Goal: Transaction & Acquisition: Purchase product/service

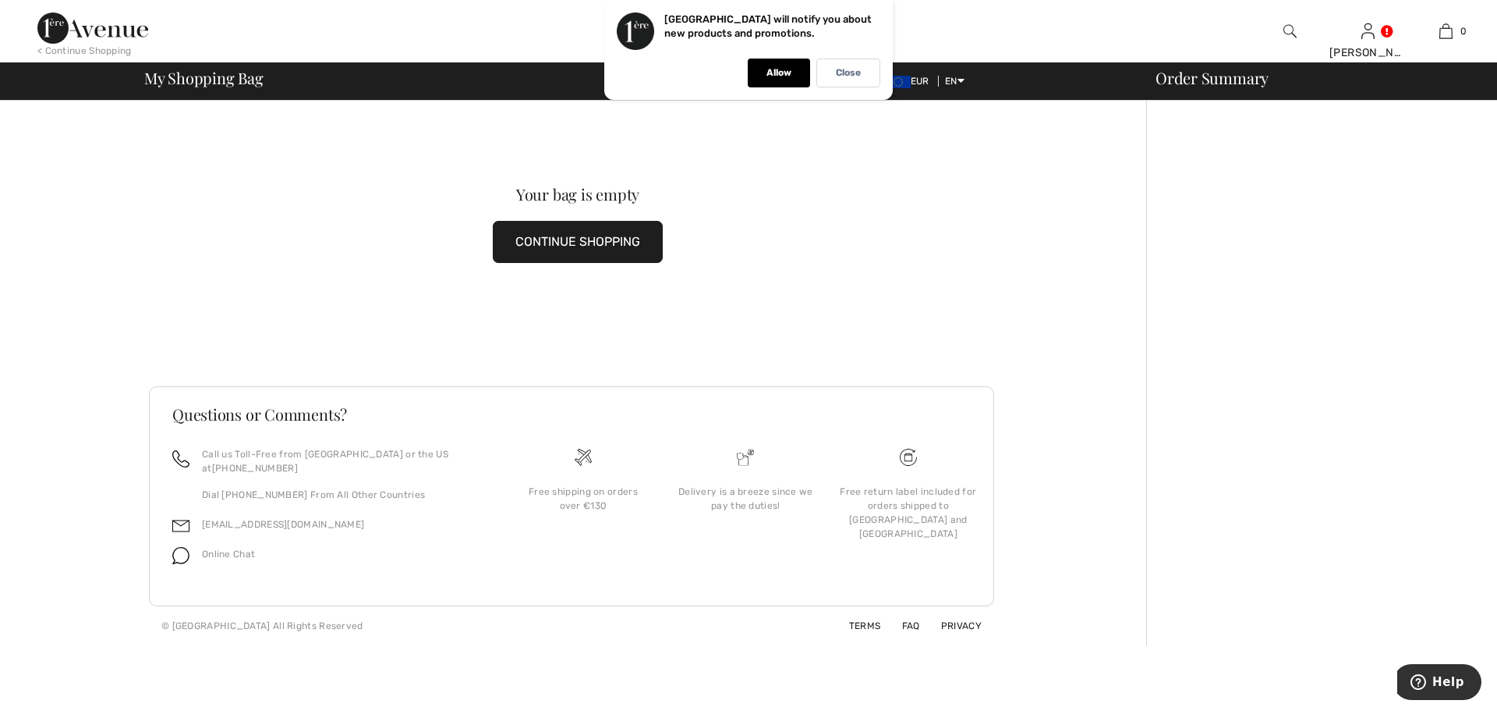
click at [626, 246] on button "CONTINUE SHOPPING" at bounding box center [578, 242] width 170 height 42
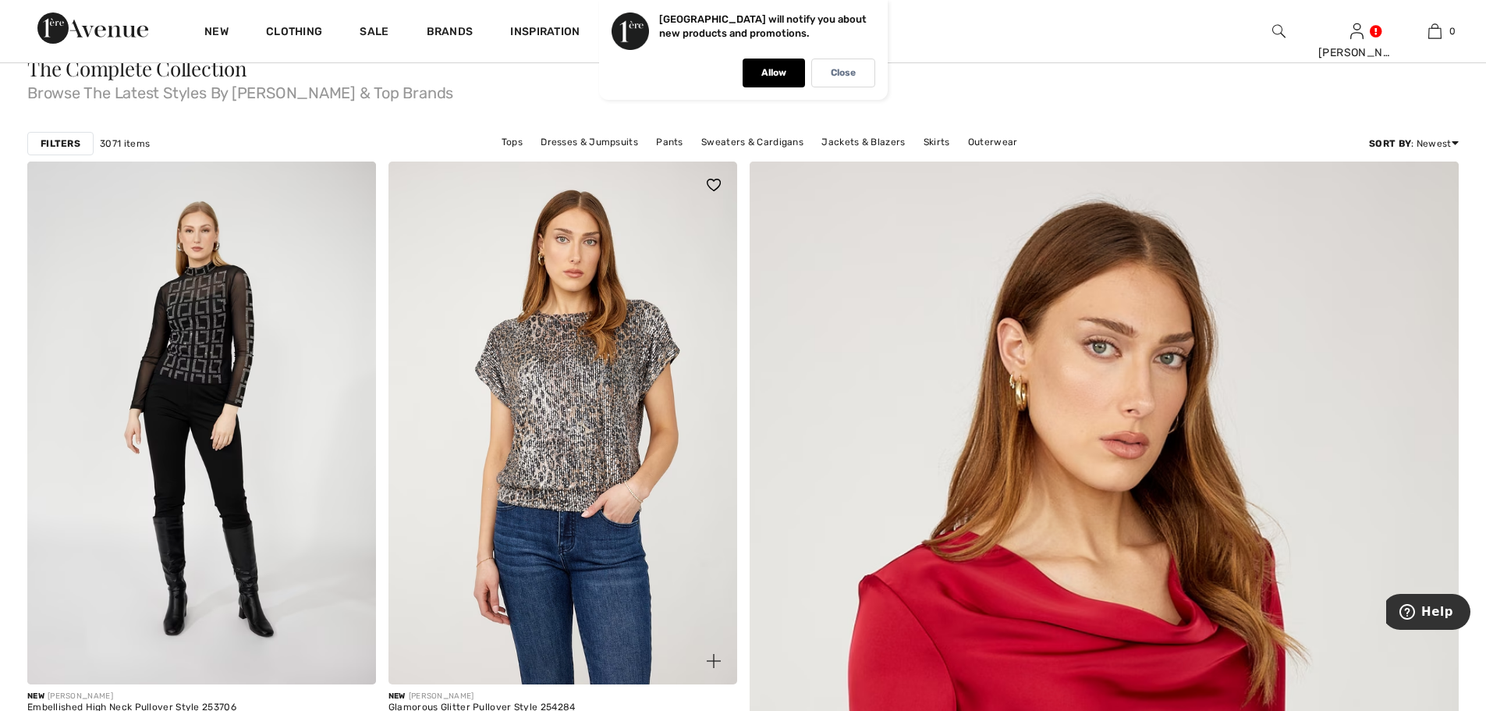
scroll to position [156, 0]
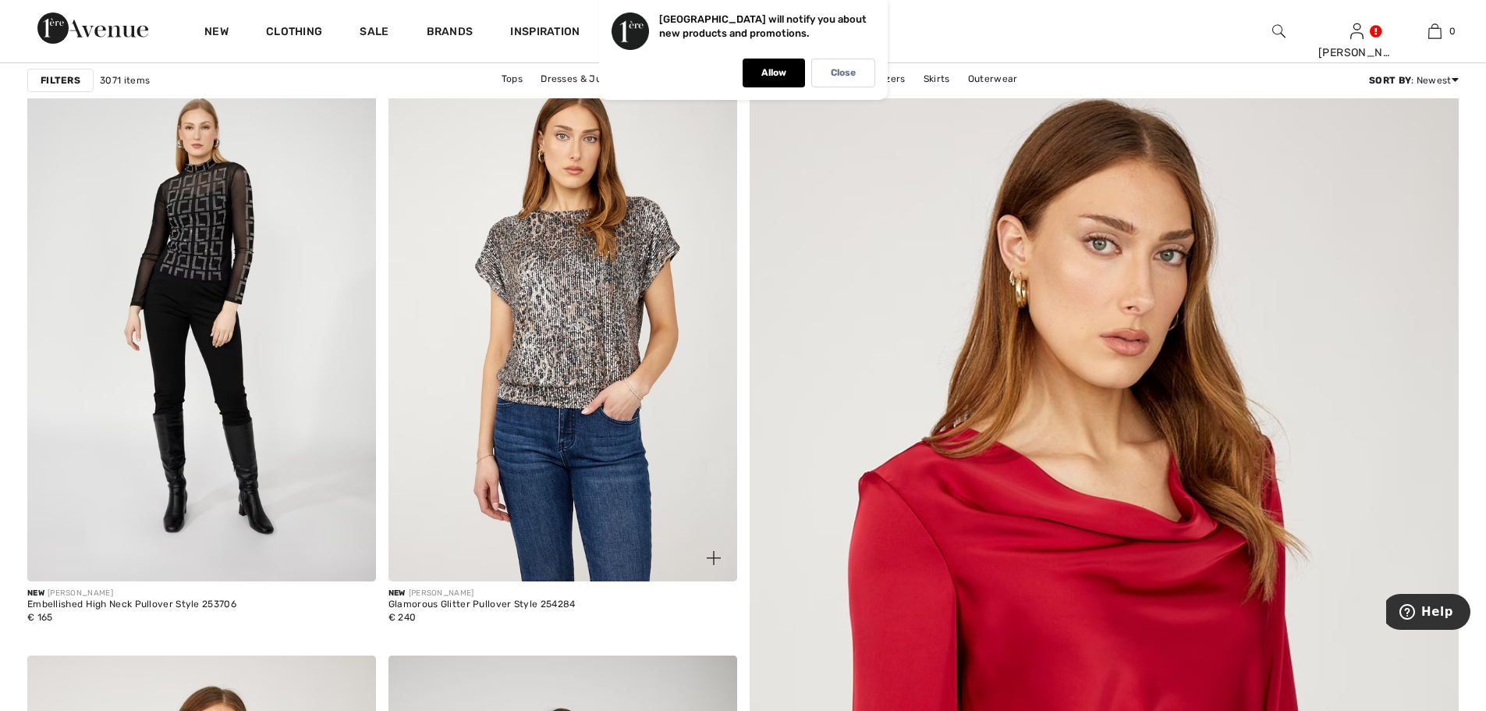
click at [602, 329] on img at bounding box center [562, 319] width 349 height 523
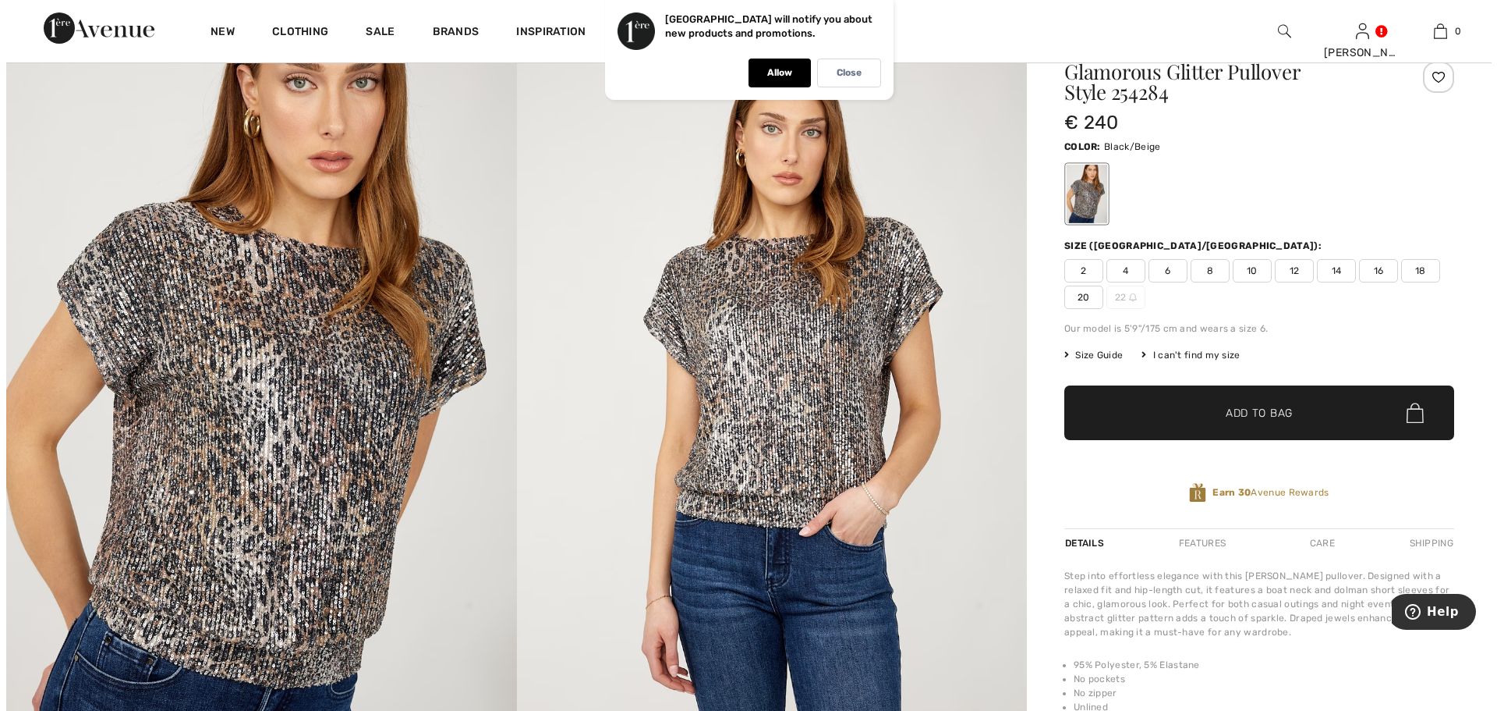
scroll to position [156, 0]
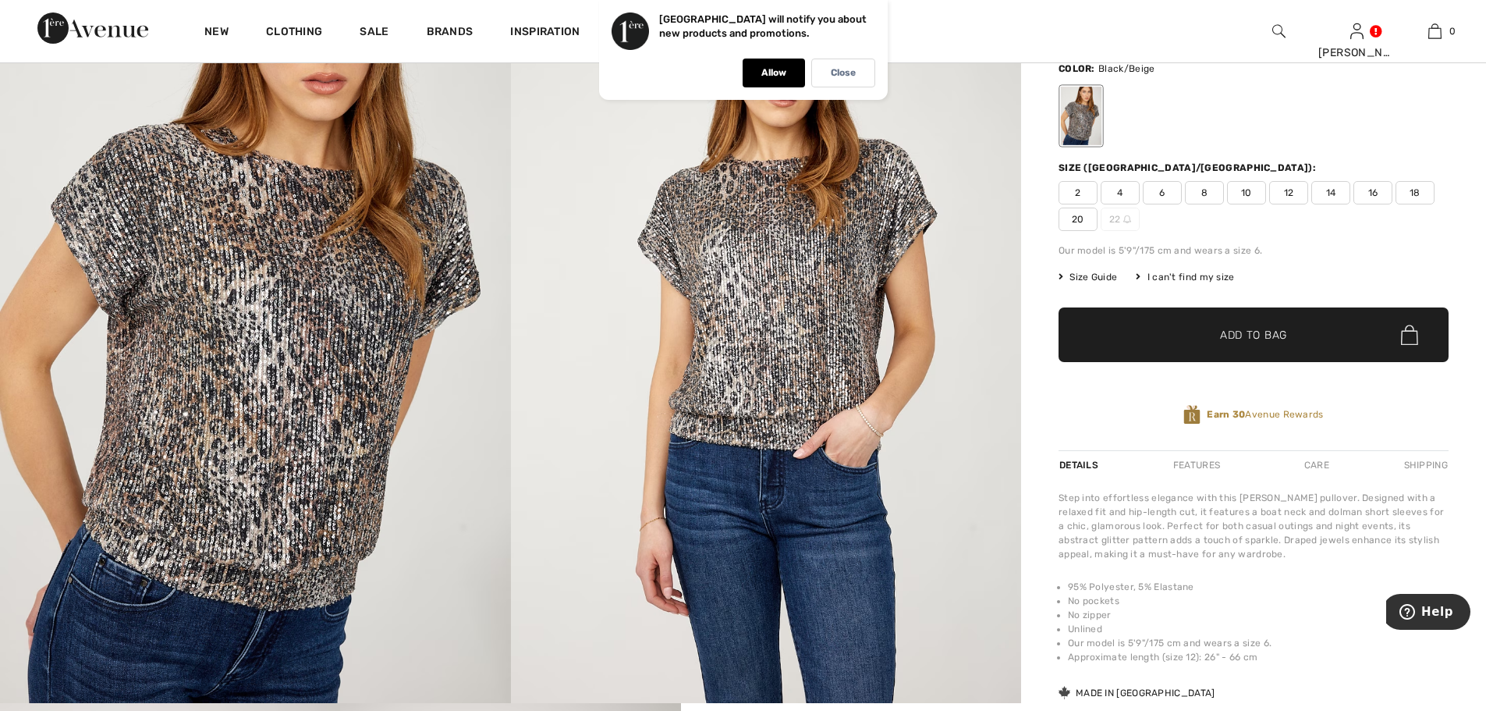
click at [323, 487] on img at bounding box center [255, 320] width 511 height 766
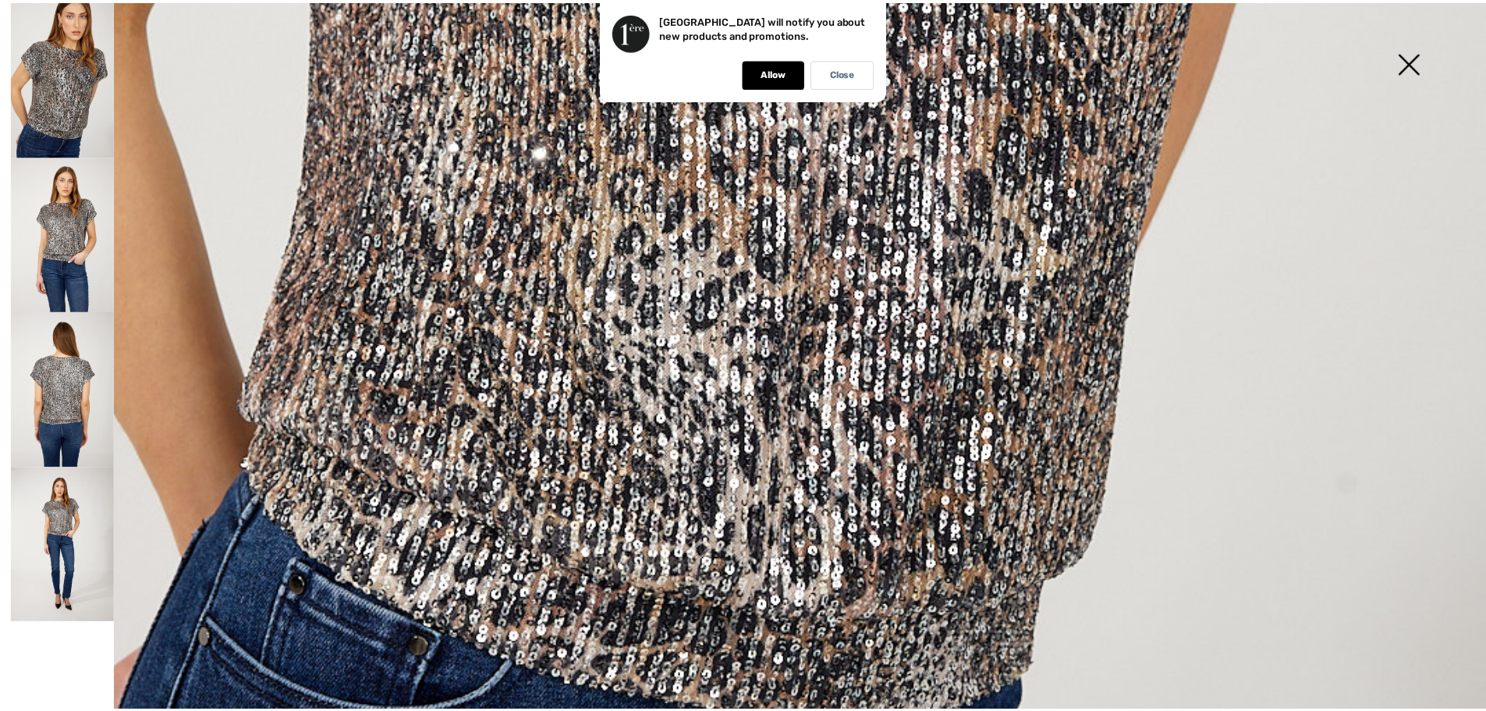
scroll to position [1248, 0]
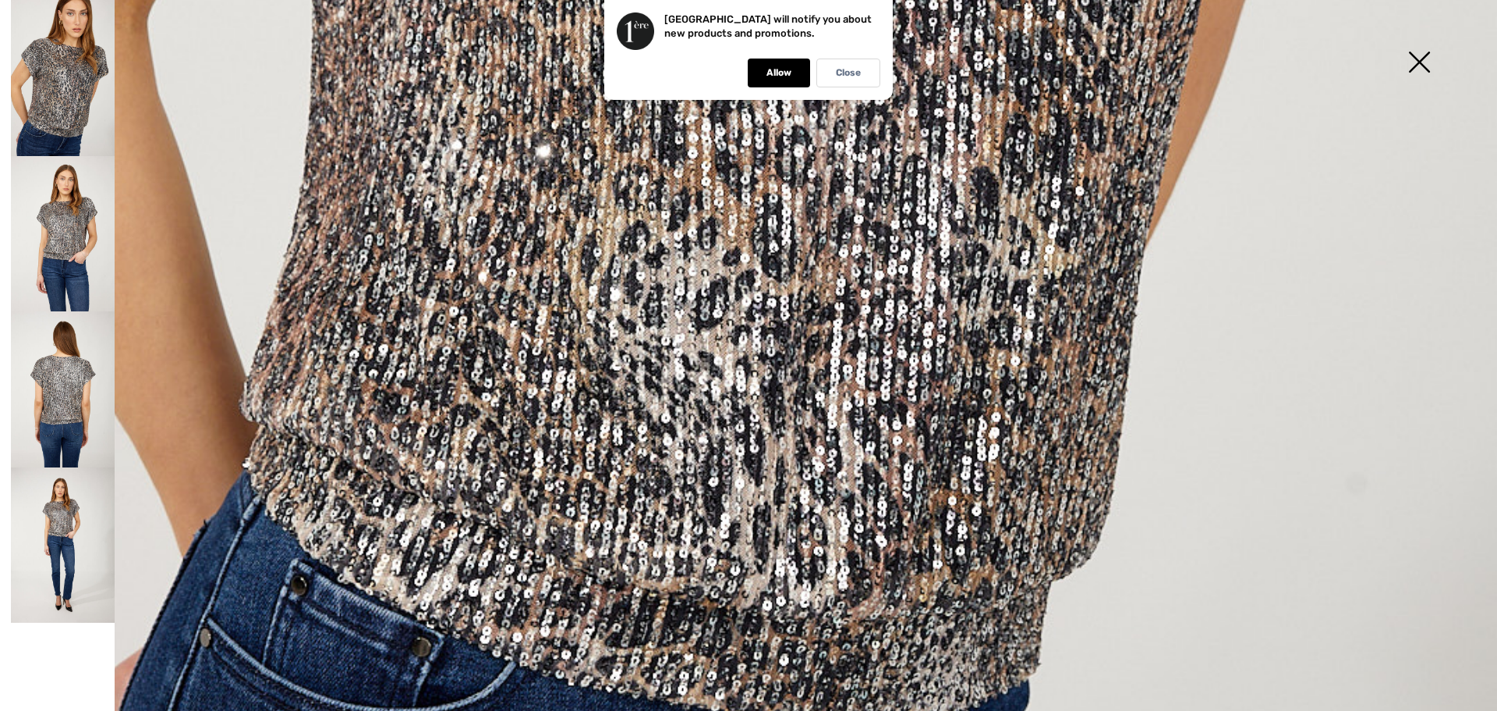
click at [68, 392] on img at bounding box center [63, 389] width 104 height 156
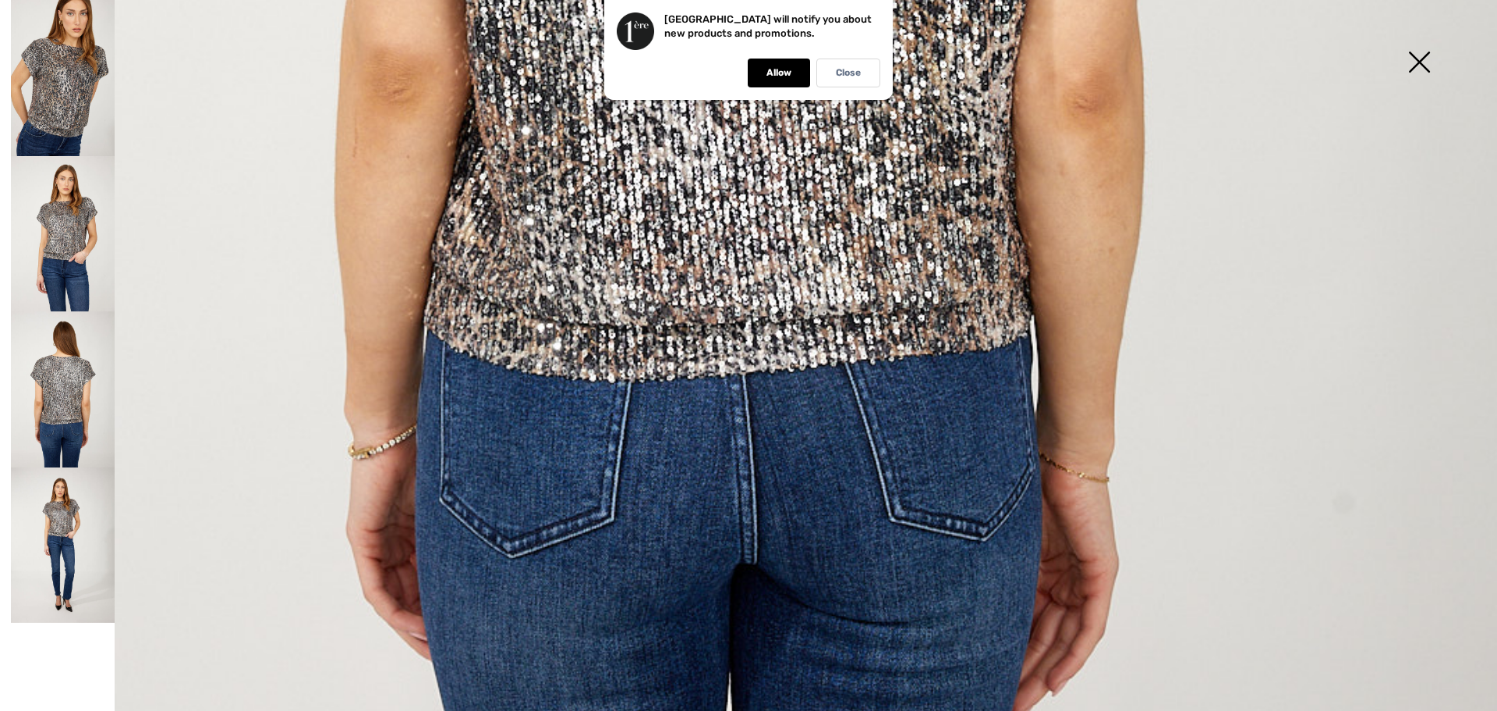
click at [1422, 65] on img at bounding box center [1419, 63] width 78 height 80
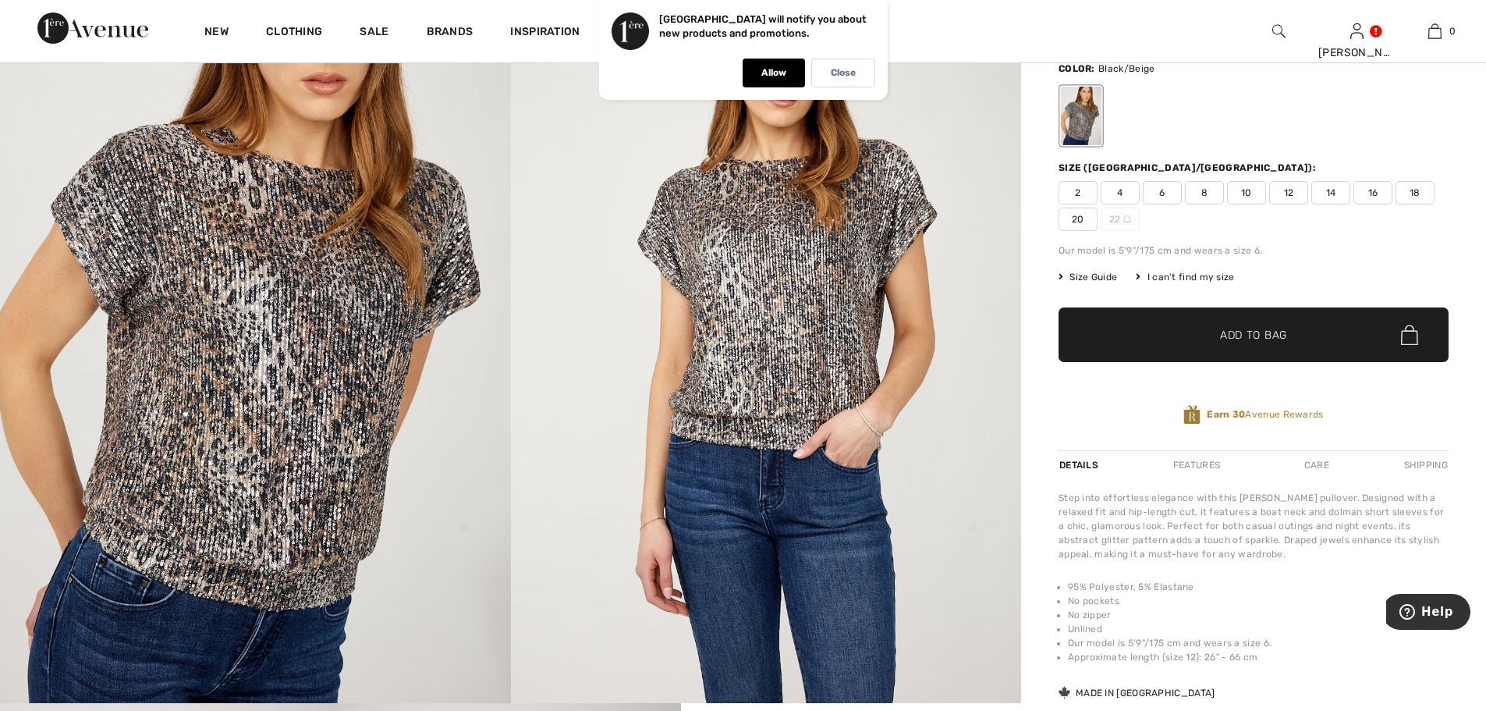
click at [1079, 217] on span "20" at bounding box center [1077, 218] width 39 height 23
click at [1136, 336] on span "✔ Added to Bag Add to Bag" at bounding box center [1253, 334] width 390 height 55
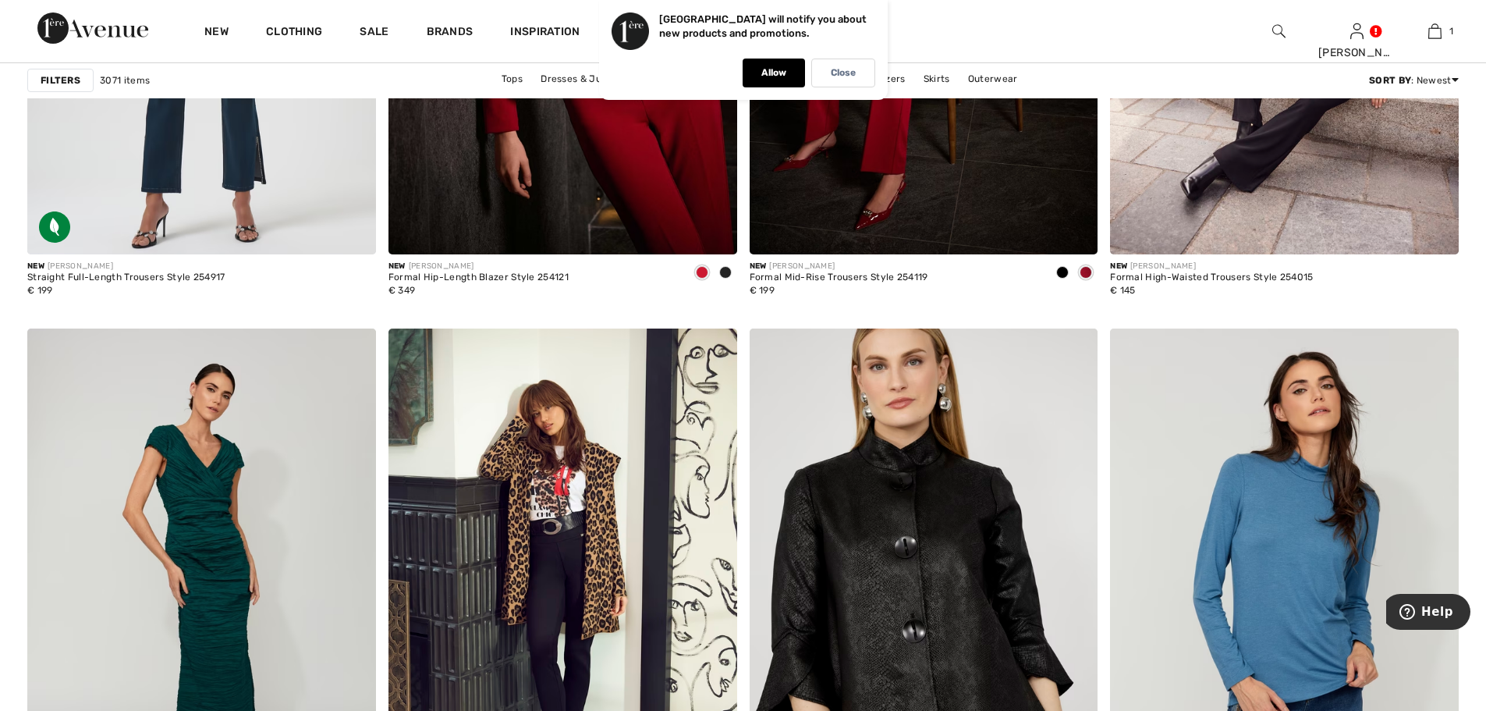
scroll to position [7721, 0]
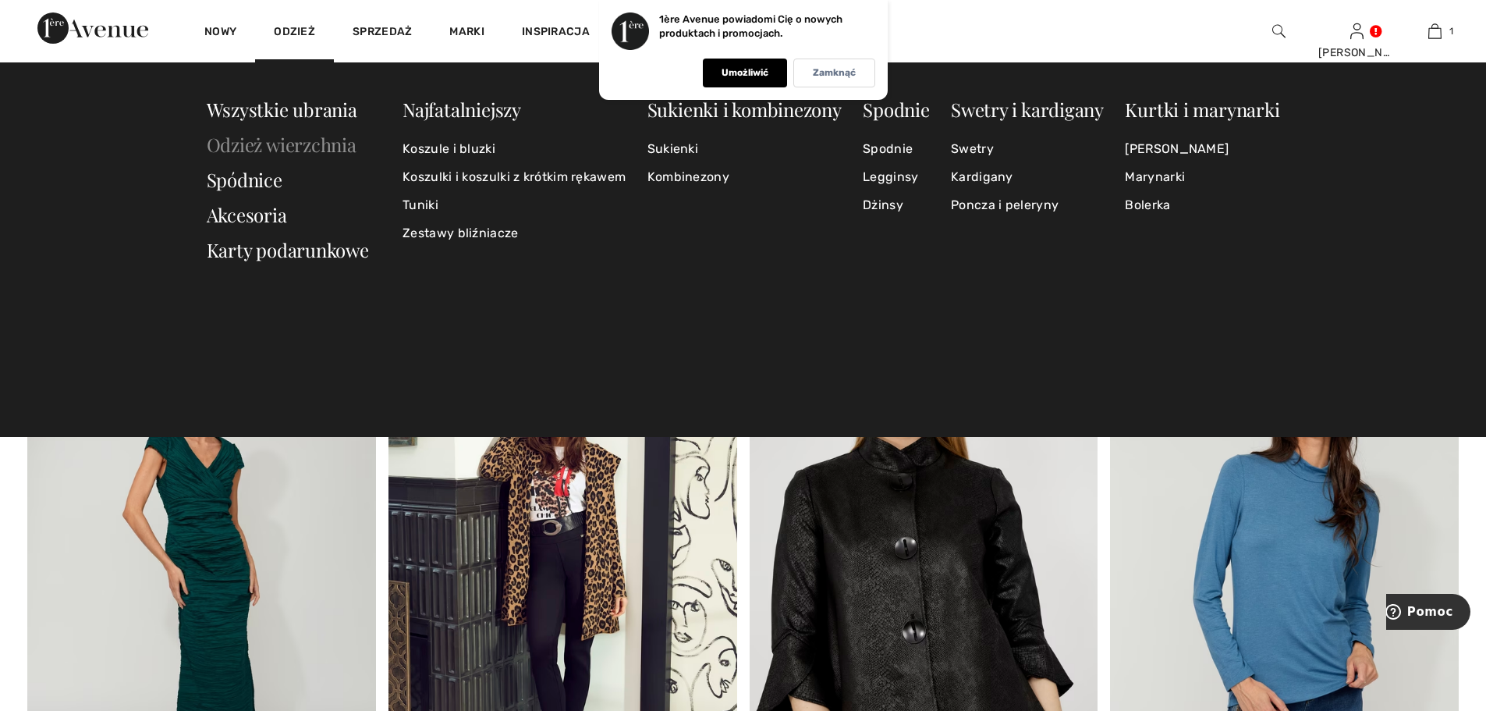
click at [328, 145] on font "Odzież wierzchnia" at bounding box center [282, 144] width 150 height 25
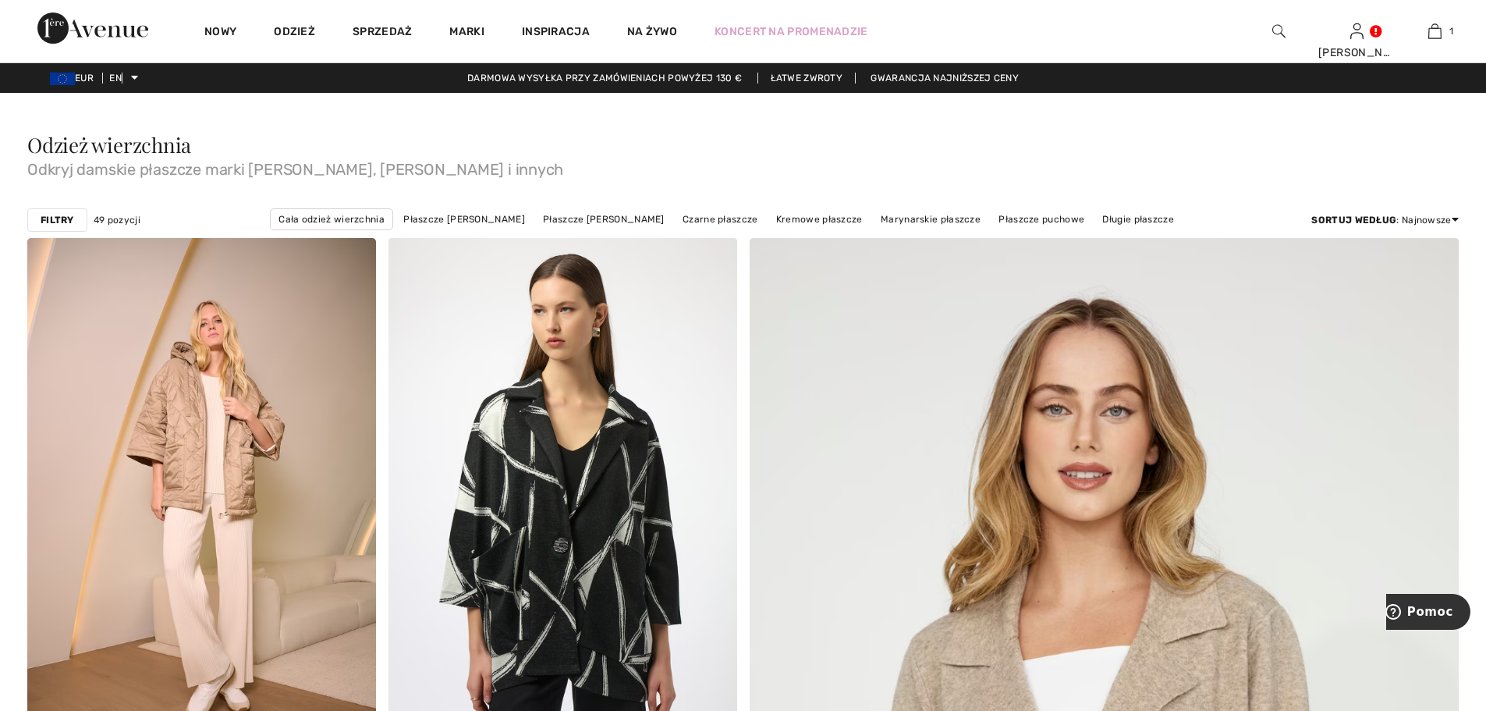
drag, startPoint x: 0, startPoint y: 0, endPoint x: 59, endPoint y: 222, distance: 229.3
click at [59, 222] on font "Filtry" at bounding box center [58, 219] width 34 height 11
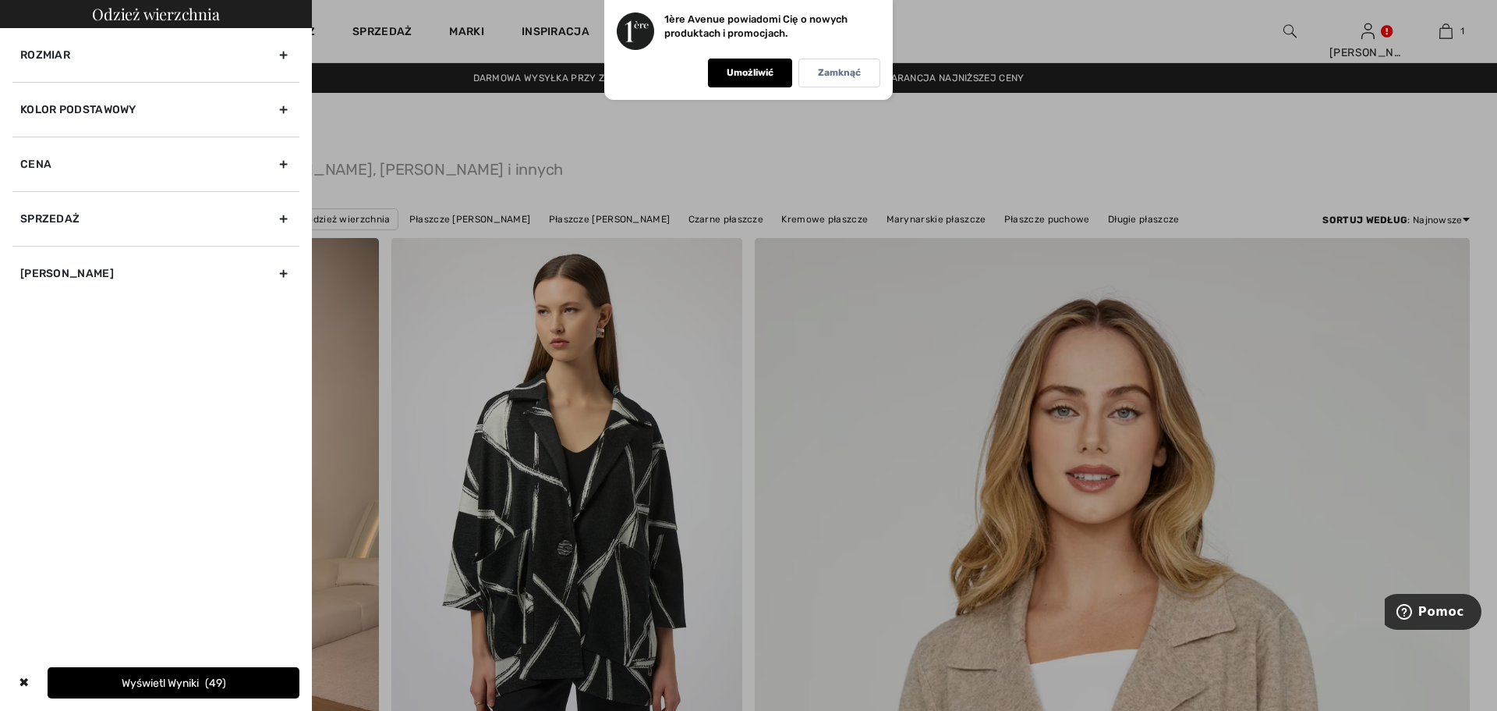
click at [419, 122] on div at bounding box center [748, 355] width 1497 height 711
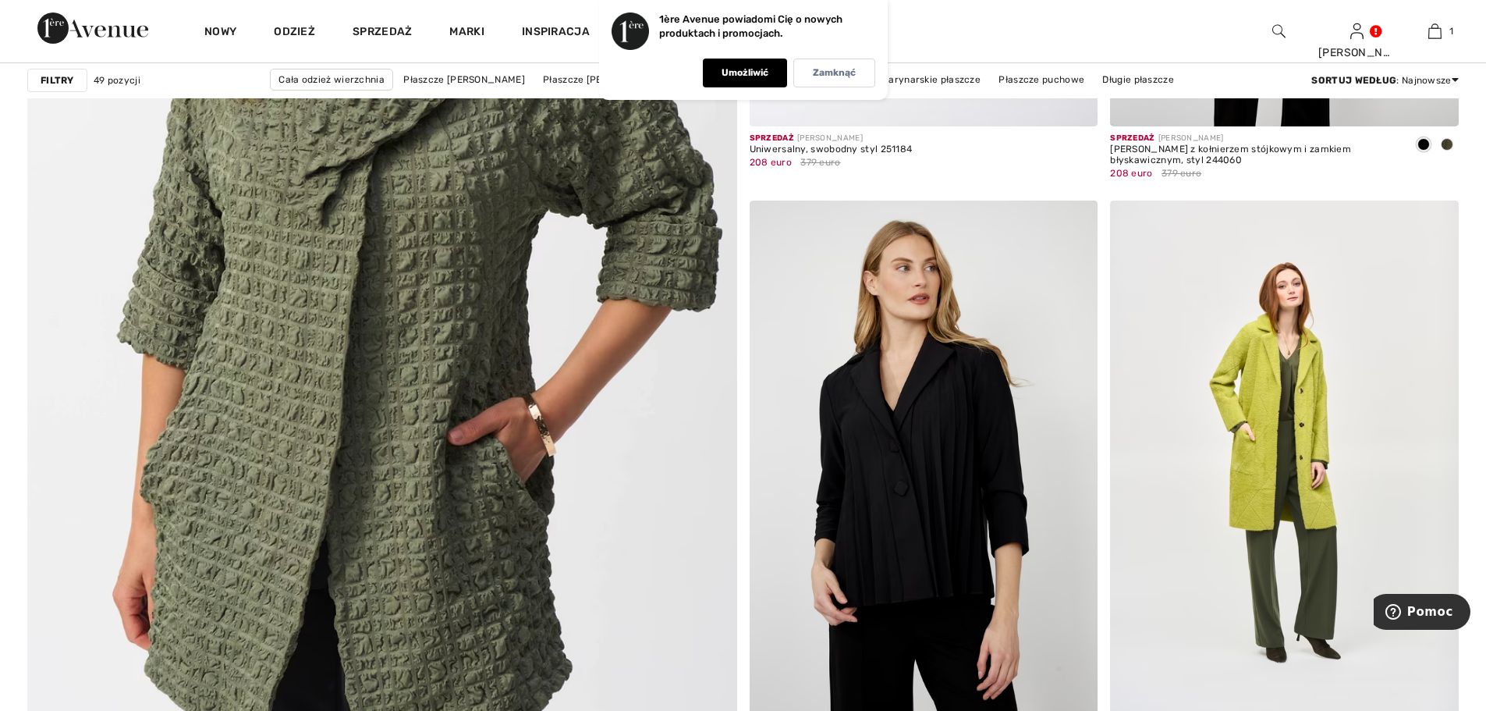
scroll to position [5226, 0]
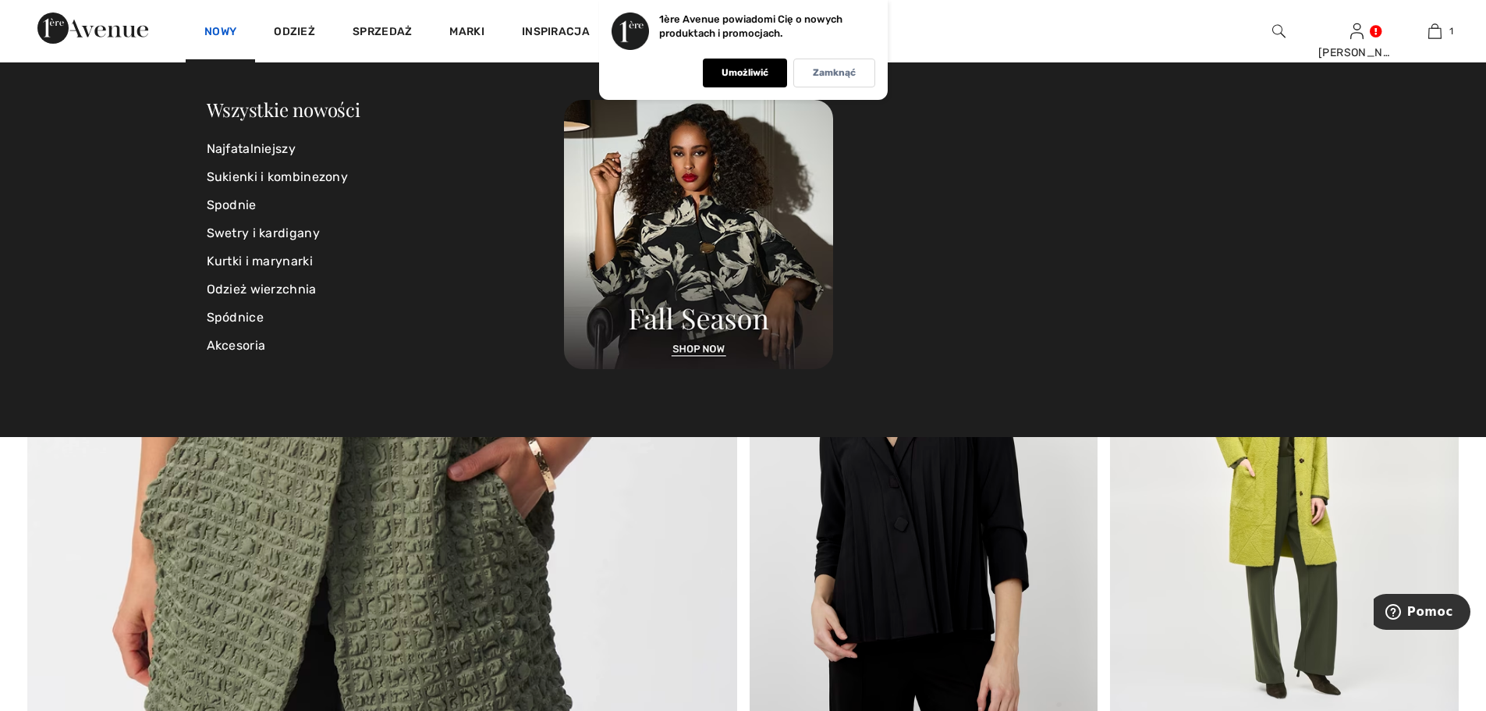
click at [214, 27] on font "Nowy" at bounding box center [220, 31] width 32 height 13
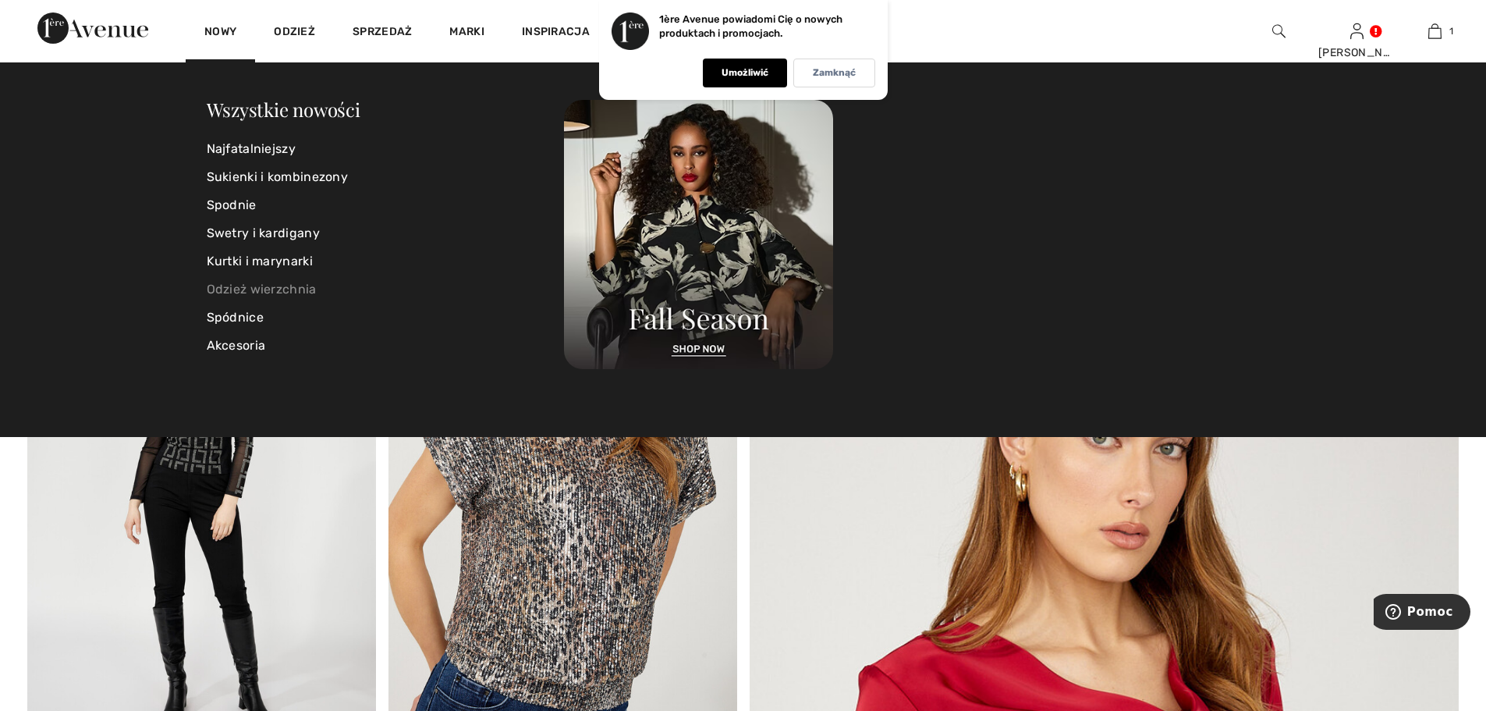
click at [300, 290] on font "Odzież wierzchnia" at bounding box center [262, 289] width 110 height 15
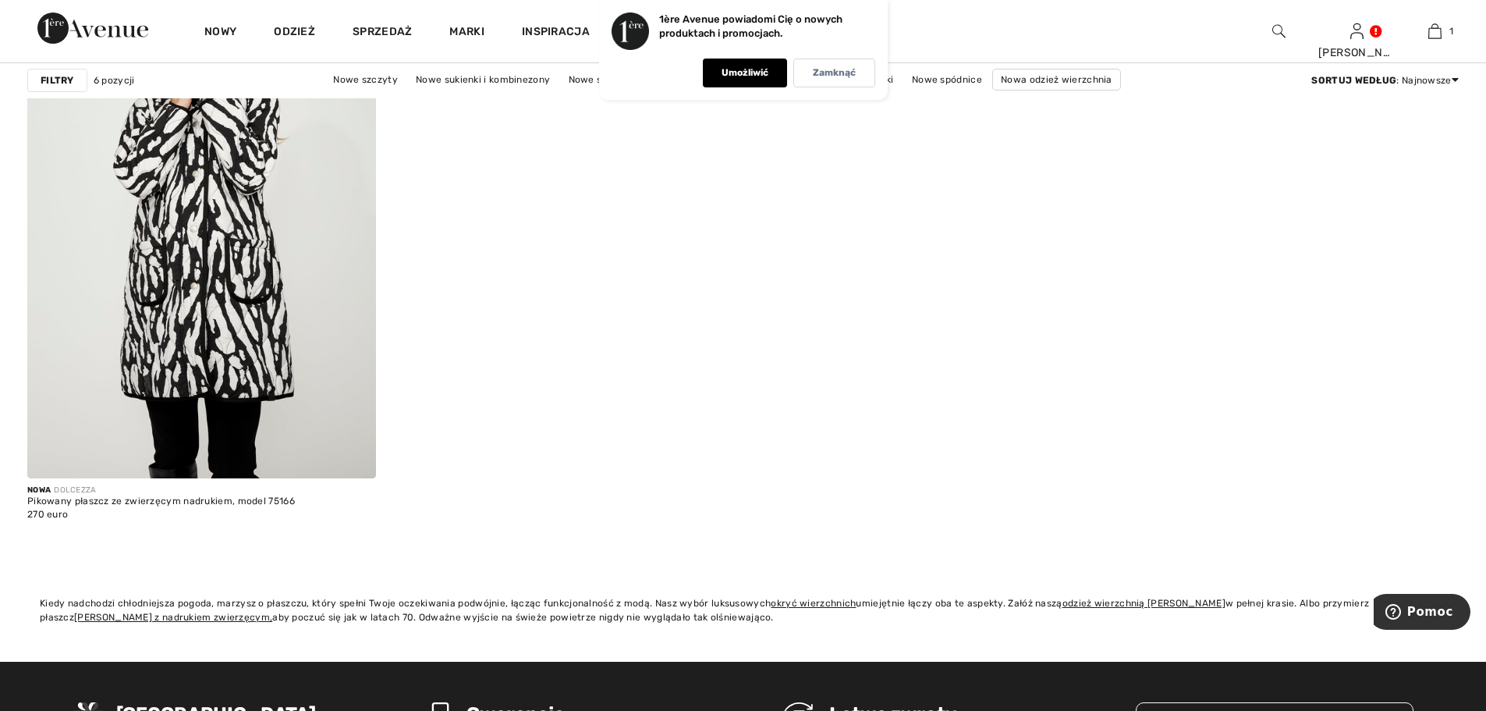
scroll to position [1482, 0]
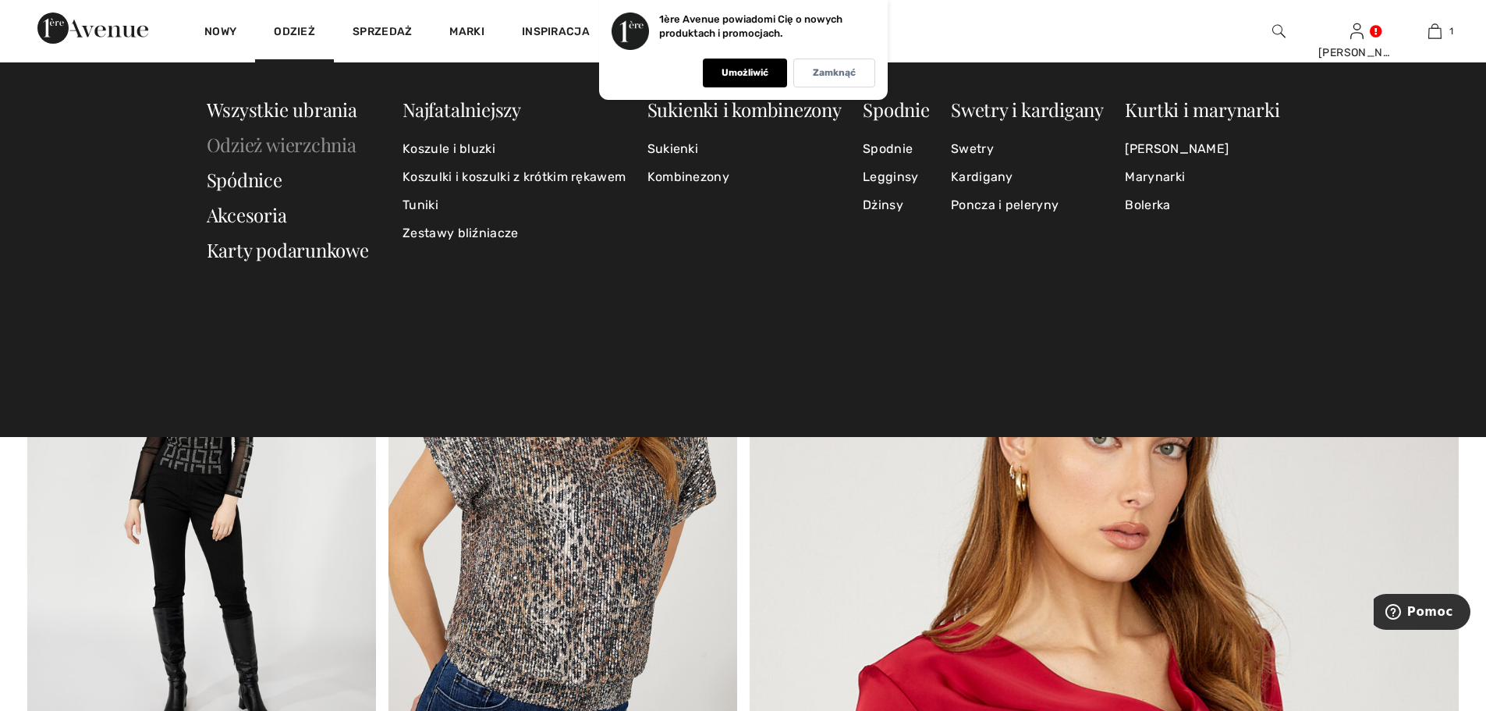
click at [328, 148] on font "Odzież wierzchnia" at bounding box center [282, 144] width 150 height 25
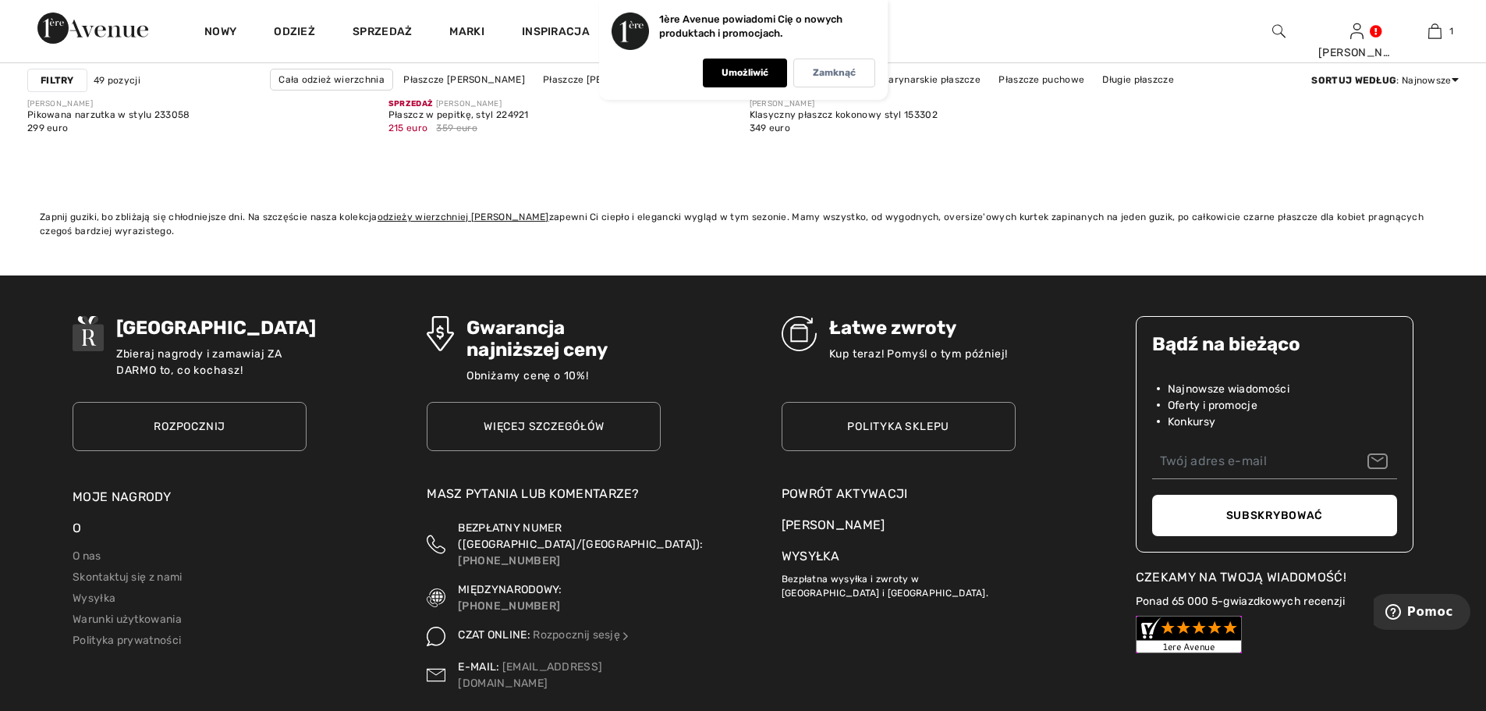
scroll to position [9125, 0]
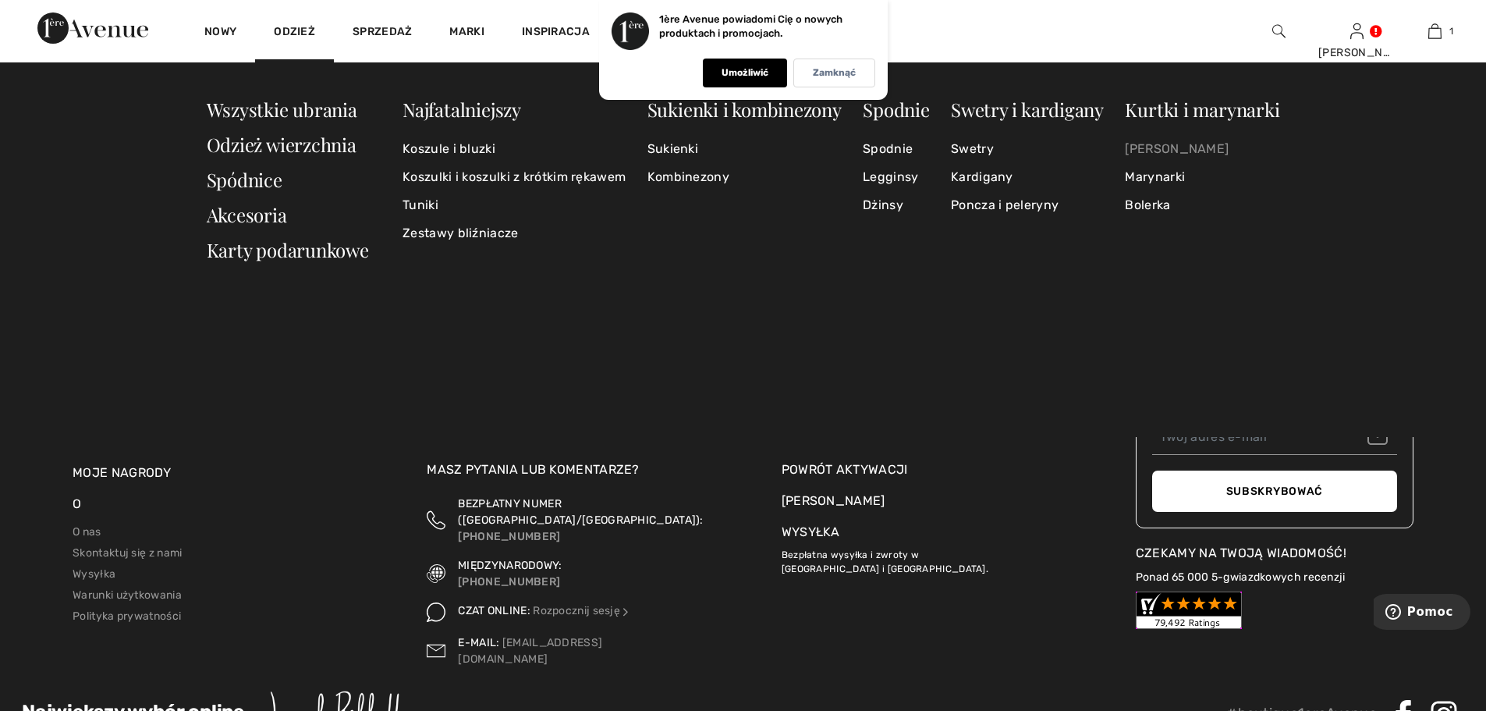
click at [1151, 152] on font "[PERSON_NAME]" at bounding box center [1177, 148] width 104 height 15
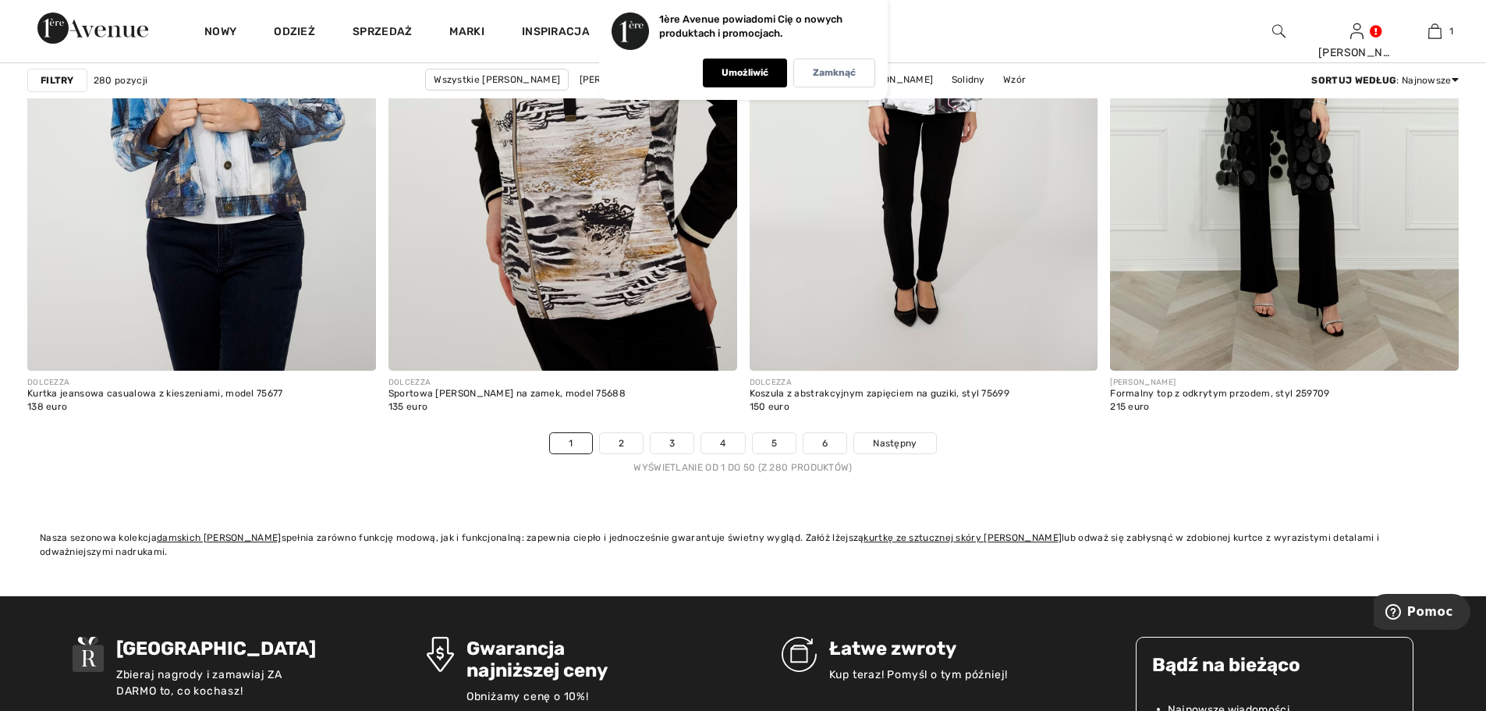
scroll to position [8969, 0]
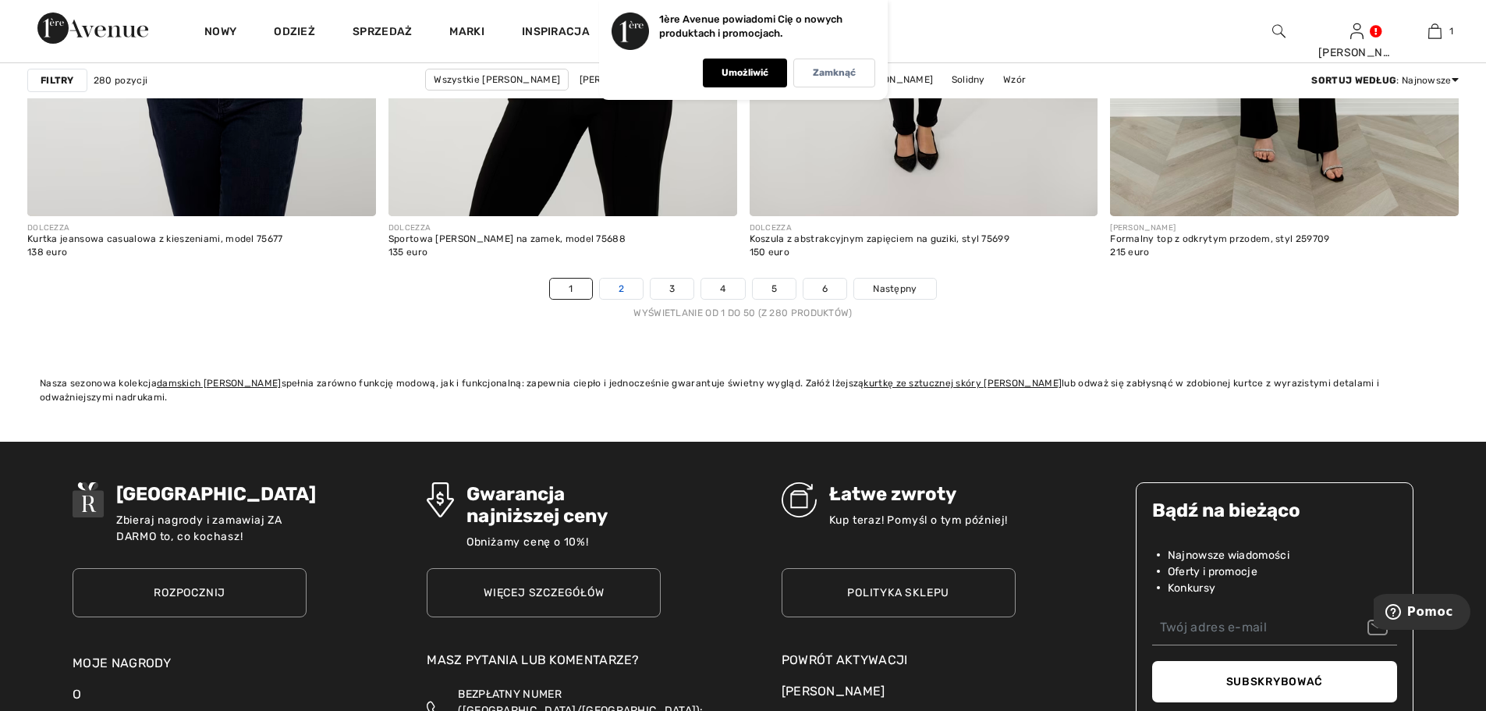
click at [623, 288] on font "2" at bounding box center [620, 288] width 5 height 11
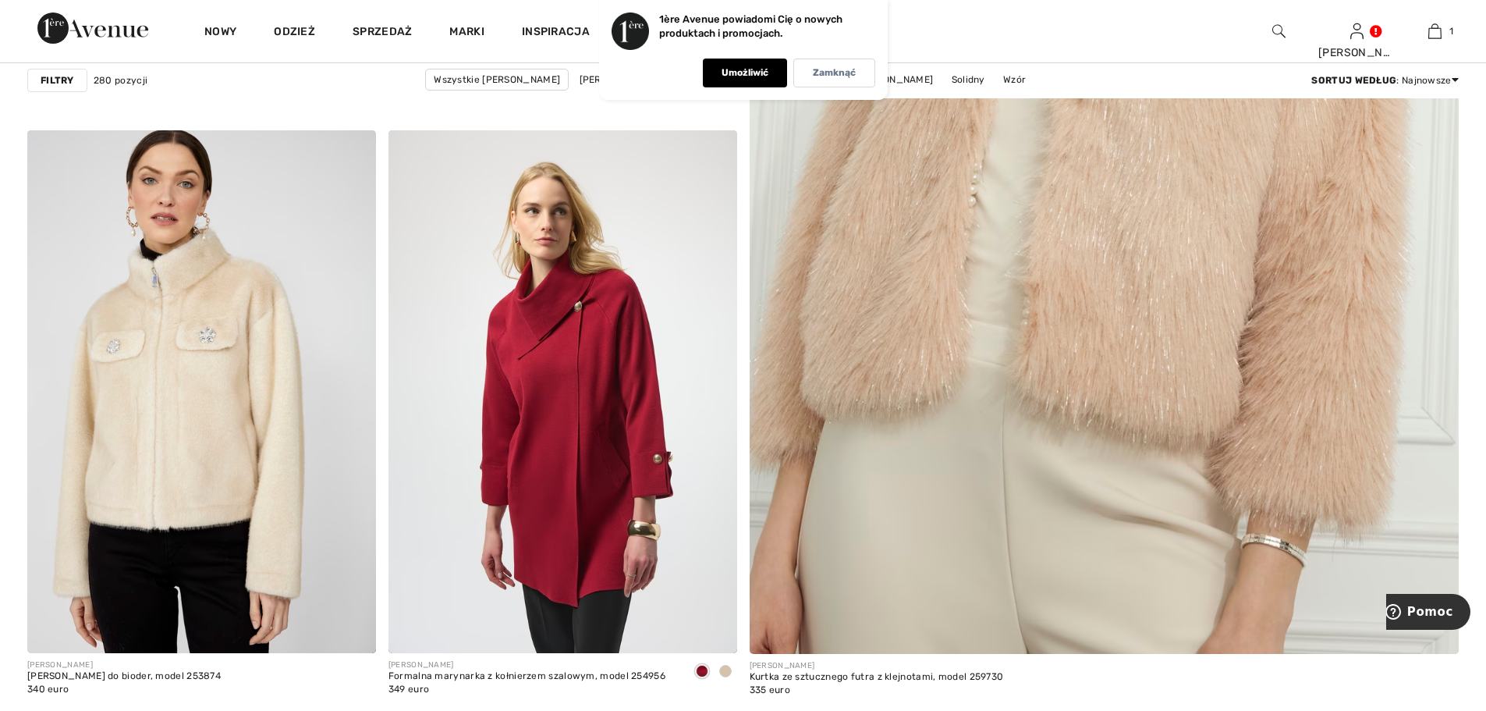
scroll to position [702, 0]
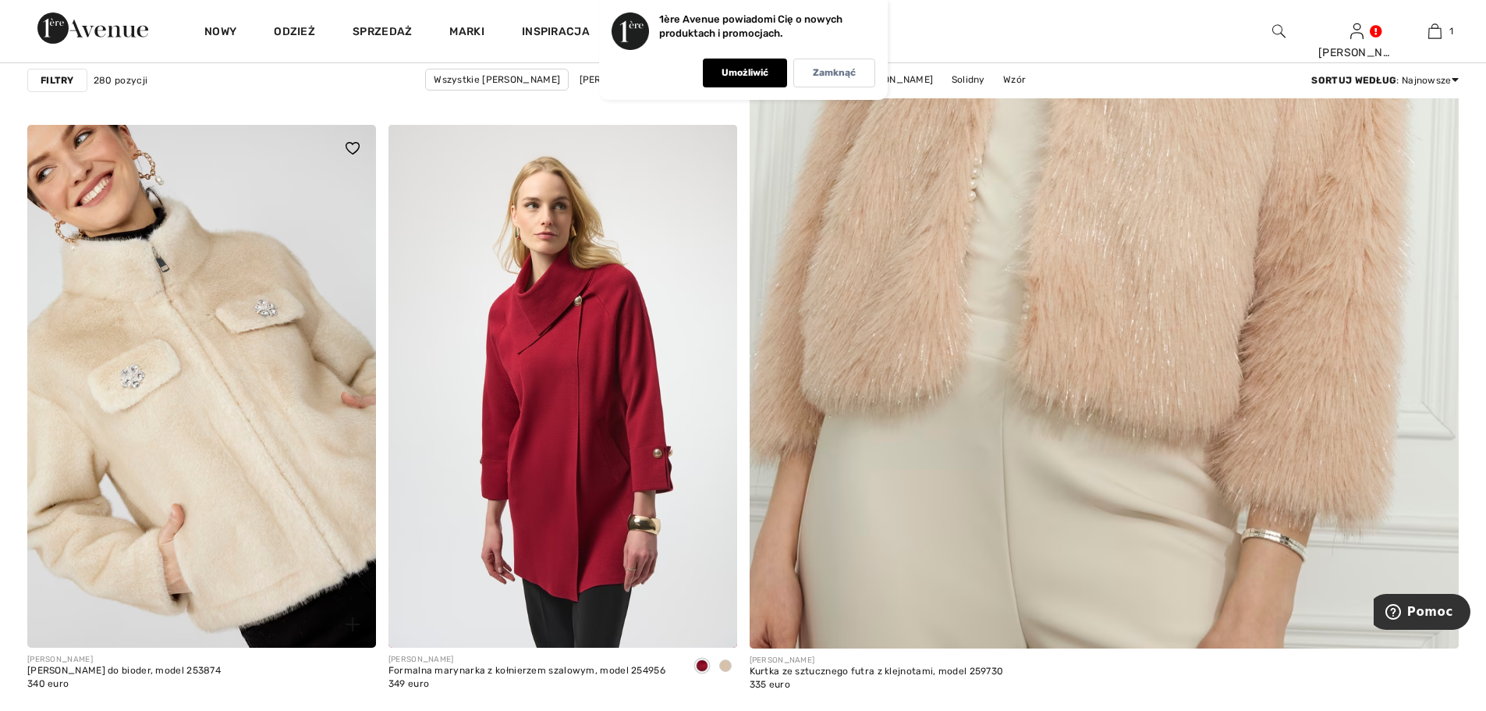
click at [236, 460] on img at bounding box center [201, 386] width 349 height 523
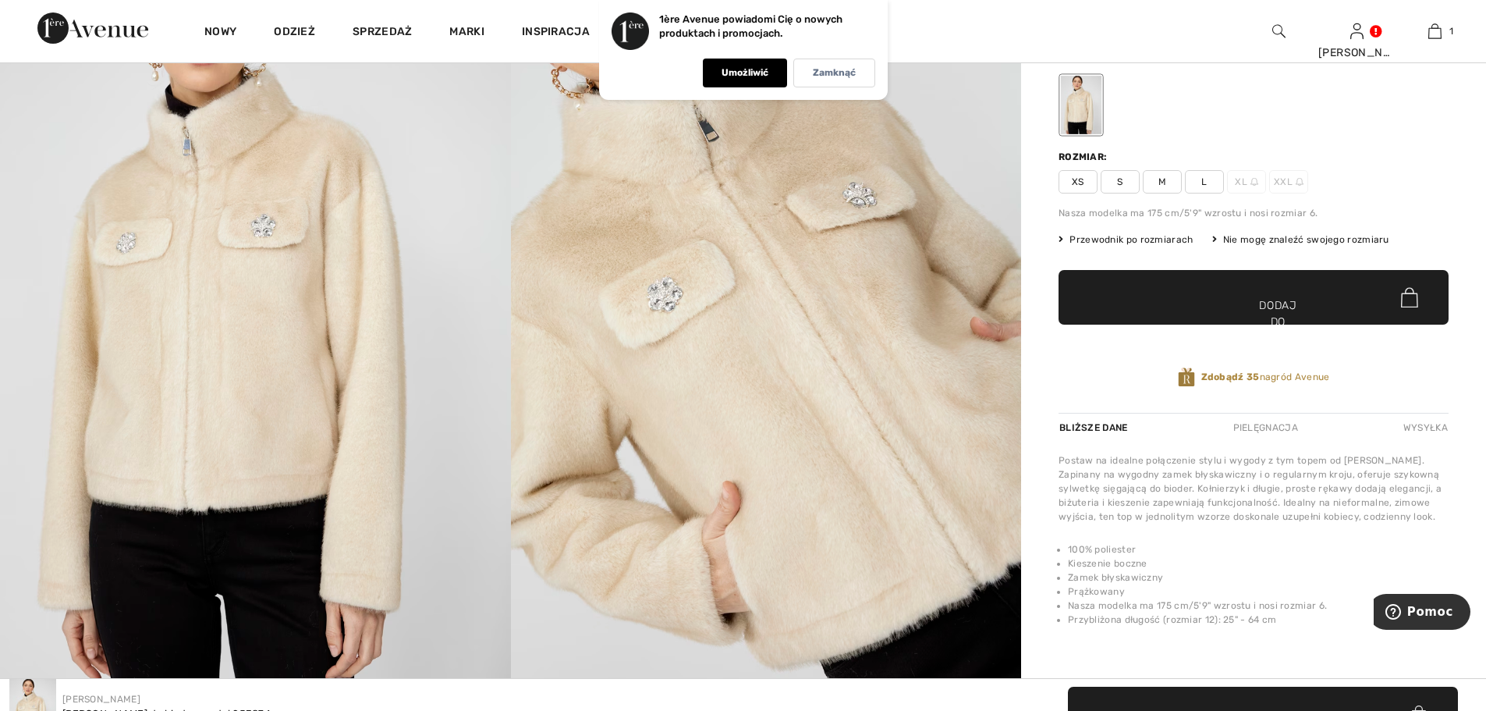
scroll to position [156, 0]
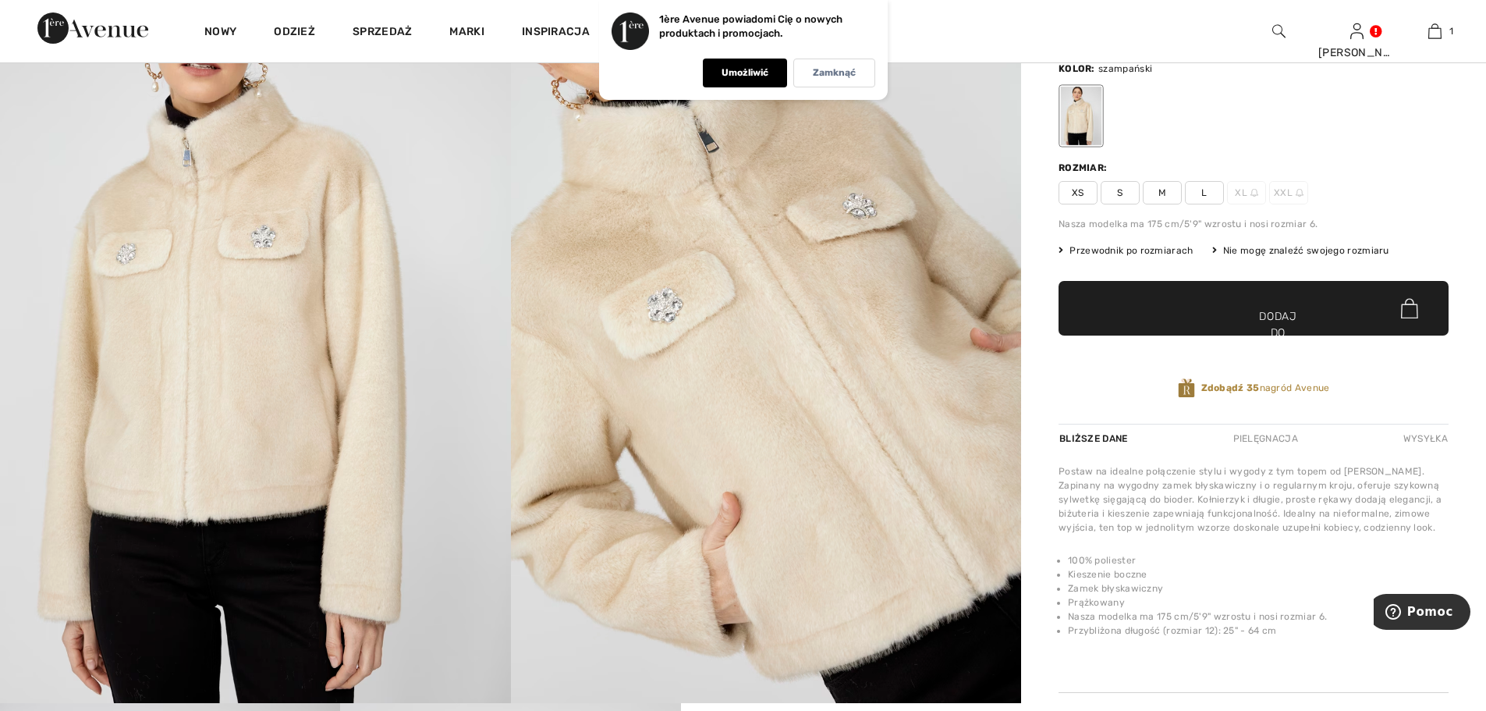
click at [1165, 191] on font "M" at bounding box center [1162, 192] width 8 height 11
click at [1274, 305] on span "✔ Dodano do torby Dodaj do koszyka" at bounding box center [1253, 308] width 390 height 55
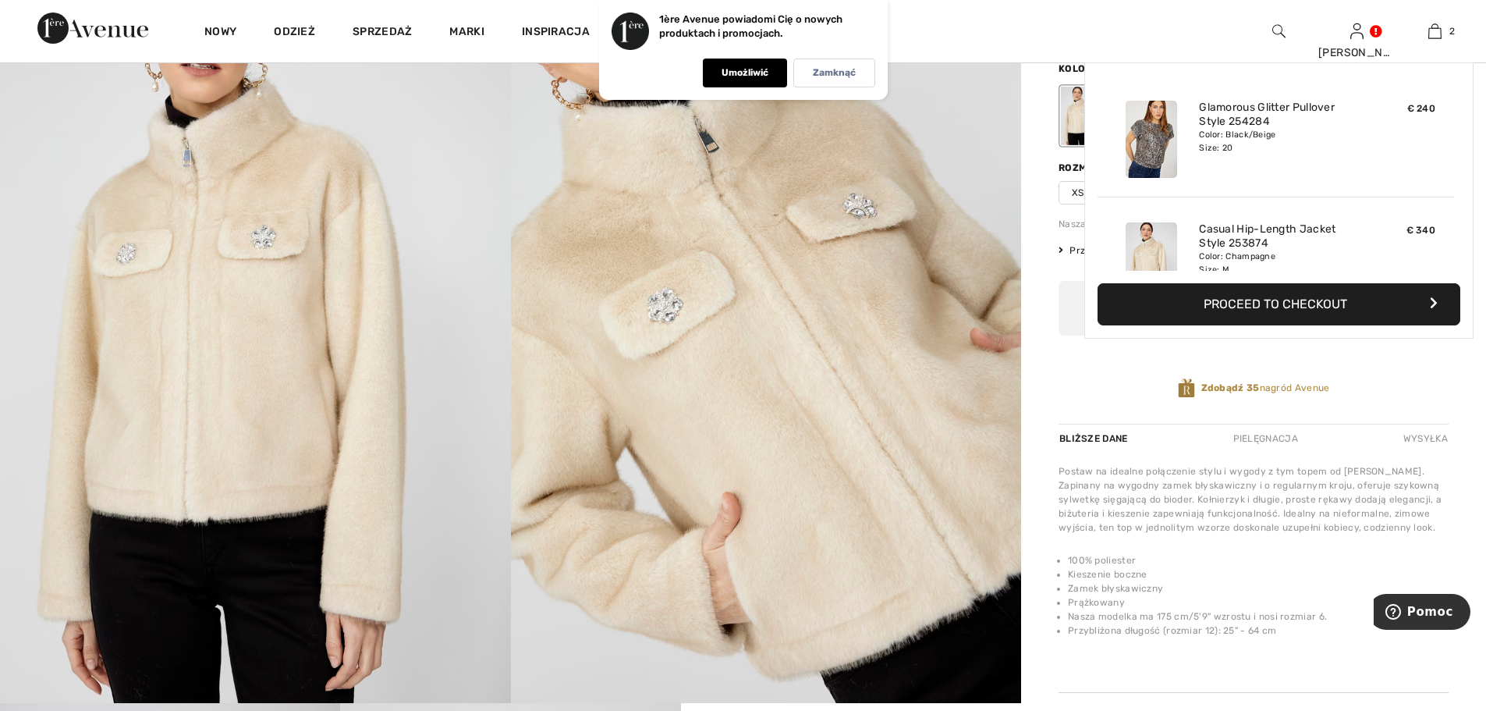
scroll to position [48, 0]
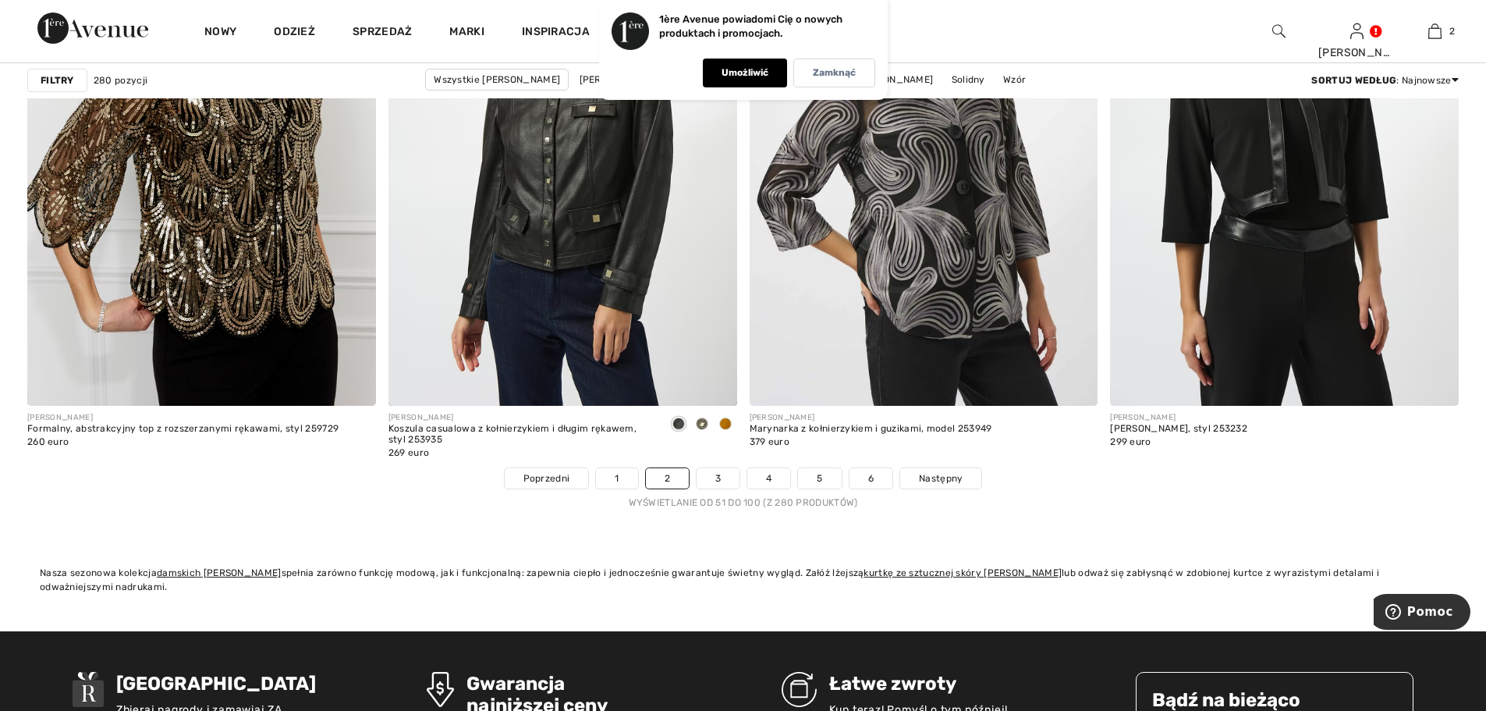
scroll to position [8891, 0]
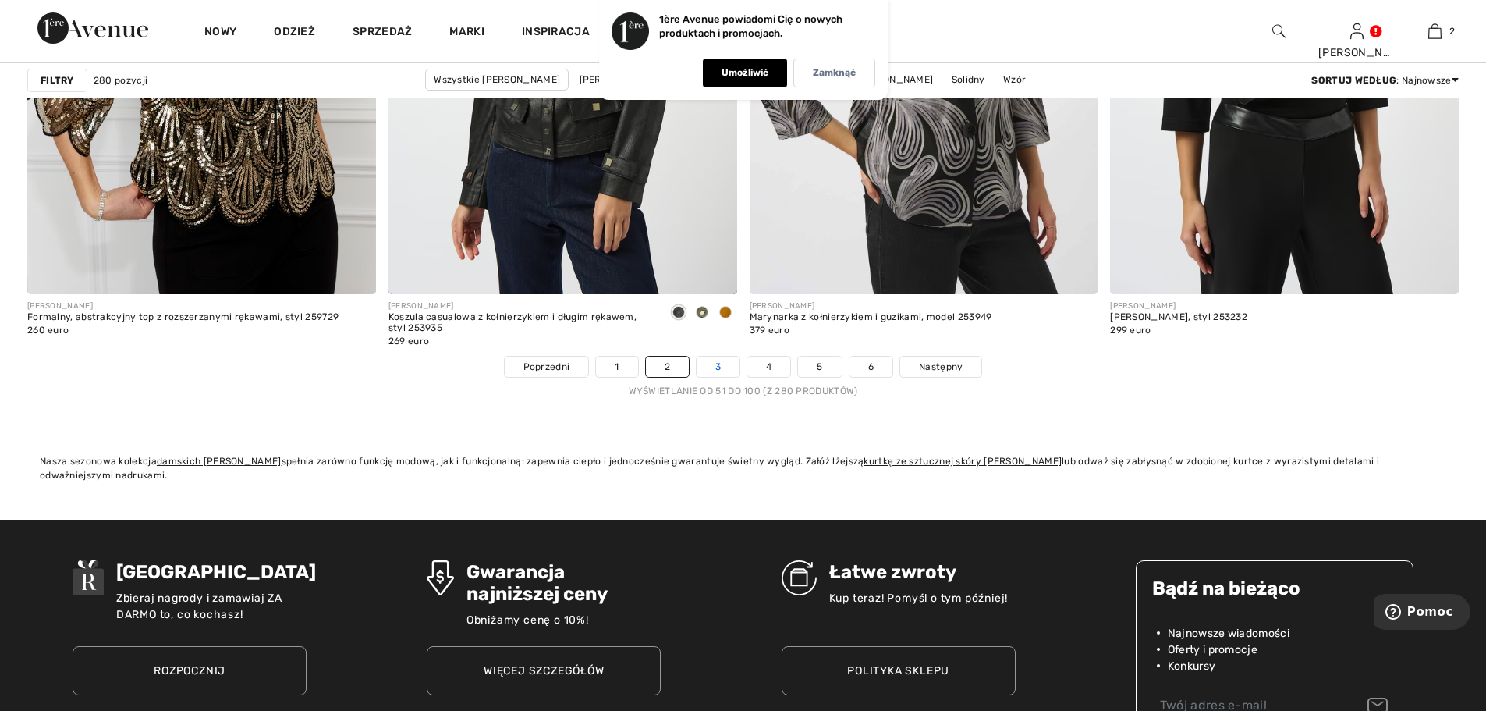
click at [725, 369] on link "3" at bounding box center [717, 366] width 43 height 20
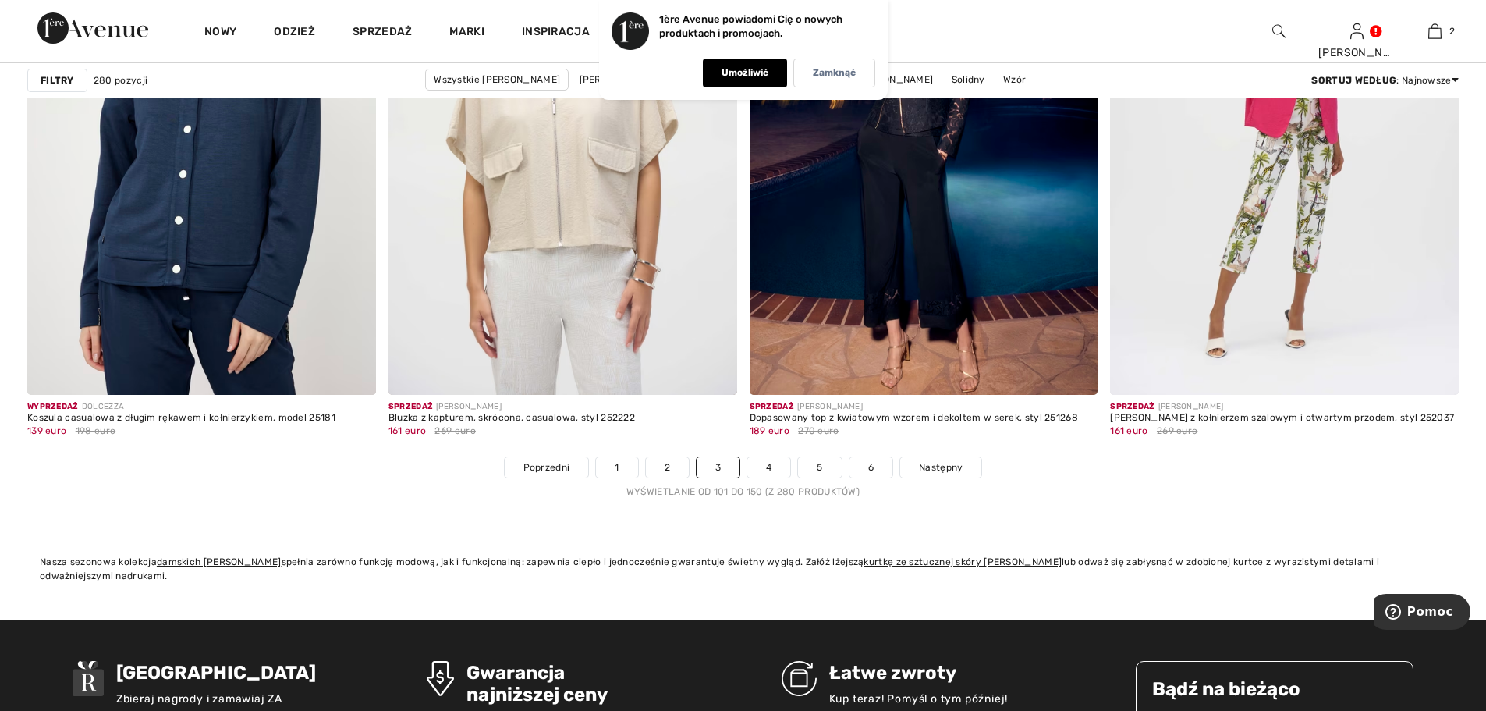
scroll to position [8813, 0]
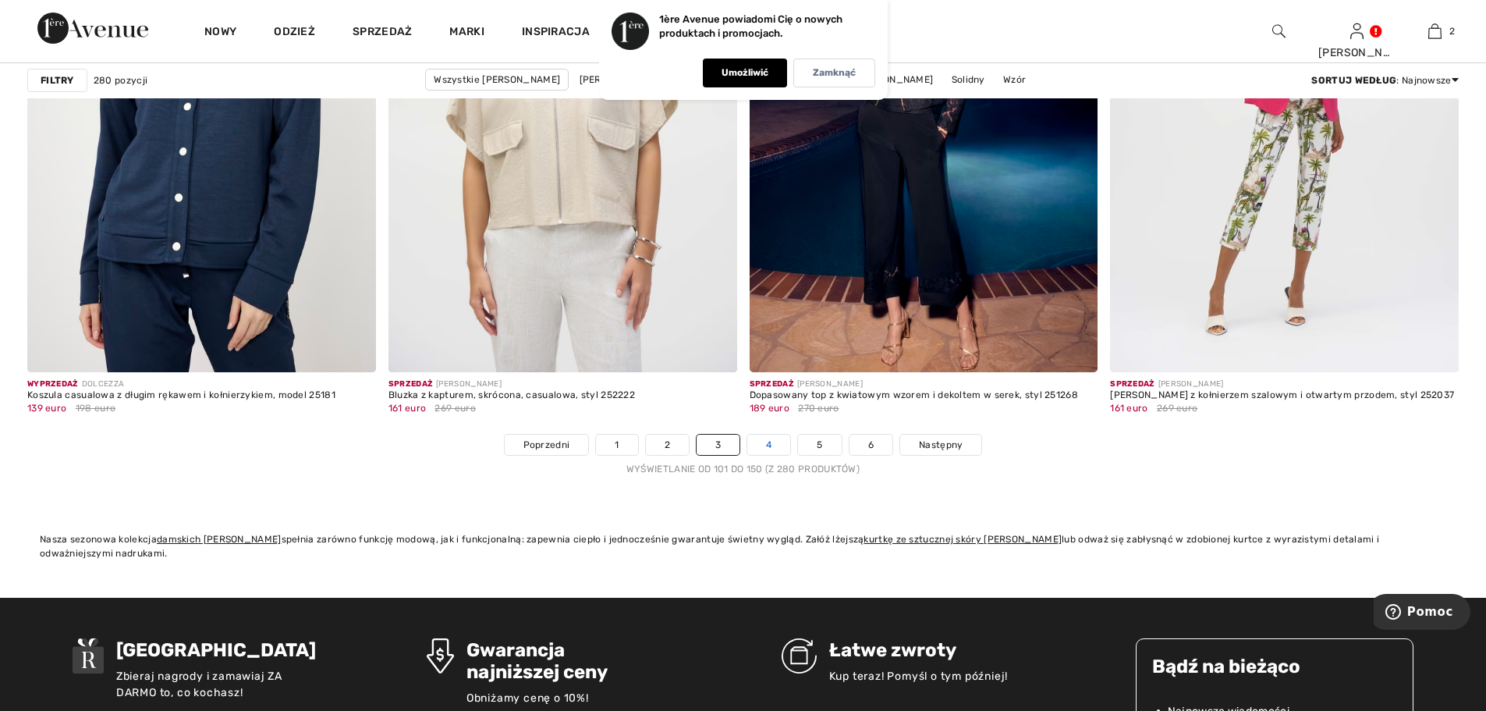
click at [775, 445] on link "4" at bounding box center [768, 444] width 43 height 20
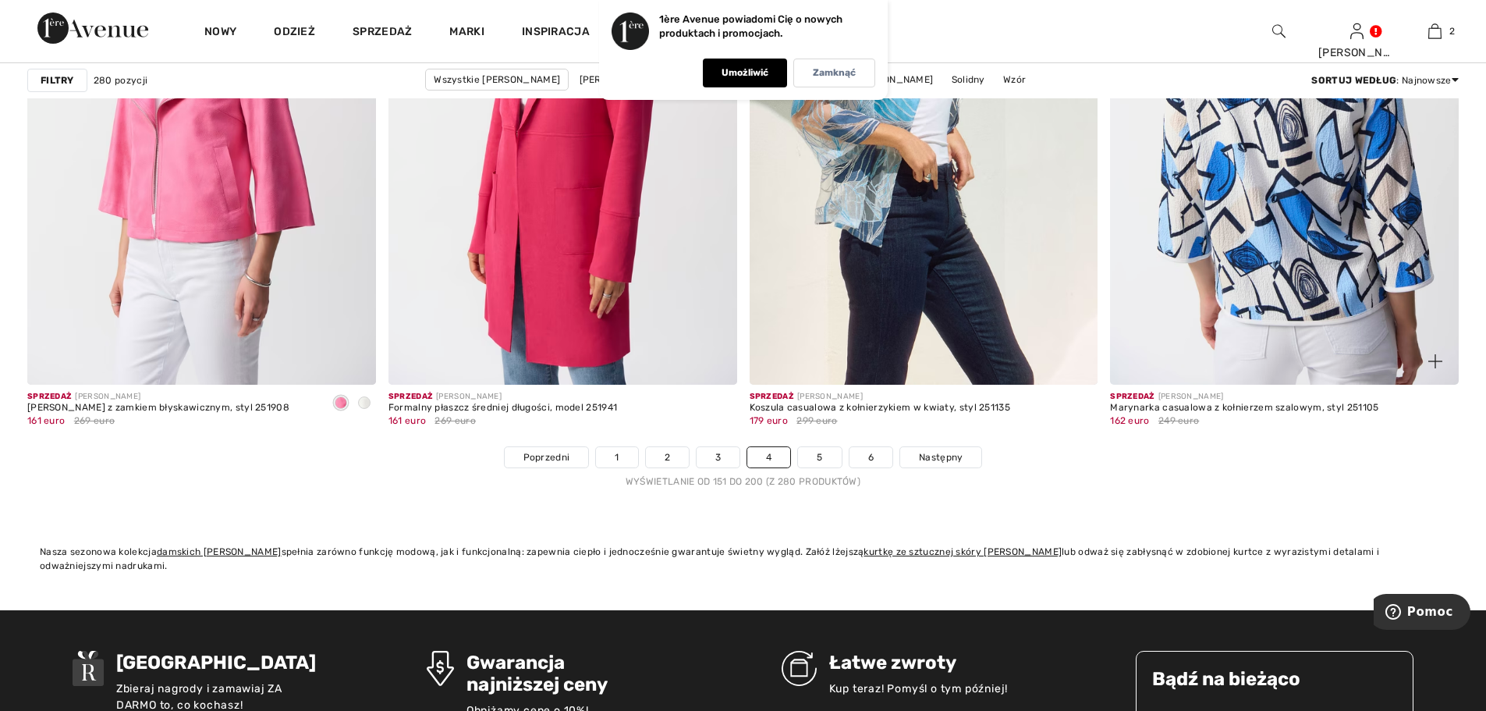
scroll to position [8944, 0]
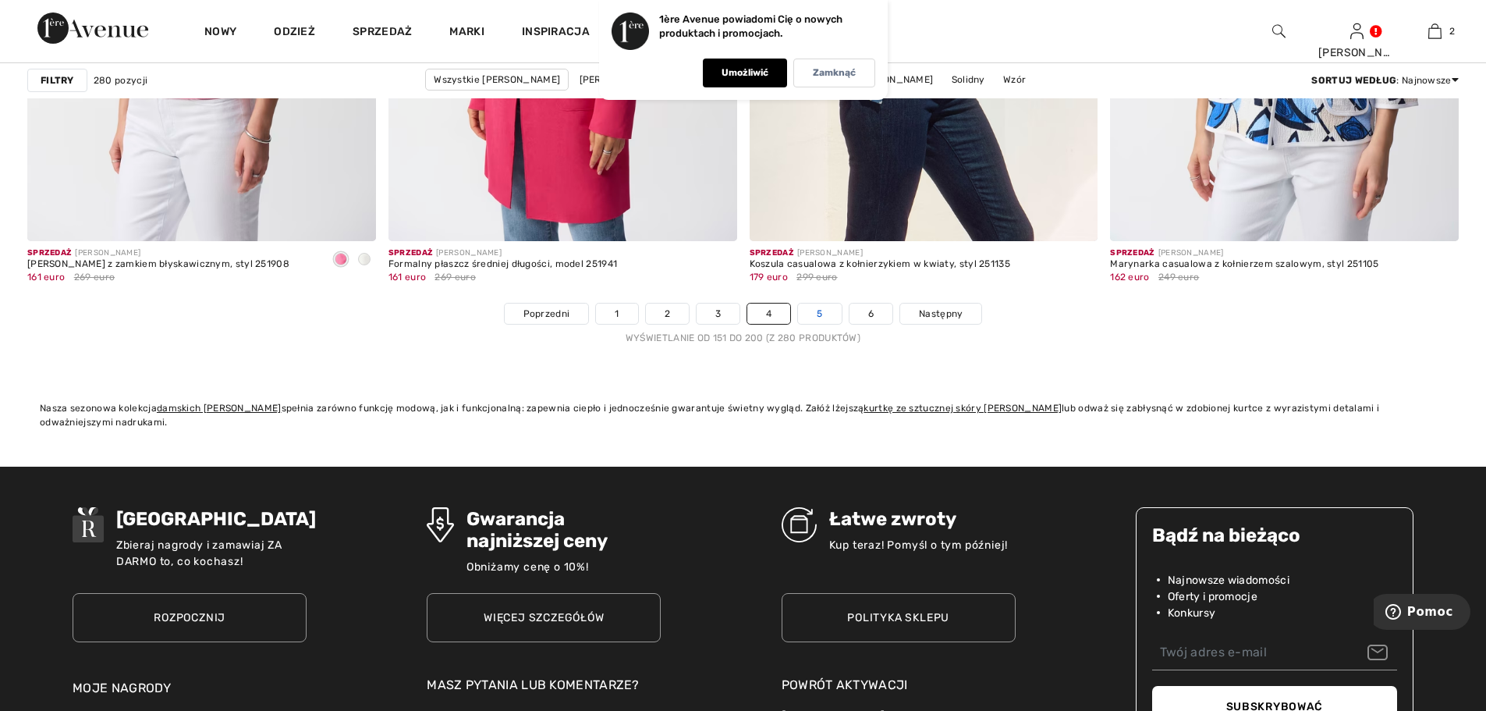
click at [821, 314] on font "5" at bounding box center [819, 313] width 5 height 11
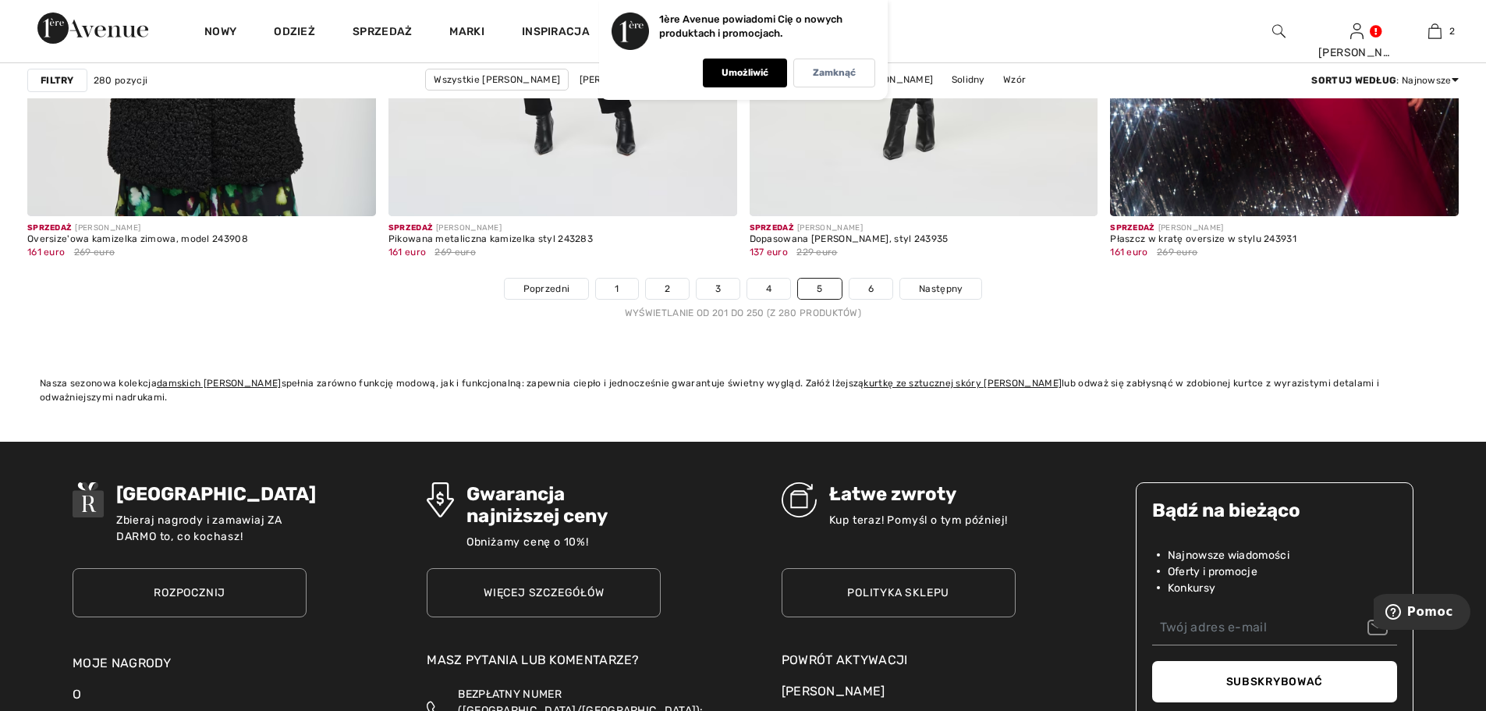
scroll to position [8891, 0]
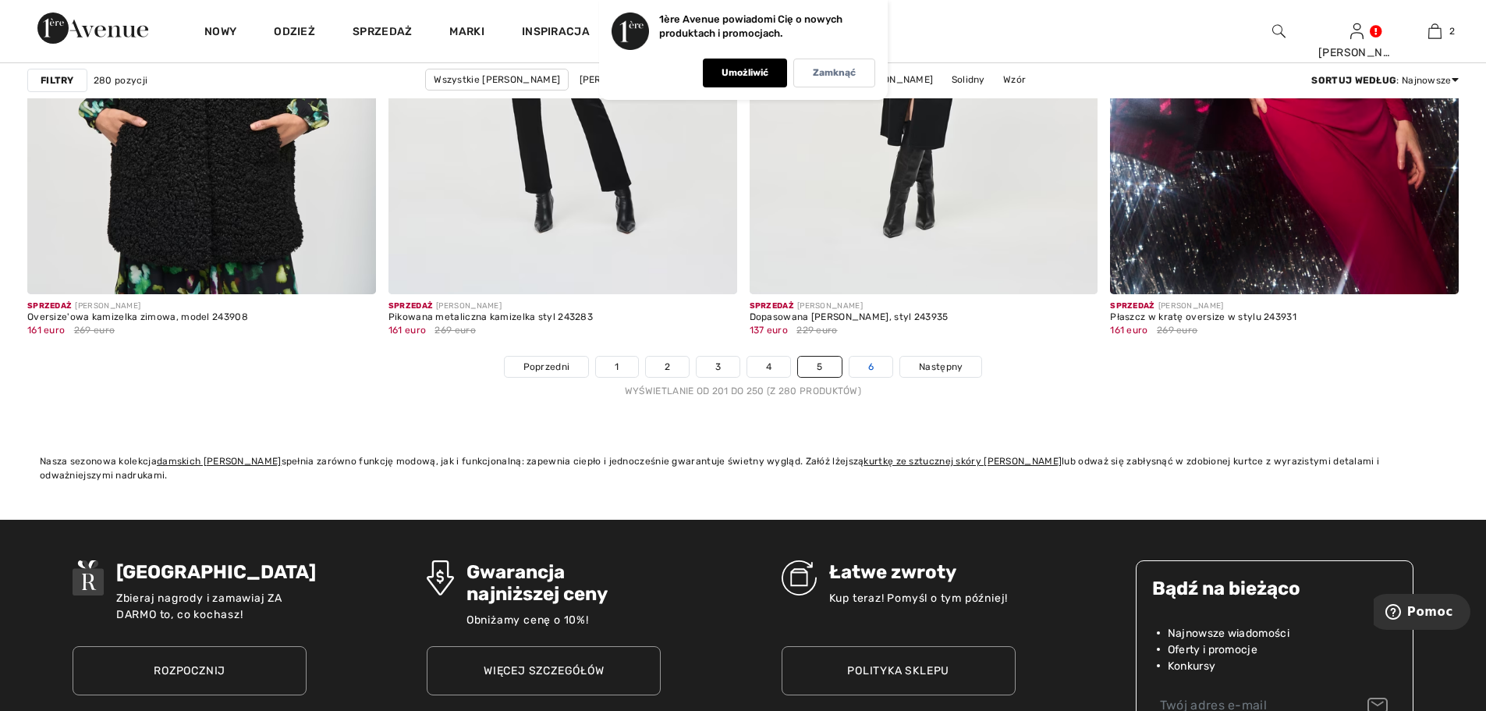
click at [875, 370] on link "6" at bounding box center [870, 366] width 43 height 20
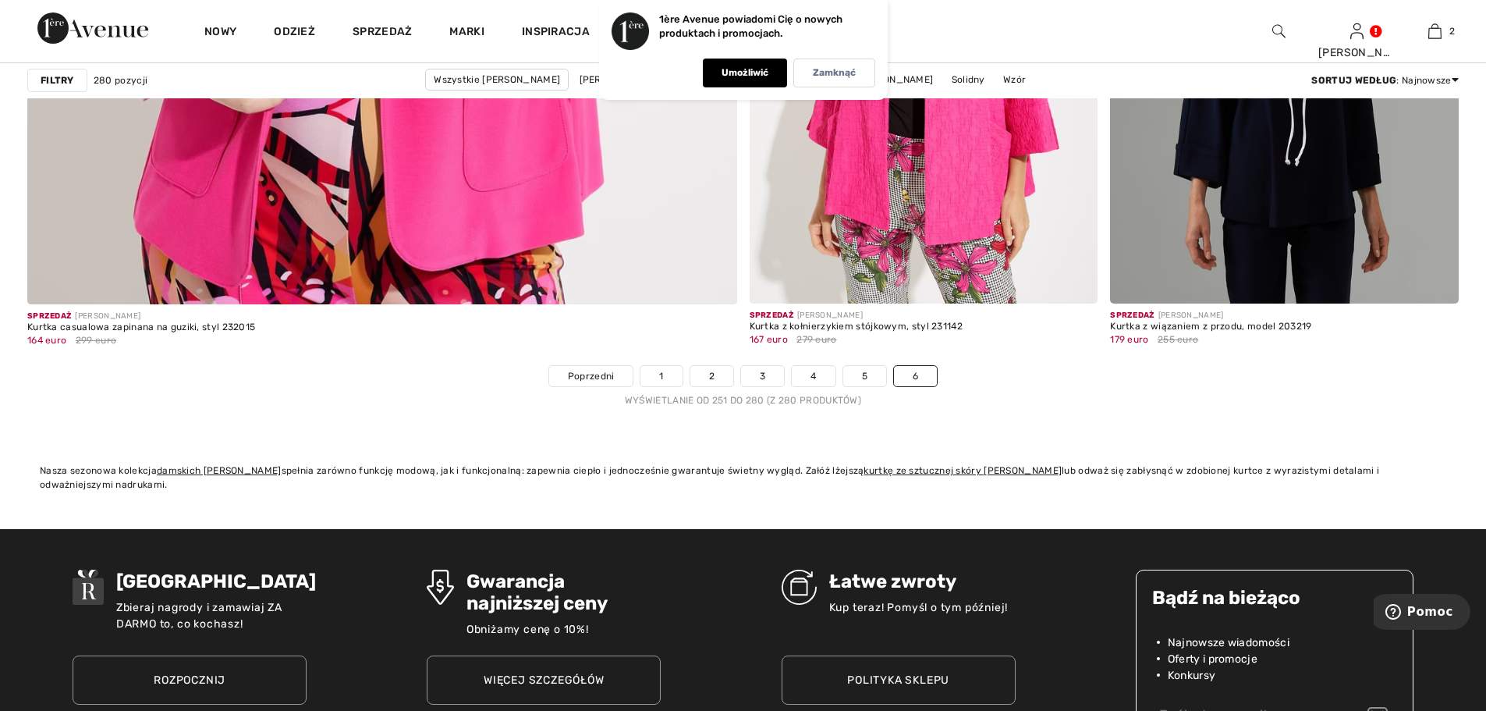
scroll to position [5694, 0]
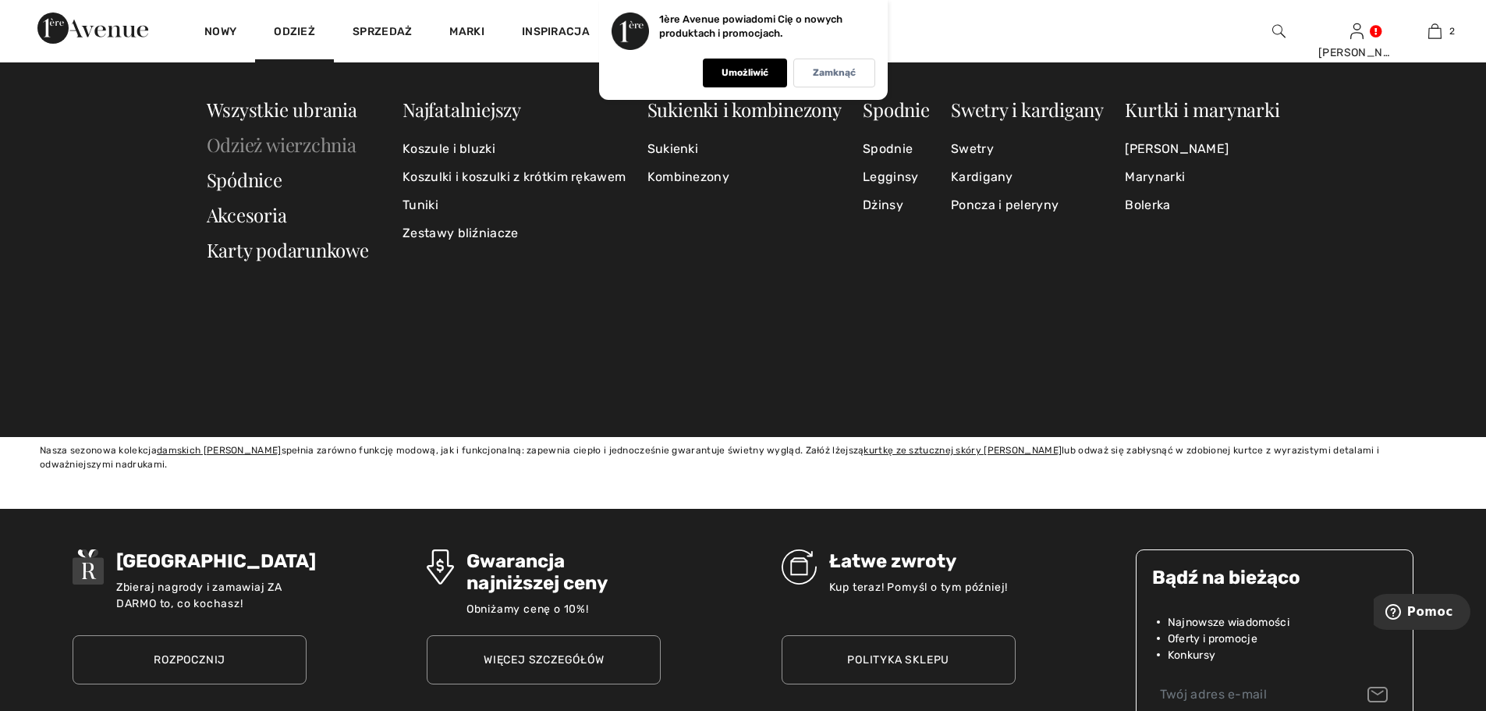
click at [275, 144] on font "Odzież wierzchnia" at bounding box center [282, 144] width 150 height 25
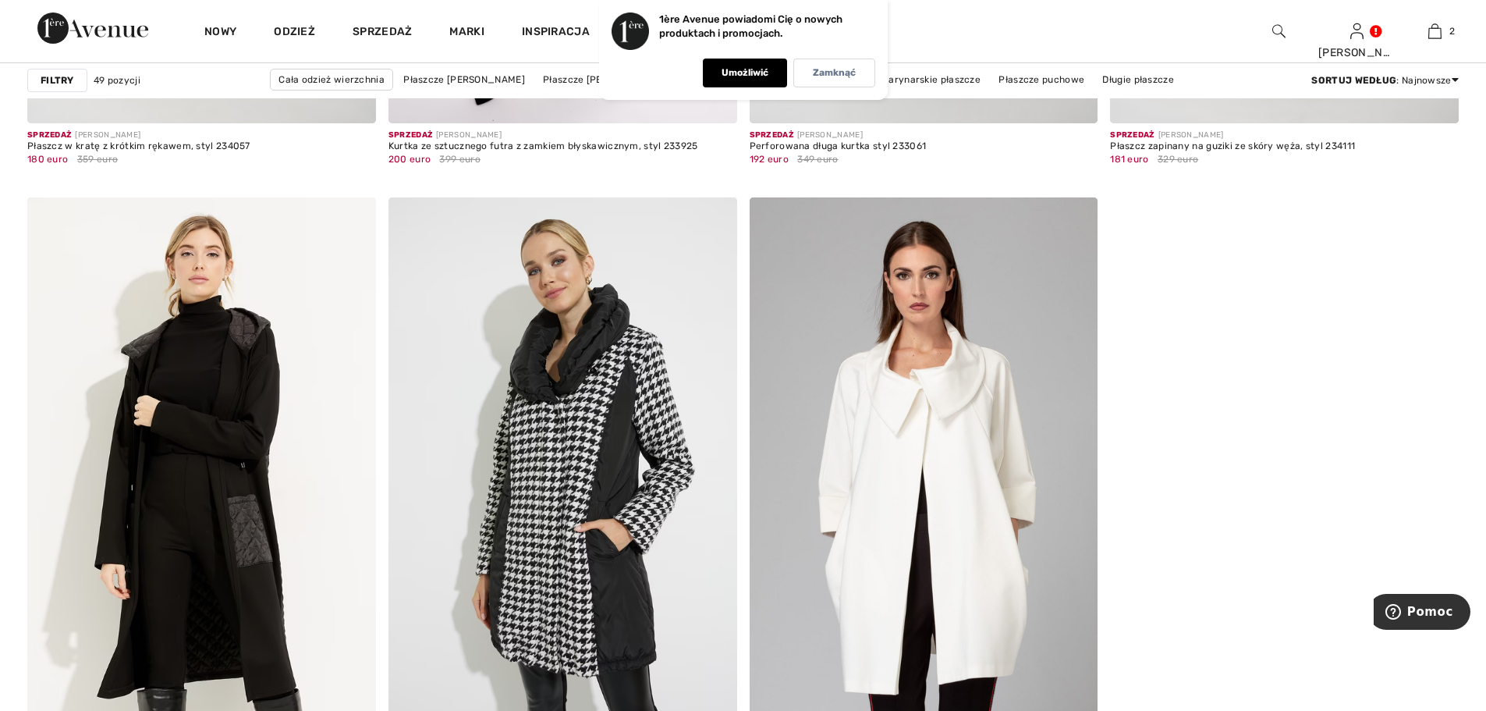
scroll to position [8267, 0]
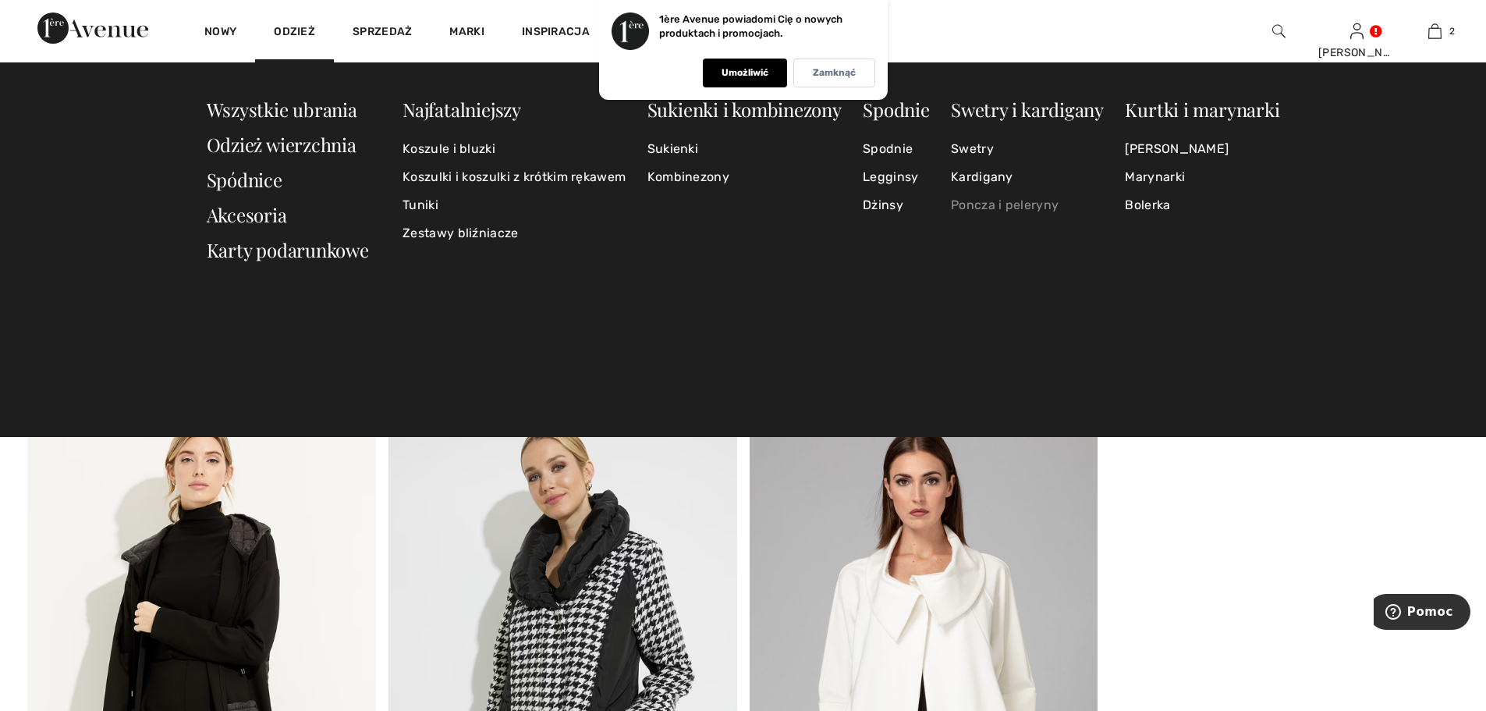
click at [986, 207] on font "Poncza i peleryny" at bounding box center [1005, 204] width 108 height 15
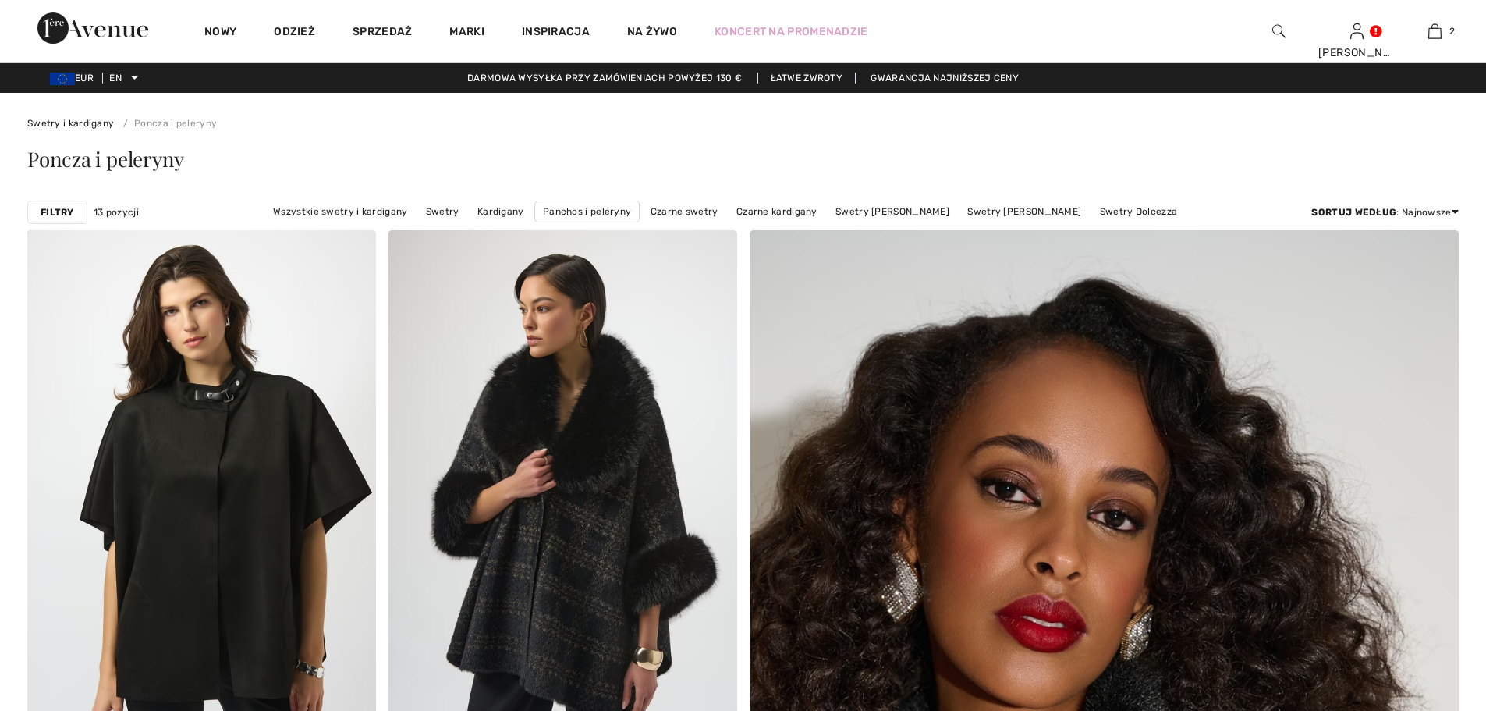
checkbox input "true"
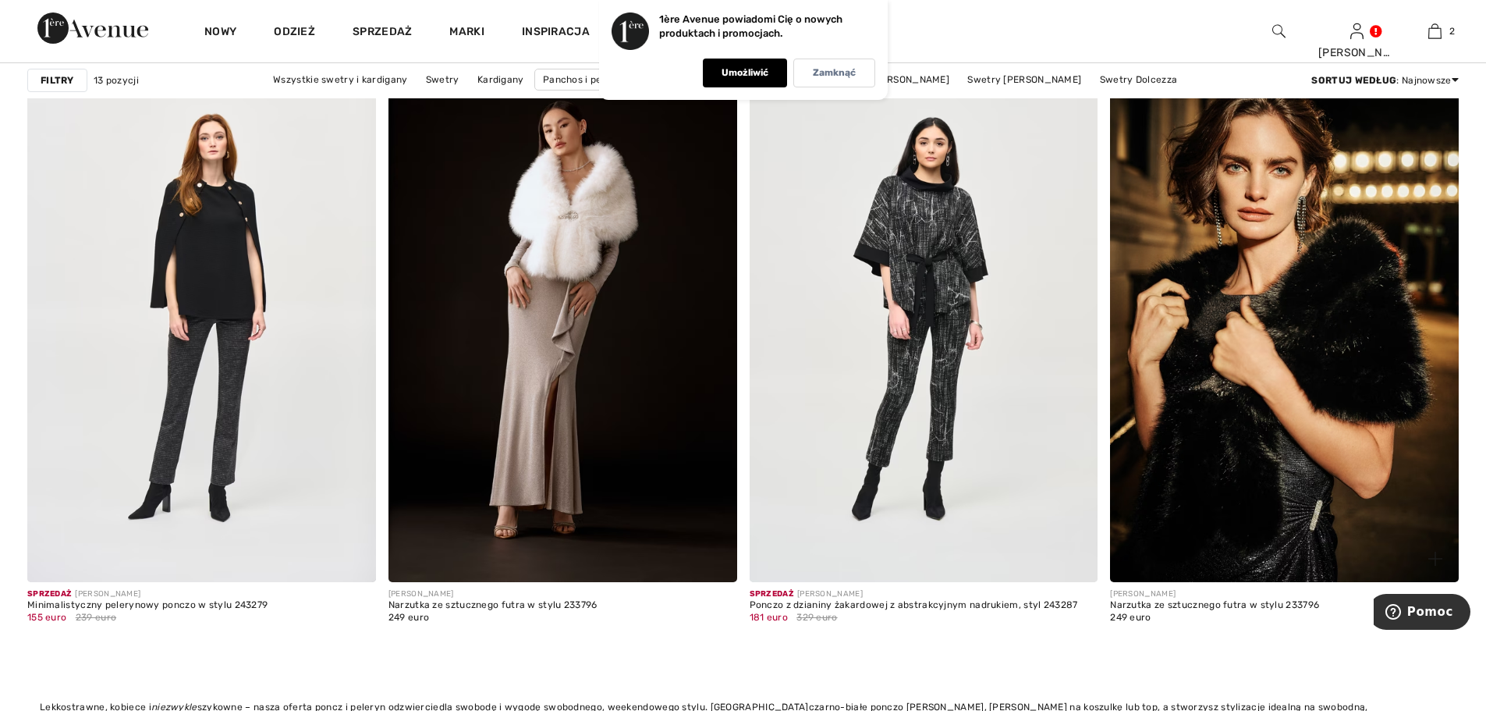
scroll to position [1935, 0]
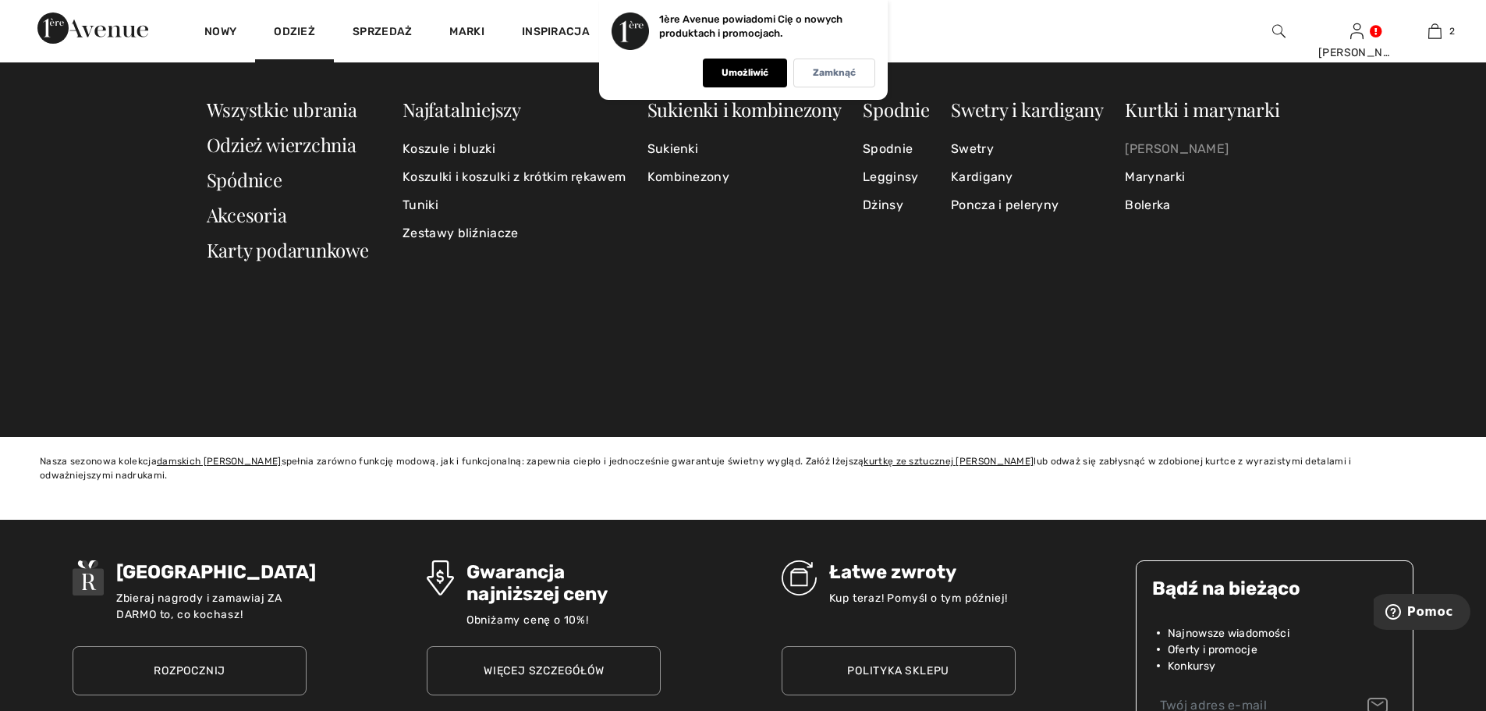
click at [1154, 149] on font "[PERSON_NAME]" at bounding box center [1177, 148] width 104 height 15
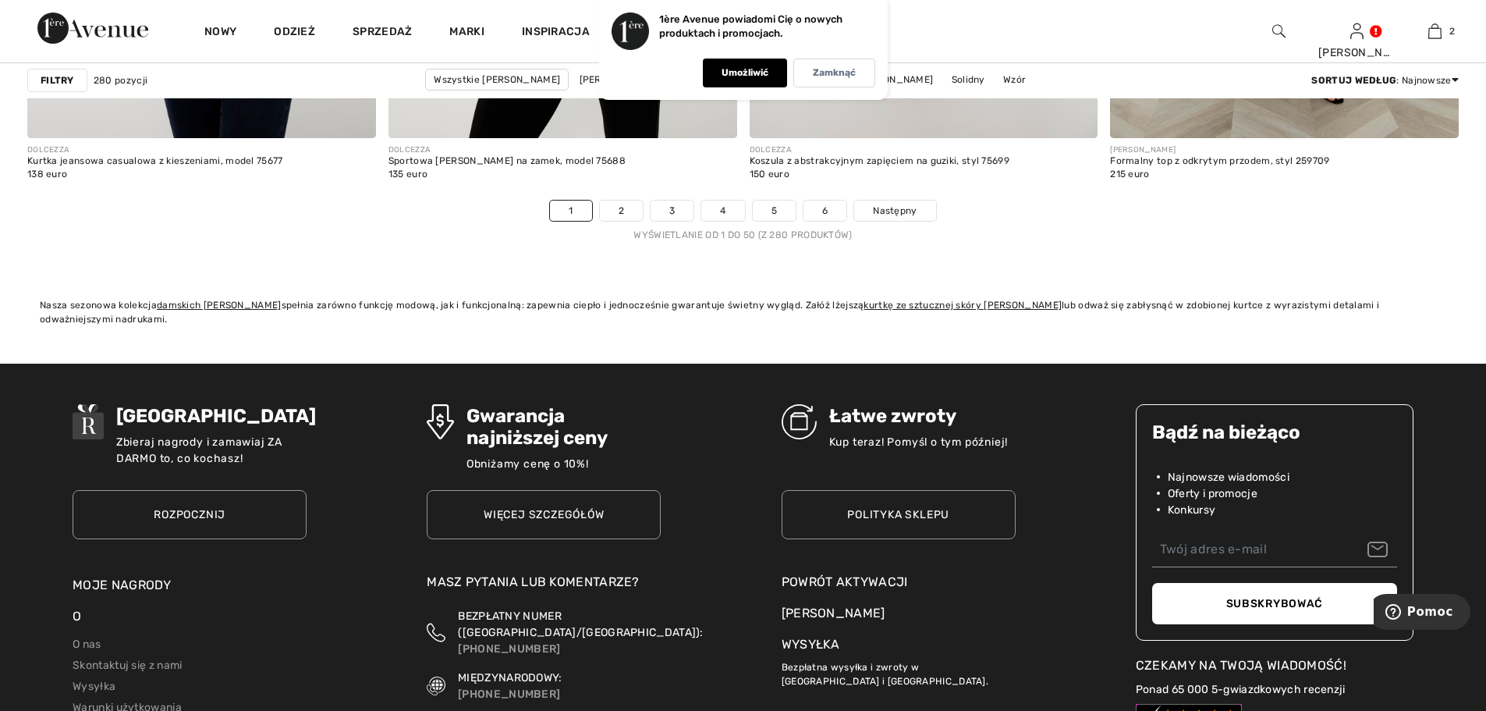
scroll to position [9125, 0]
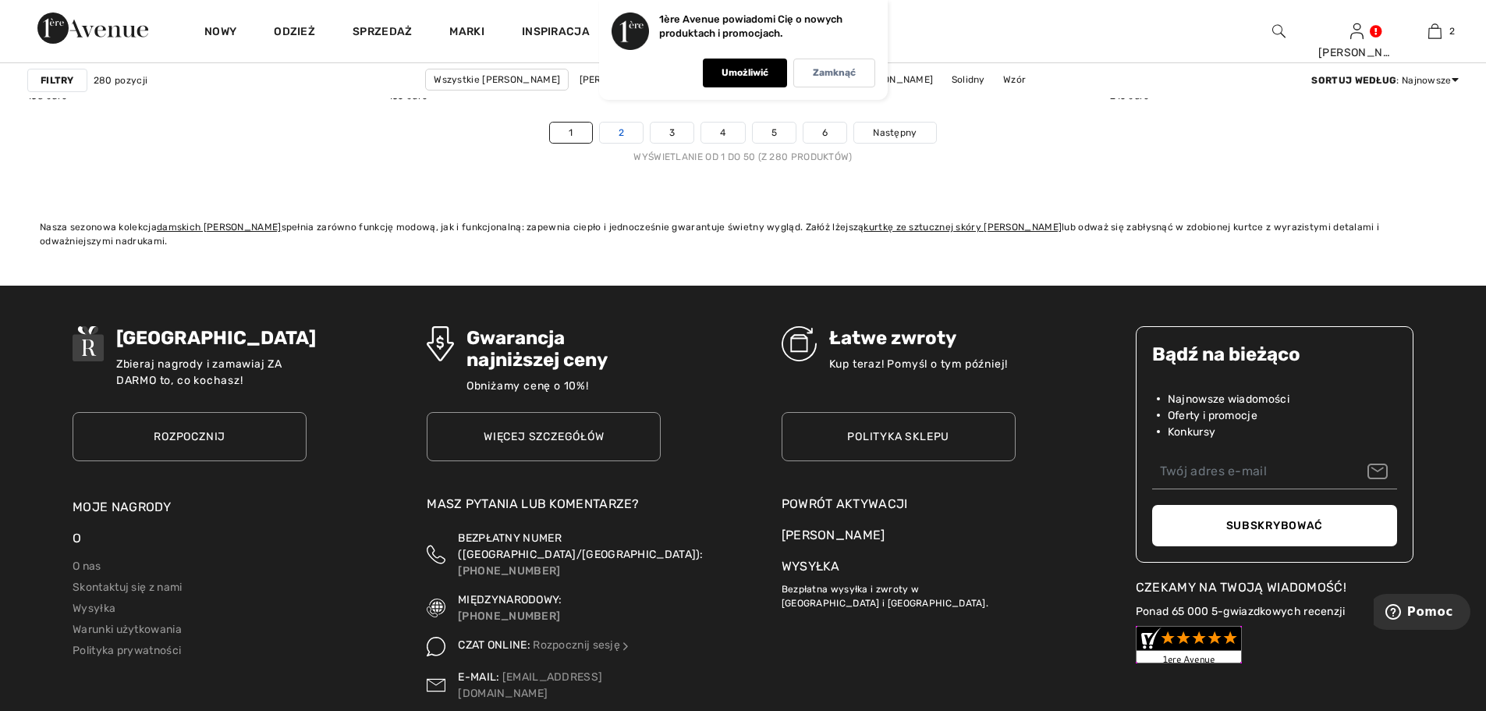
click at [627, 131] on link "2" at bounding box center [621, 132] width 43 height 20
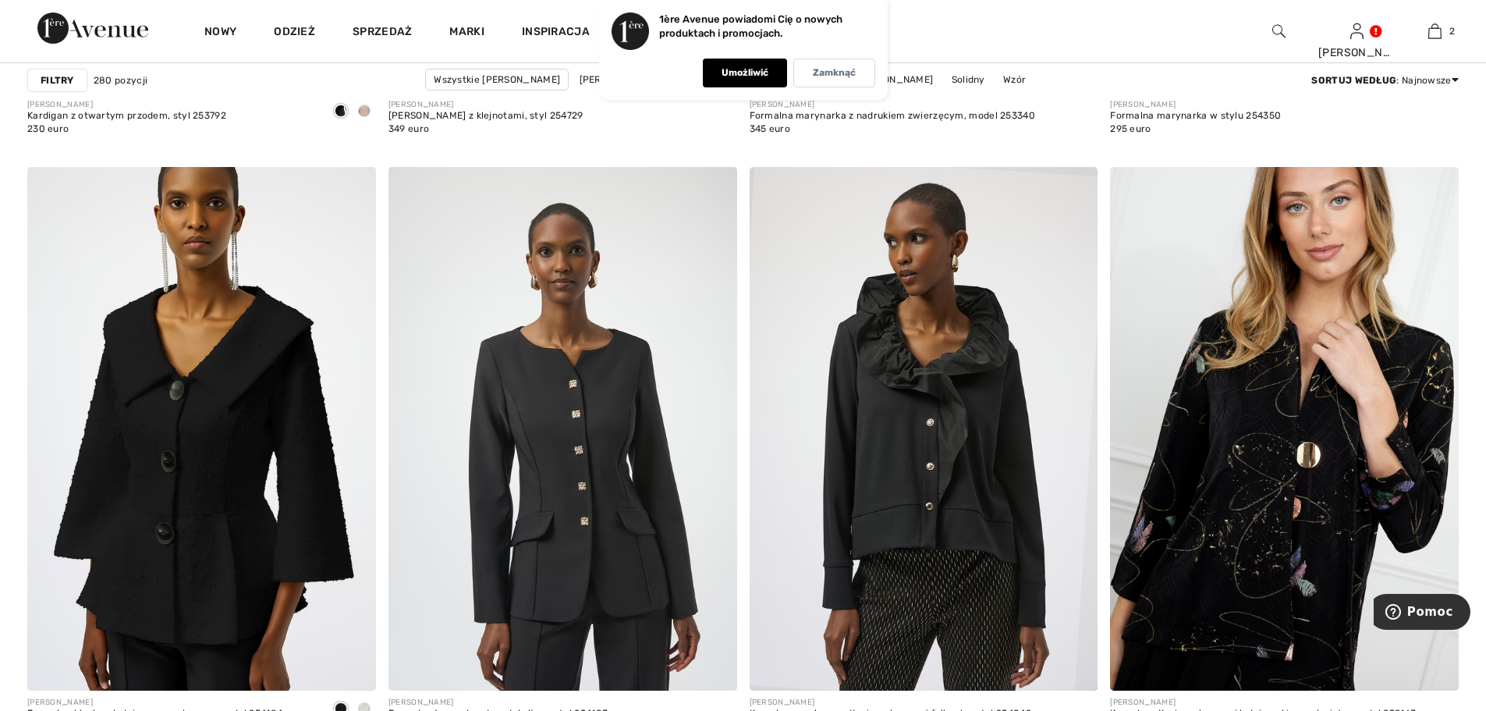
scroll to position [1872, 0]
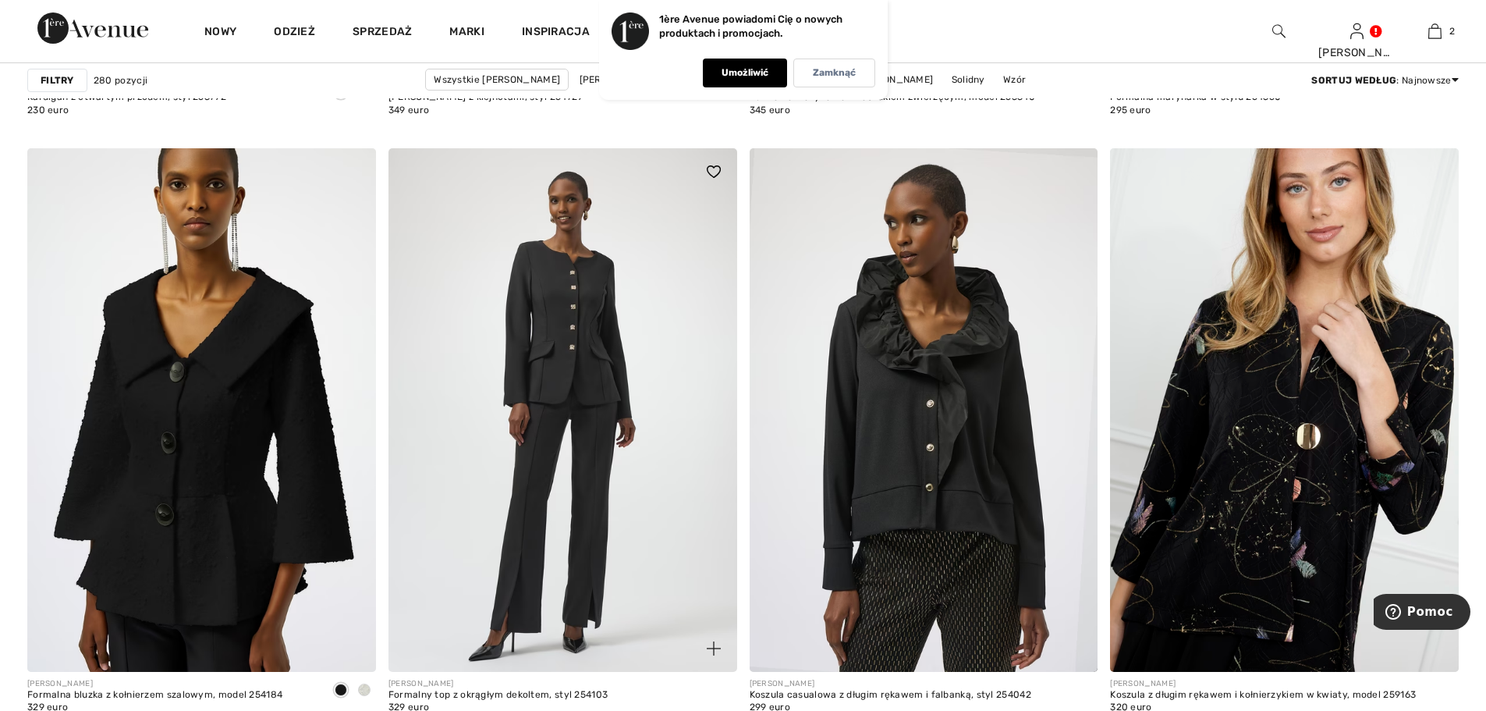
click at [595, 381] on img at bounding box center [562, 409] width 349 height 523
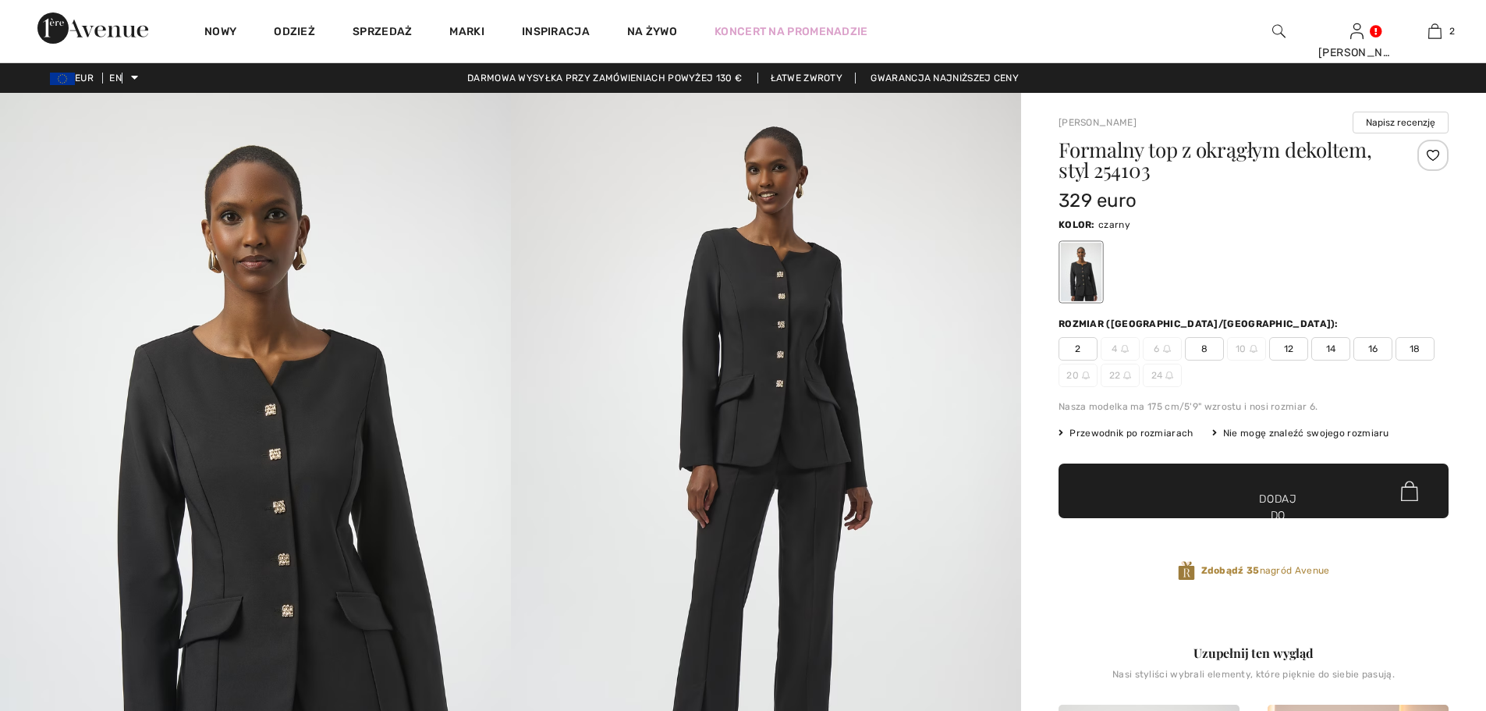
checkbox input "true"
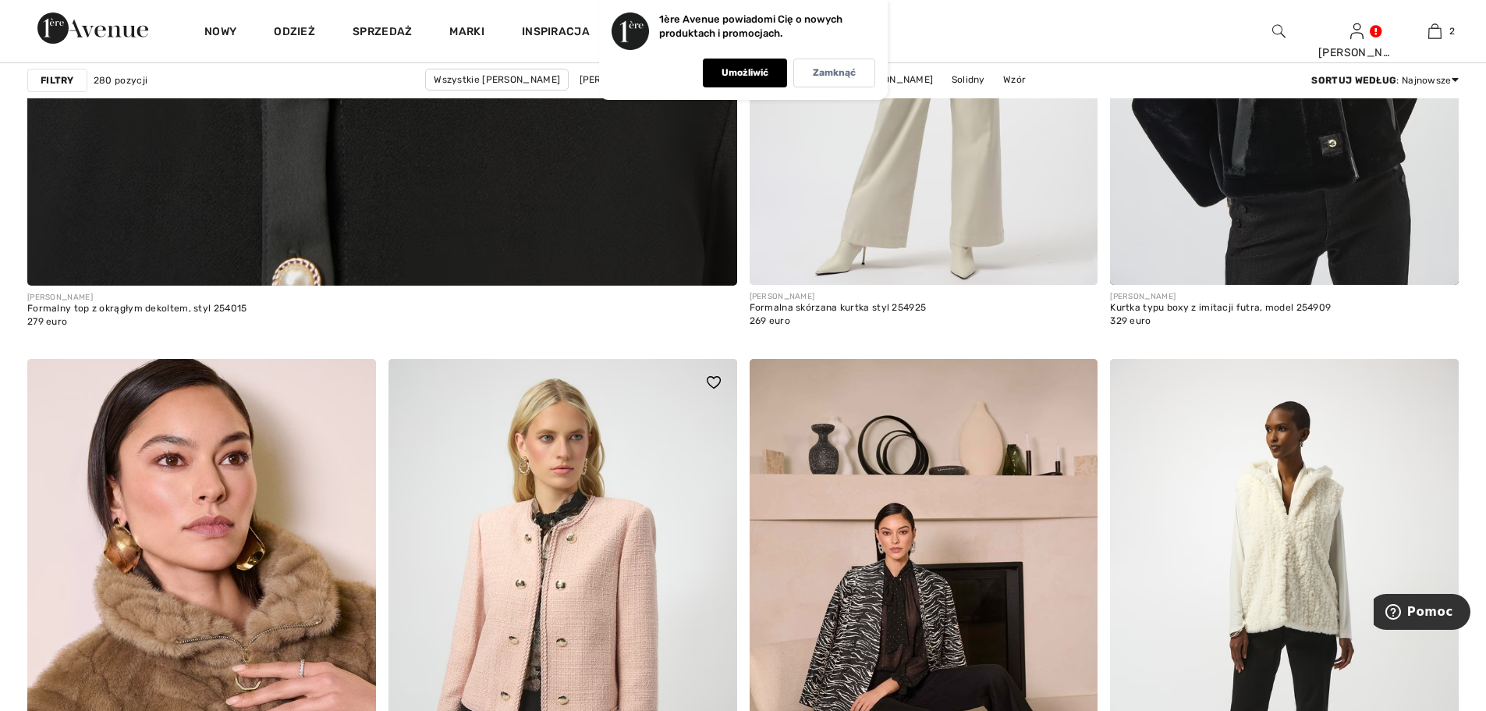
scroll to position [5694, 0]
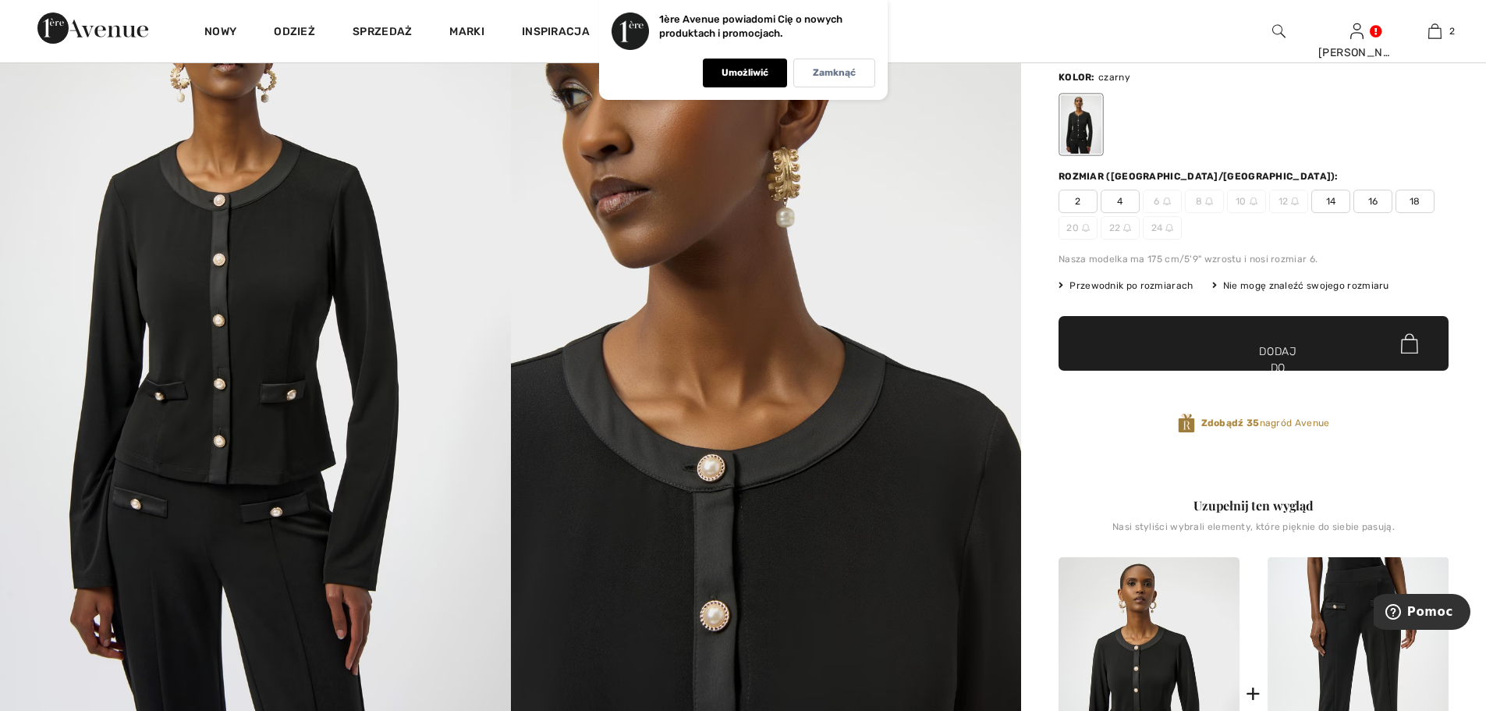
scroll to position [234, 0]
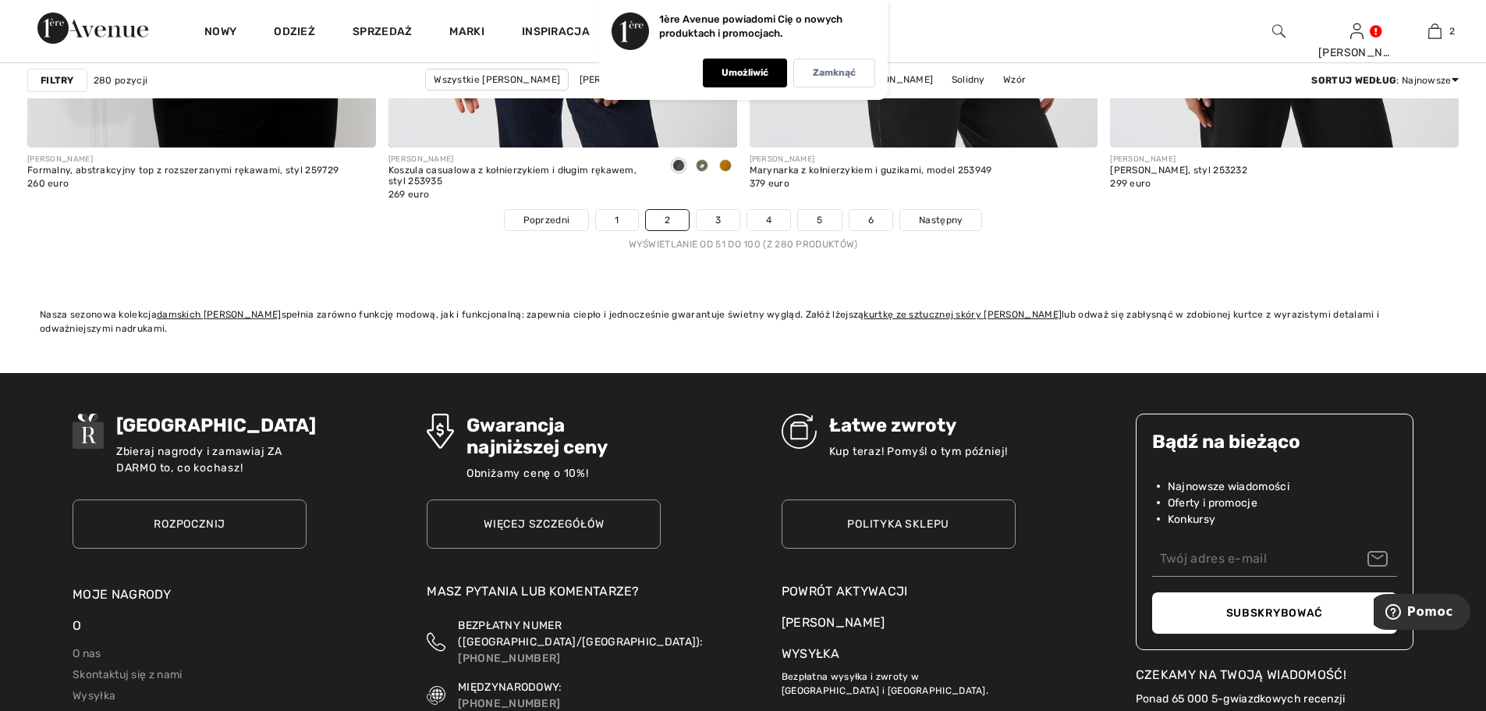
scroll to position [9047, 0]
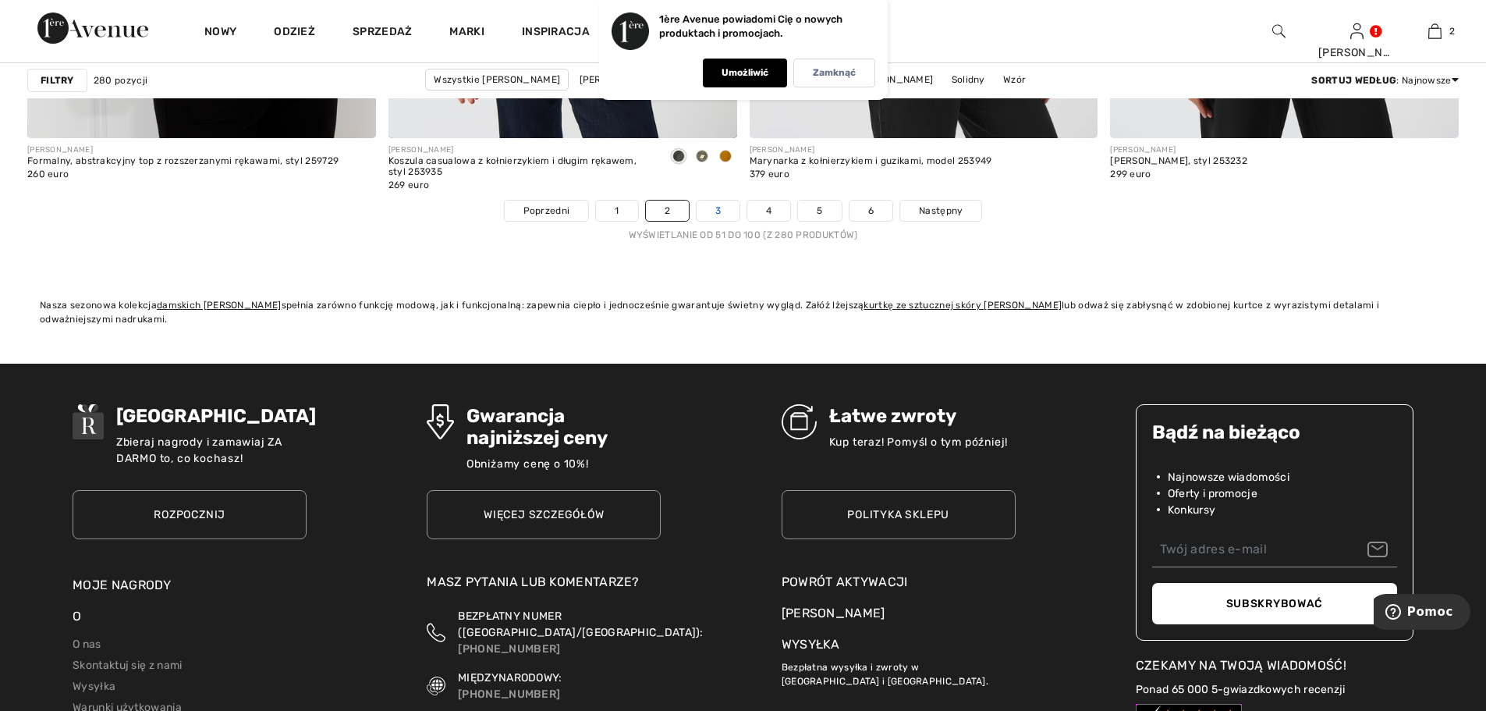
click at [725, 215] on link "3" at bounding box center [717, 210] width 43 height 20
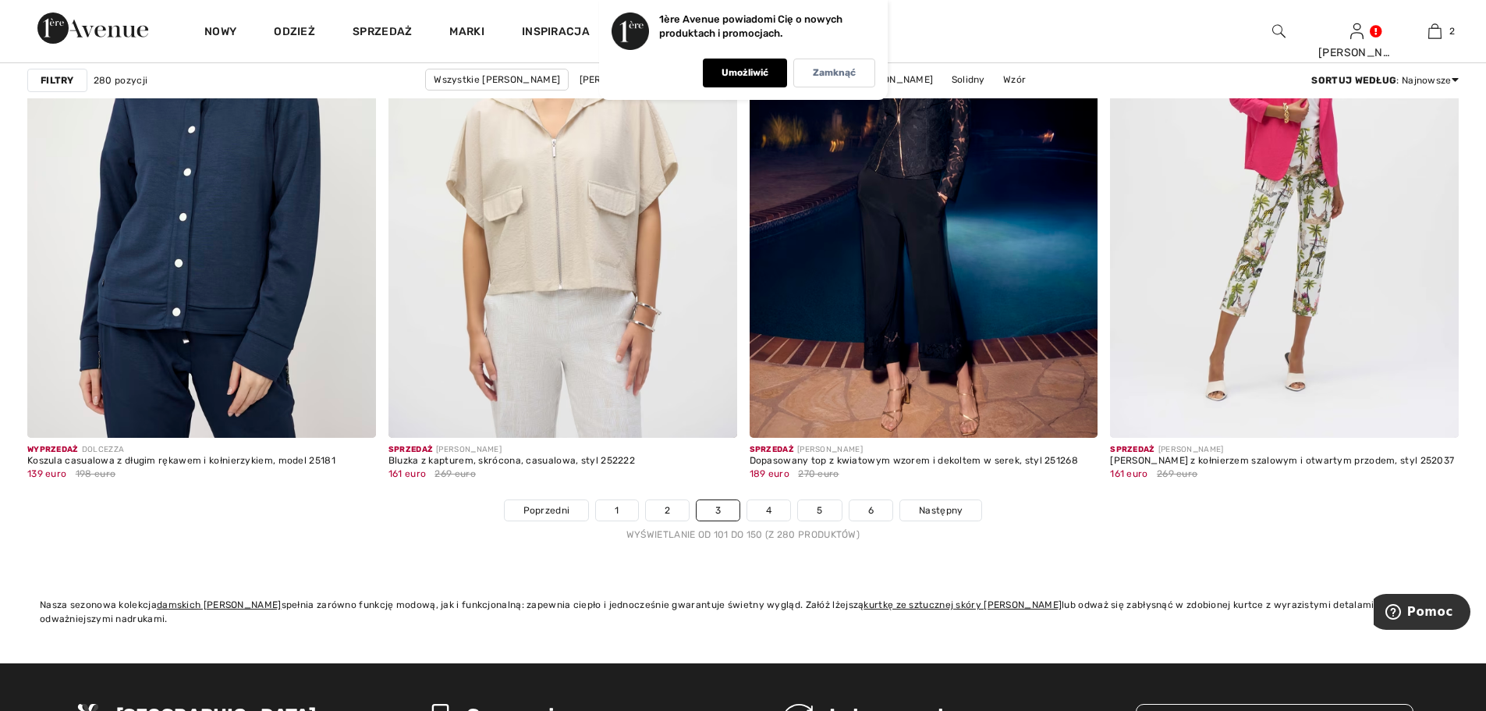
scroll to position [8969, 0]
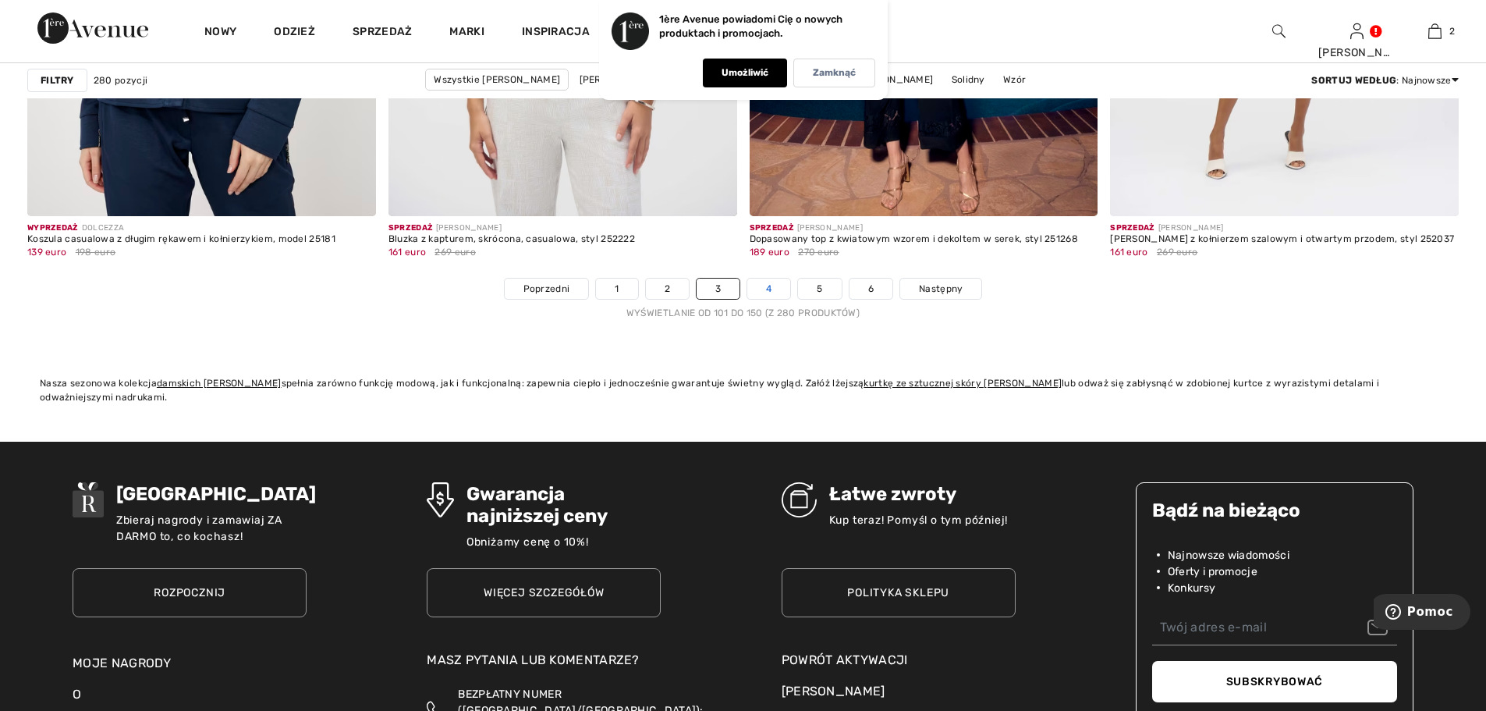
click at [782, 289] on link "4" at bounding box center [768, 288] width 43 height 20
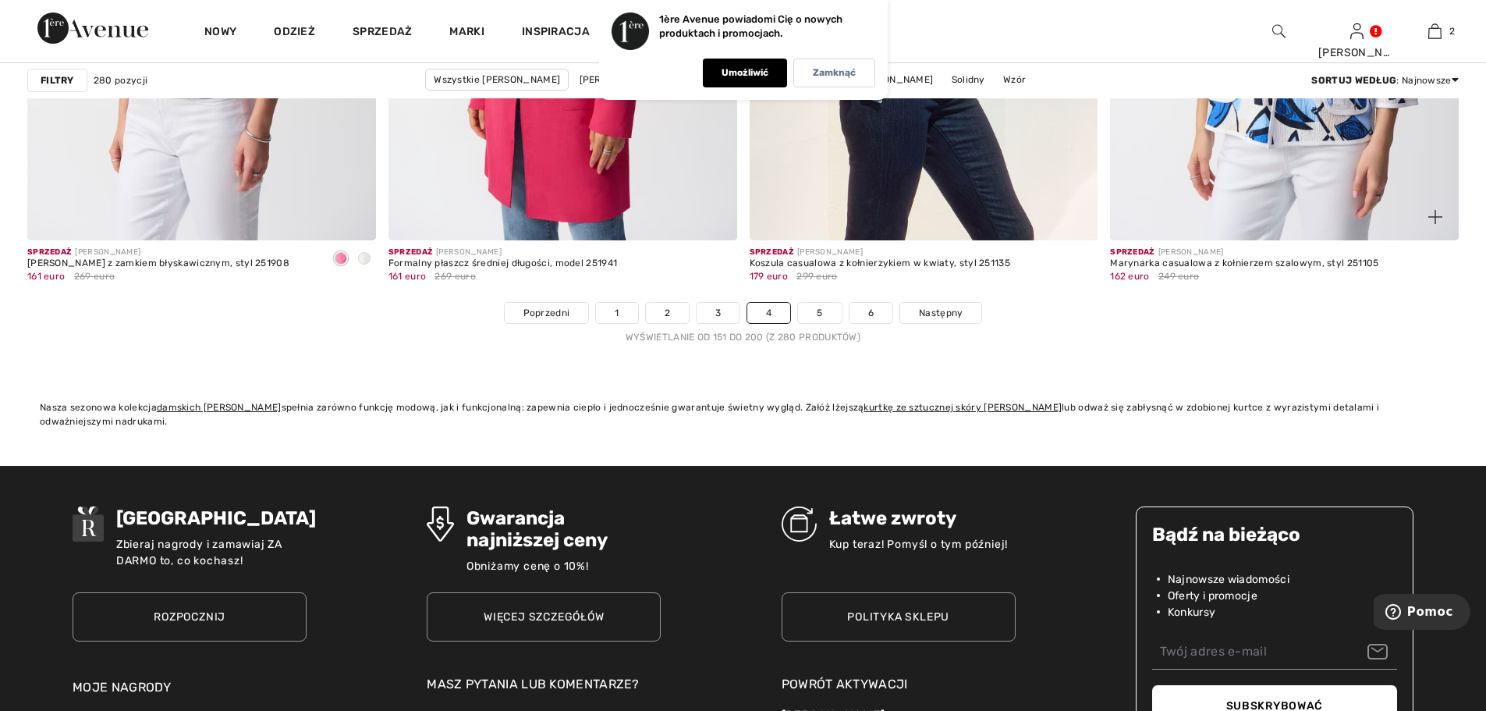
scroll to position [8891, 0]
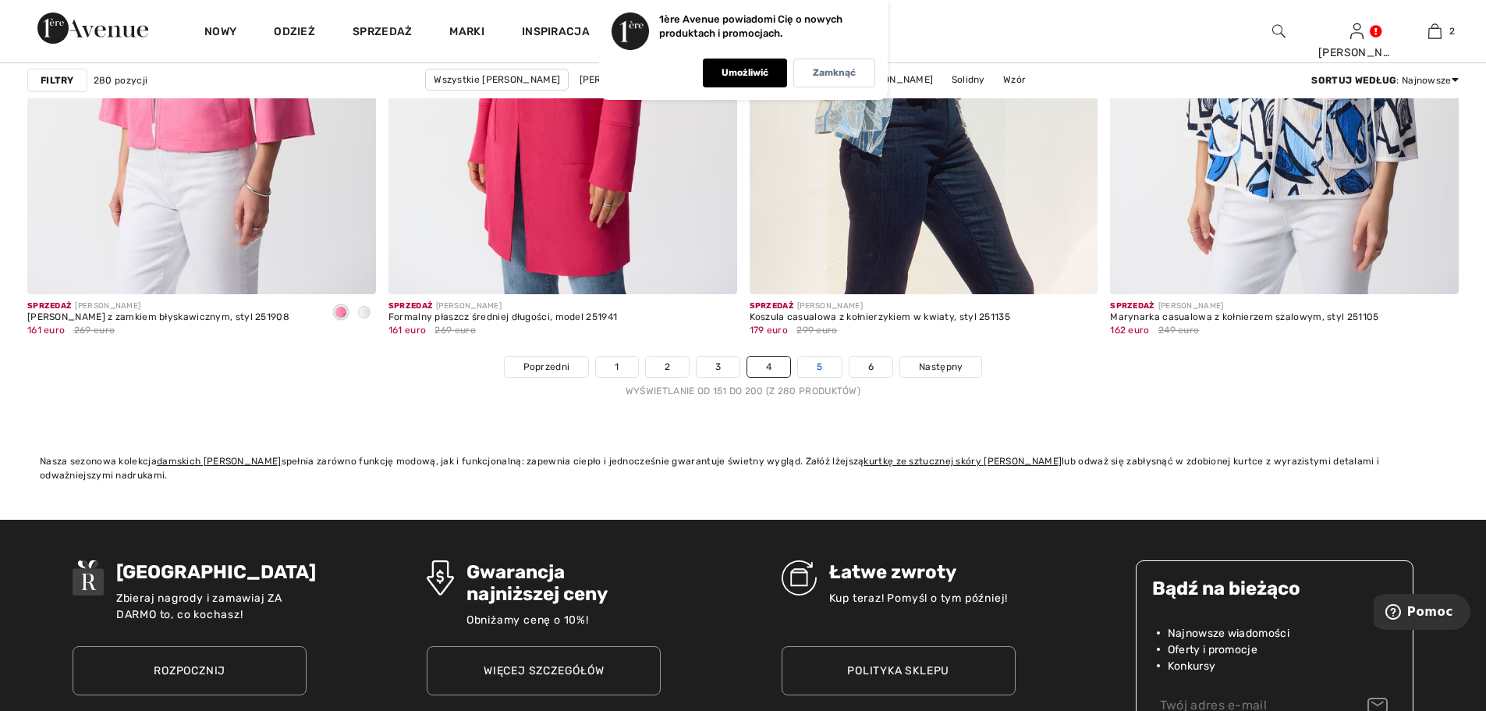
click at [821, 370] on font "5" at bounding box center [819, 366] width 5 height 11
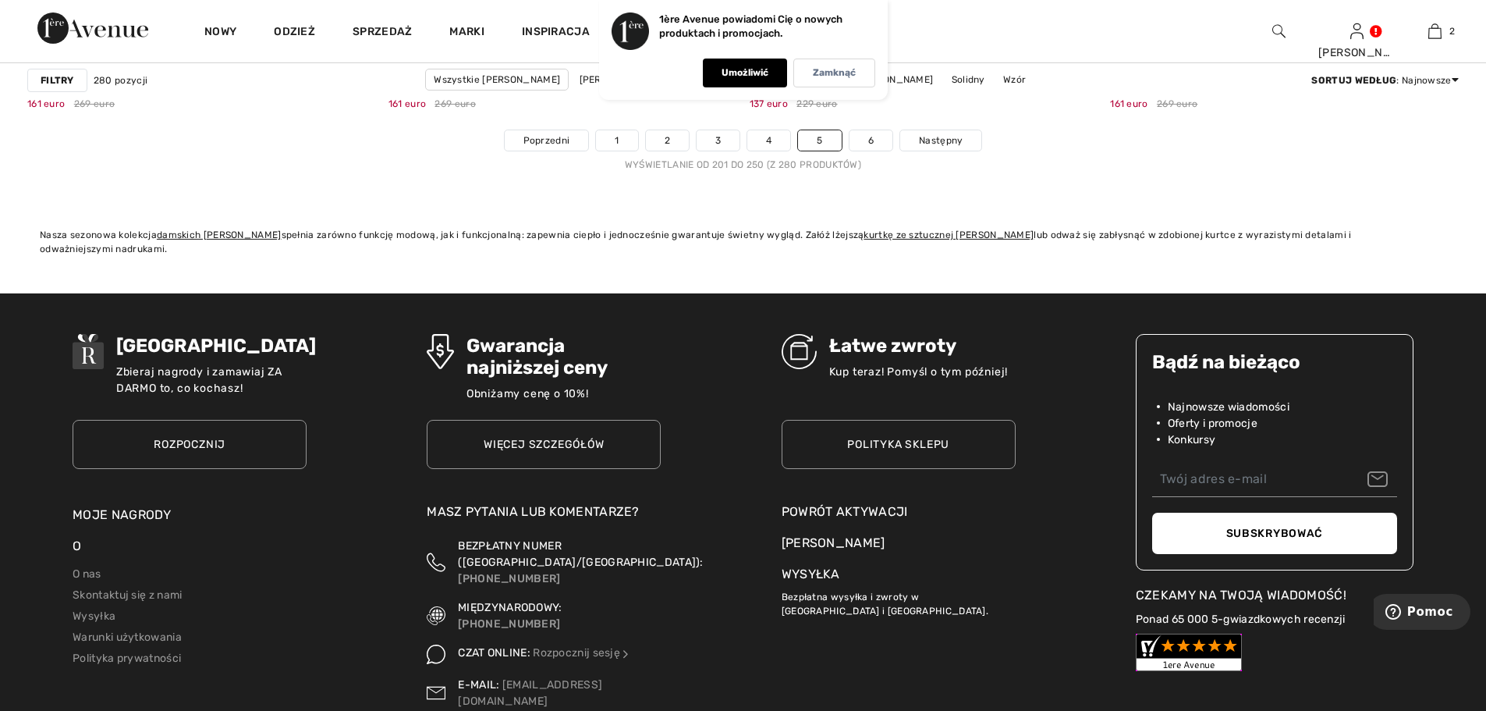
scroll to position [9125, 0]
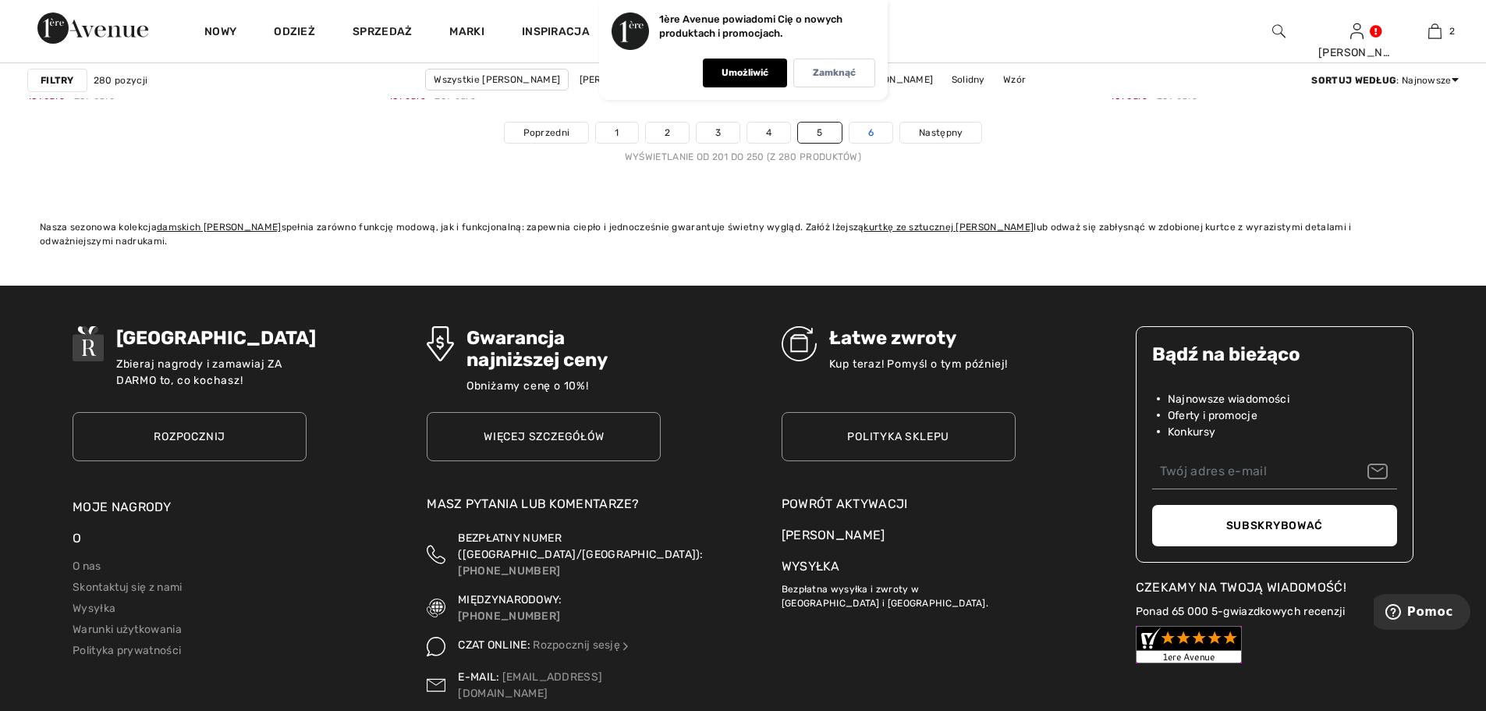
click at [875, 134] on link "6" at bounding box center [870, 132] width 43 height 20
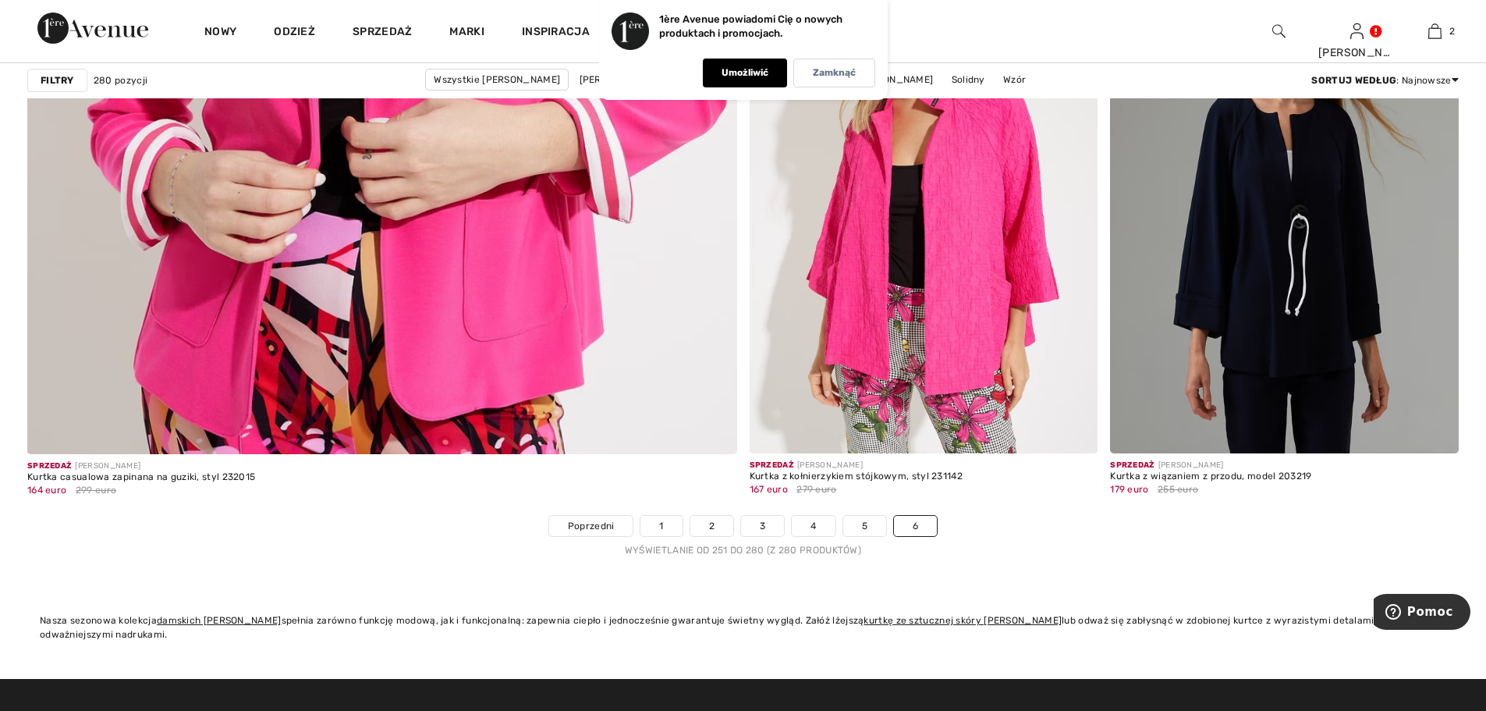
scroll to position [5772, 0]
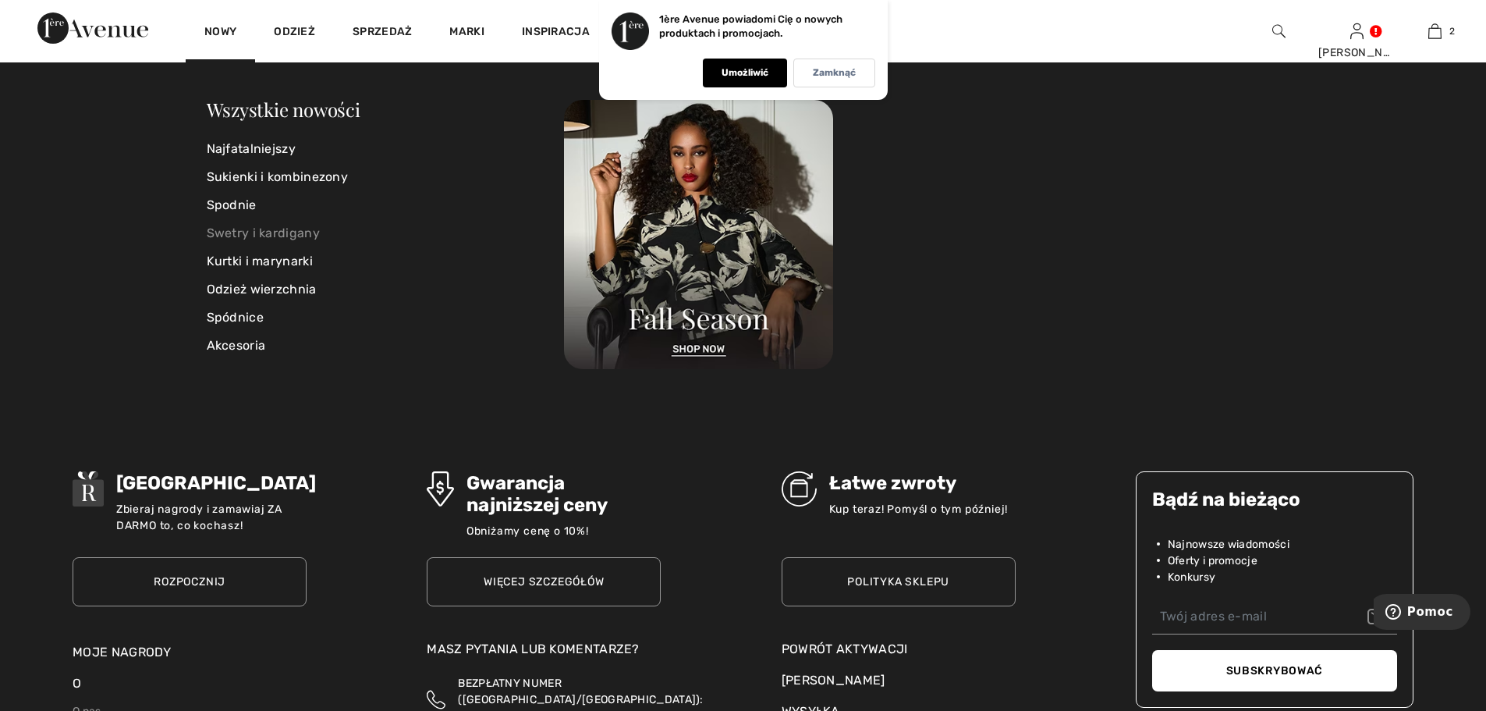
click at [291, 239] on font "Swetry i kardigany" at bounding box center [263, 232] width 113 height 15
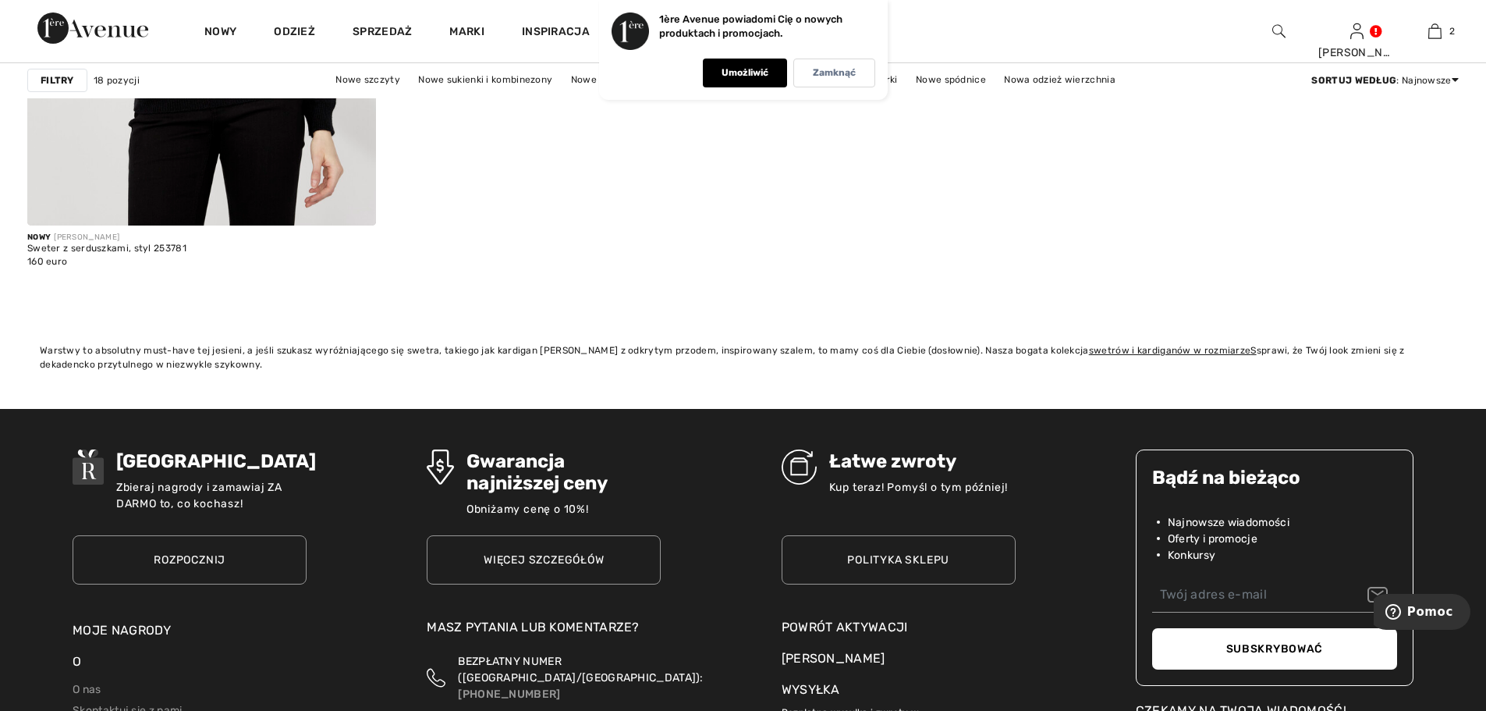
scroll to position [3744, 0]
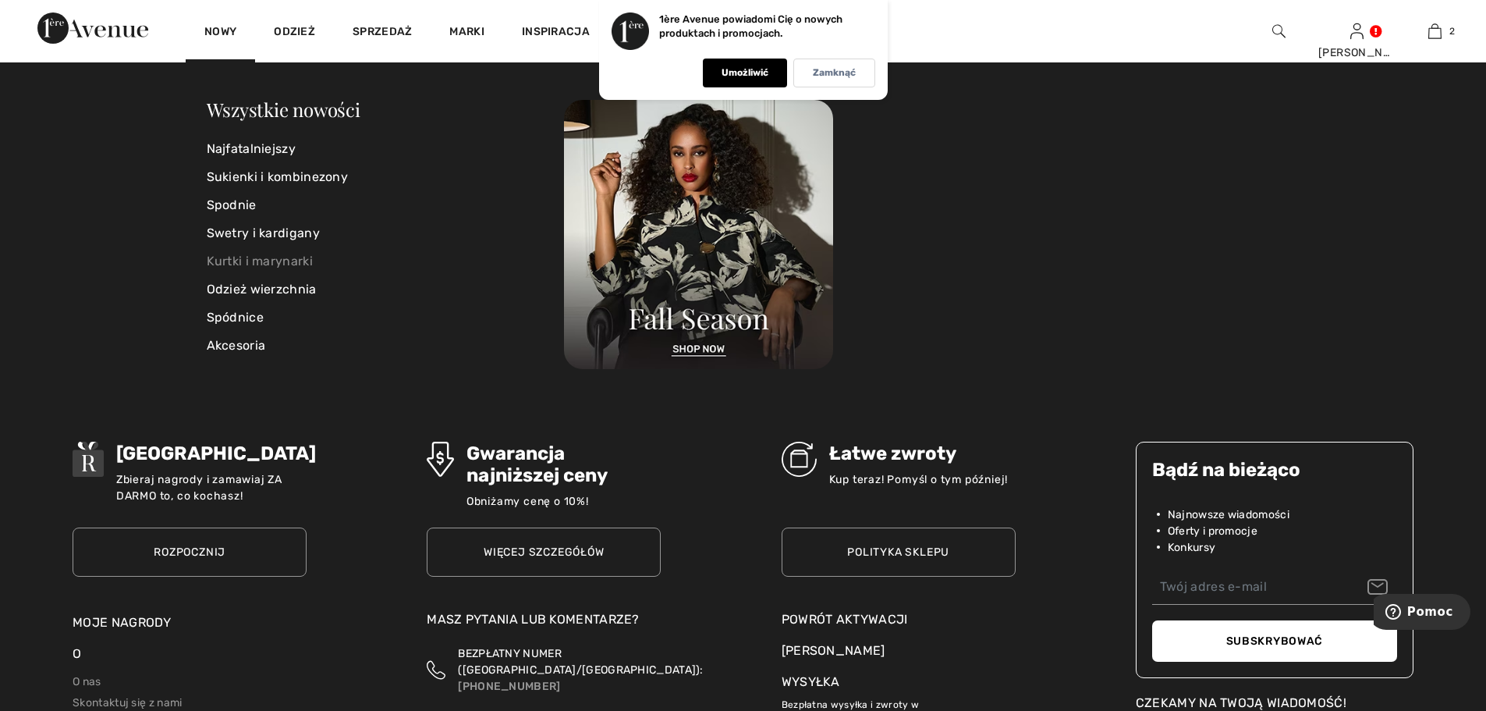
click at [274, 262] on font "Kurtki i marynarki" at bounding box center [260, 260] width 106 height 15
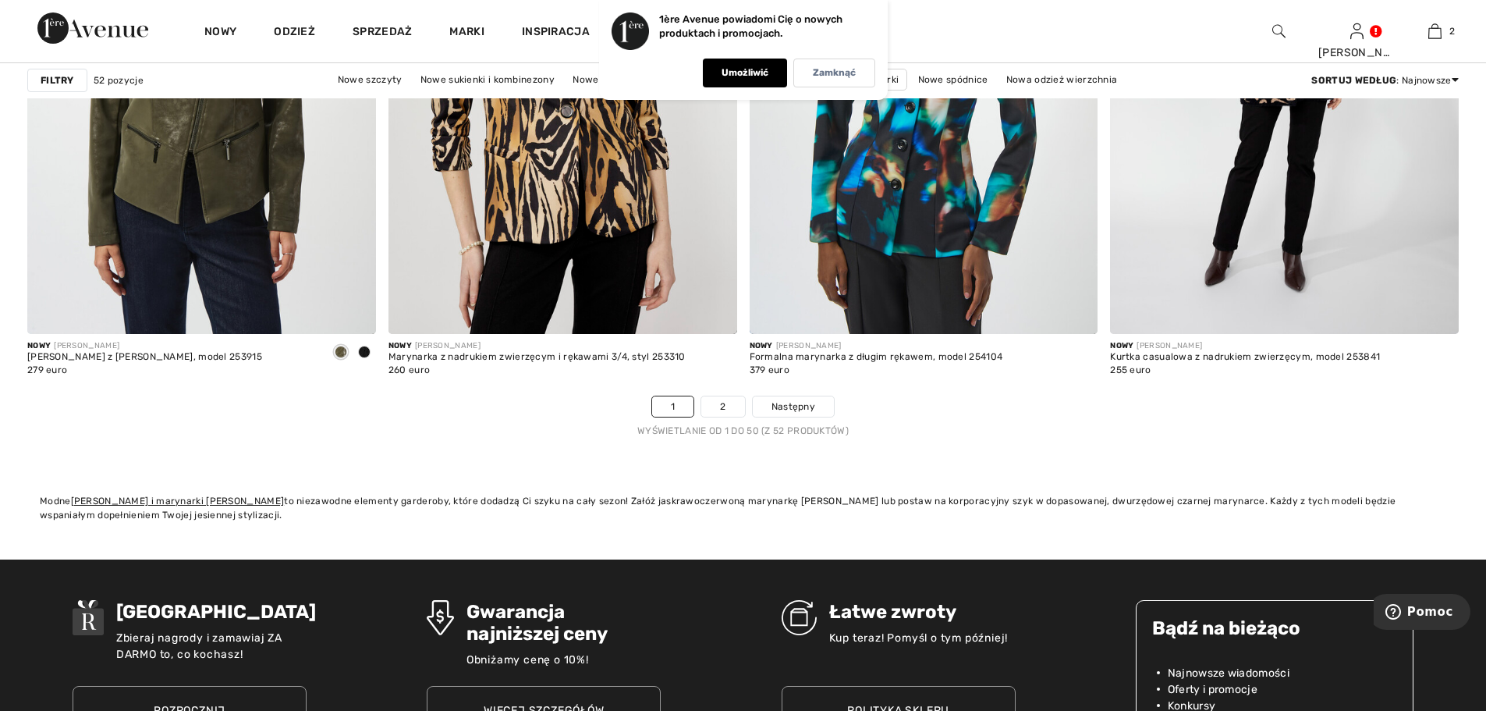
scroll to position [8891, 0]
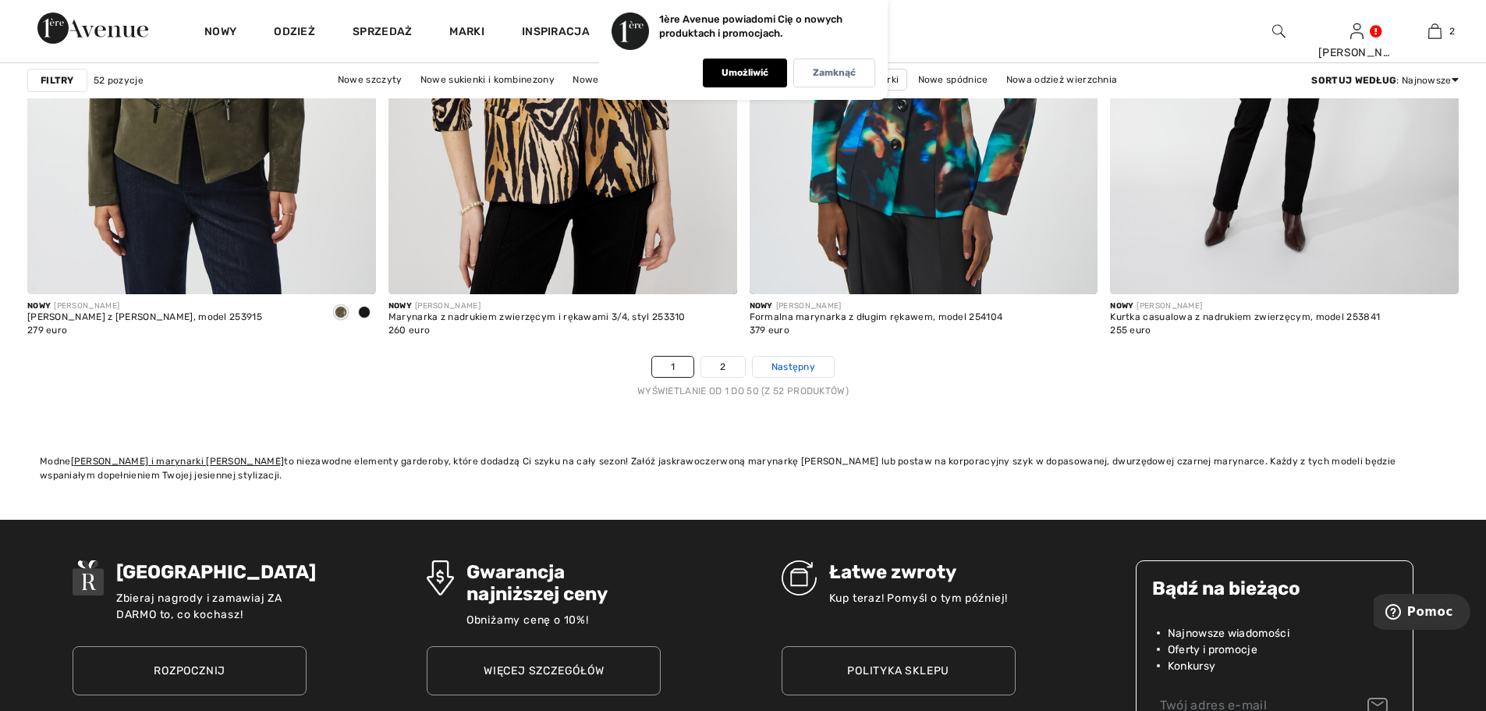
click at [789, 366] on font "Następny" at bounding box center [793, 366] width 44 height 11
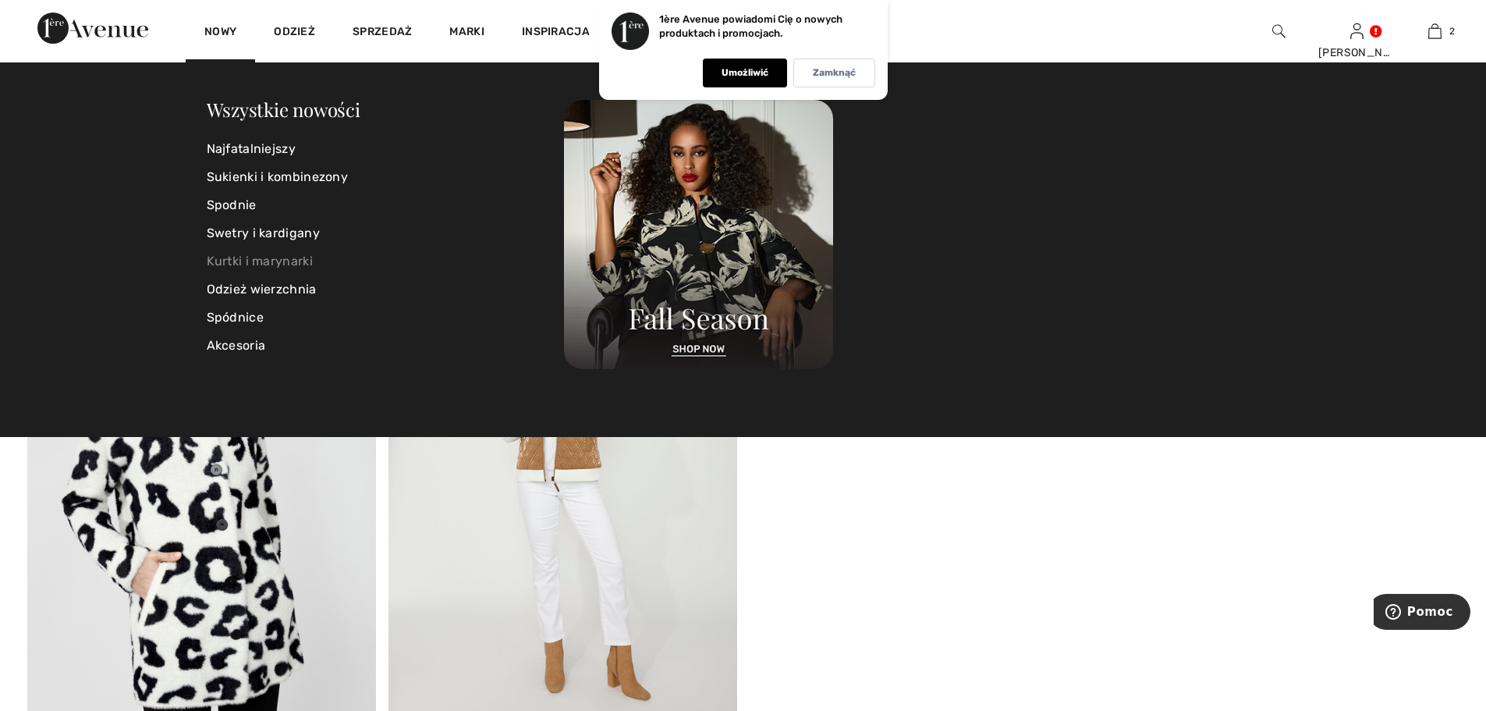
click at [246, 264] on font "Kurtki i marynarki" at bounding box center [260, 260] width 106 height 15
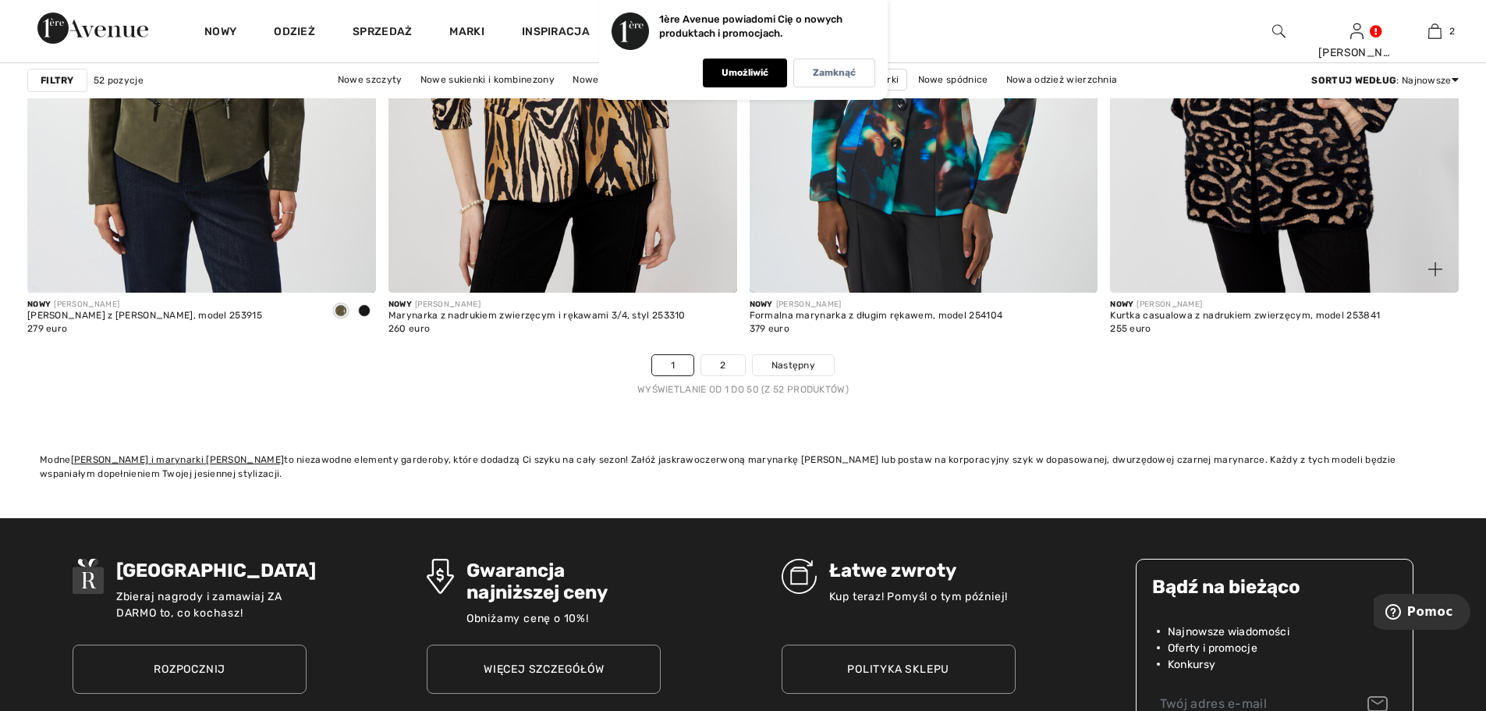
scroll to position [8891, 0]
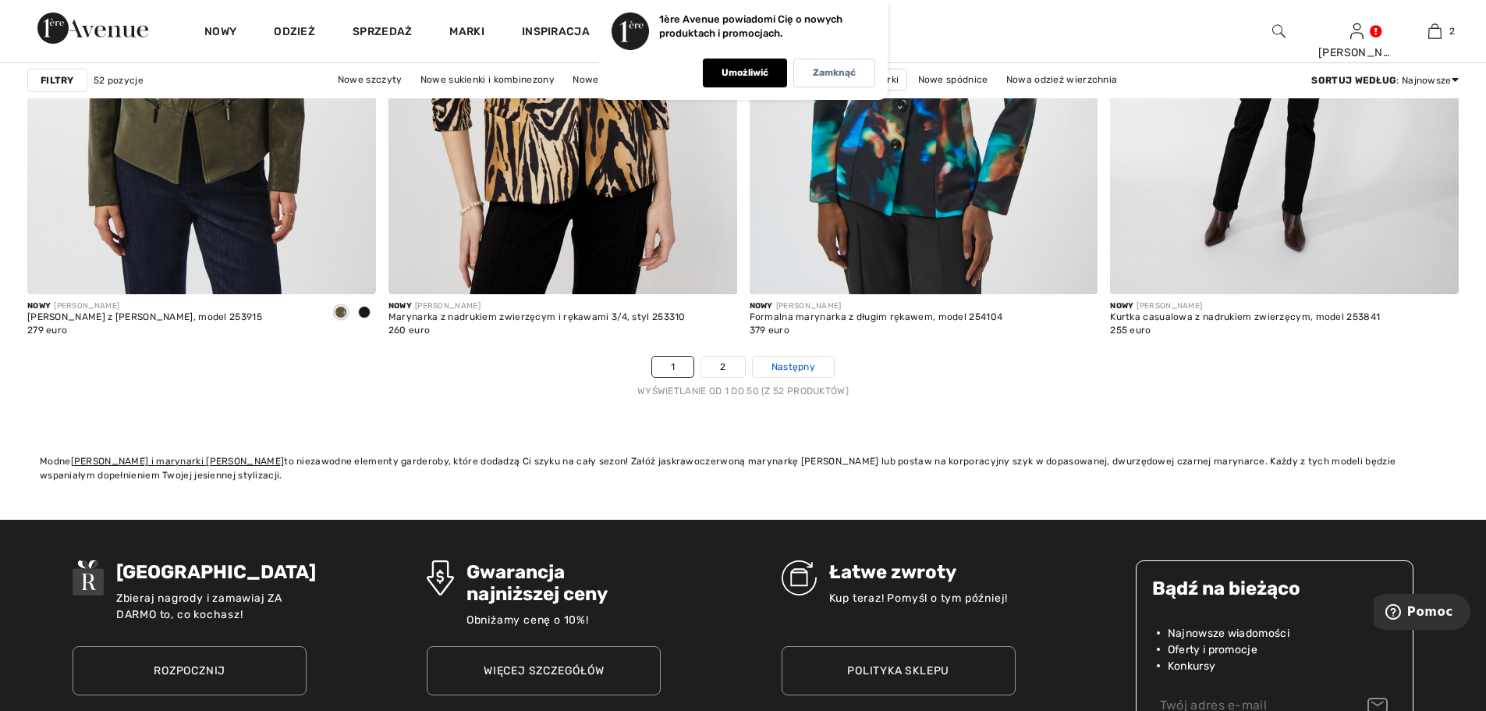
click at [809, 370] on font "Następny" at bounding box center [793, 366] width 44 height 11
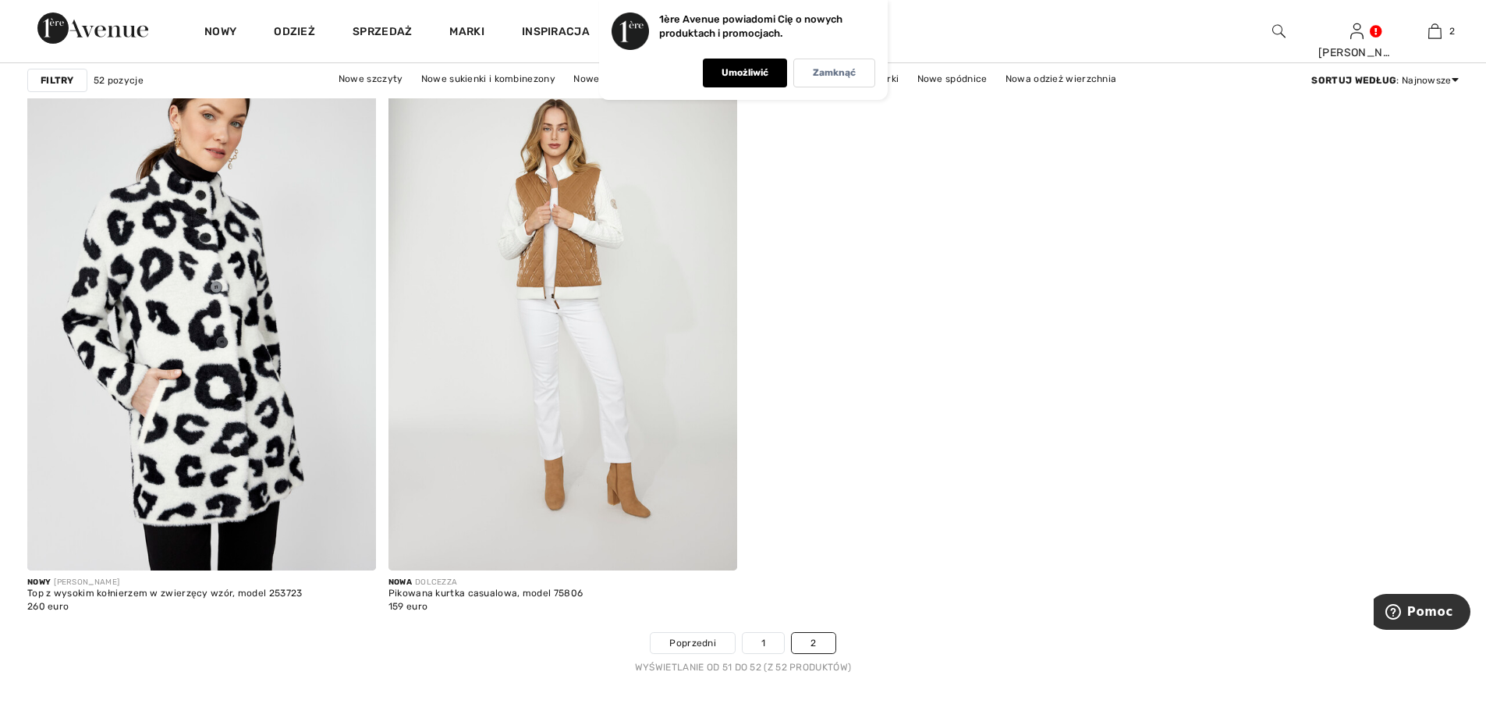
scroll to position [78, 0]
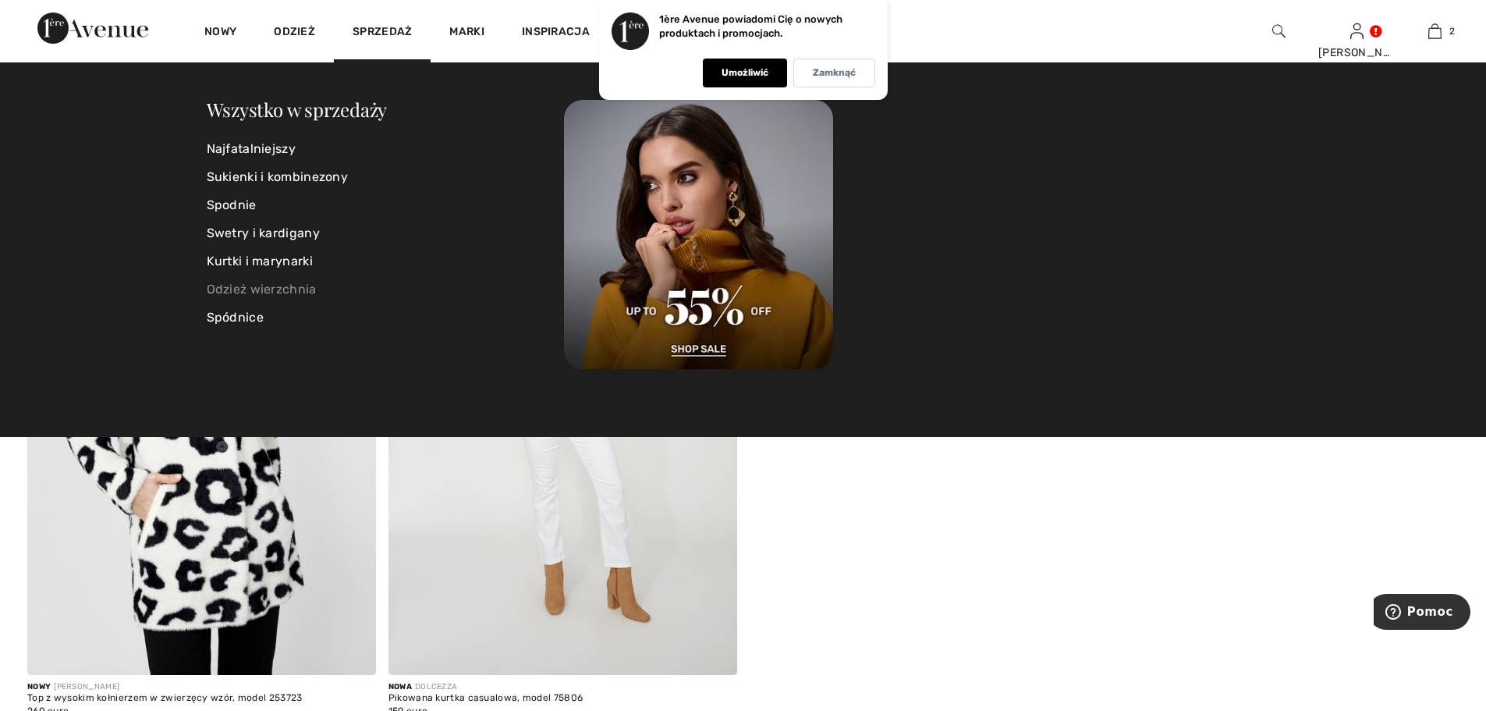
click at [289, 291] on font "Odzież wierzchnia" at bounding box center [262, 289] width 110 height 15
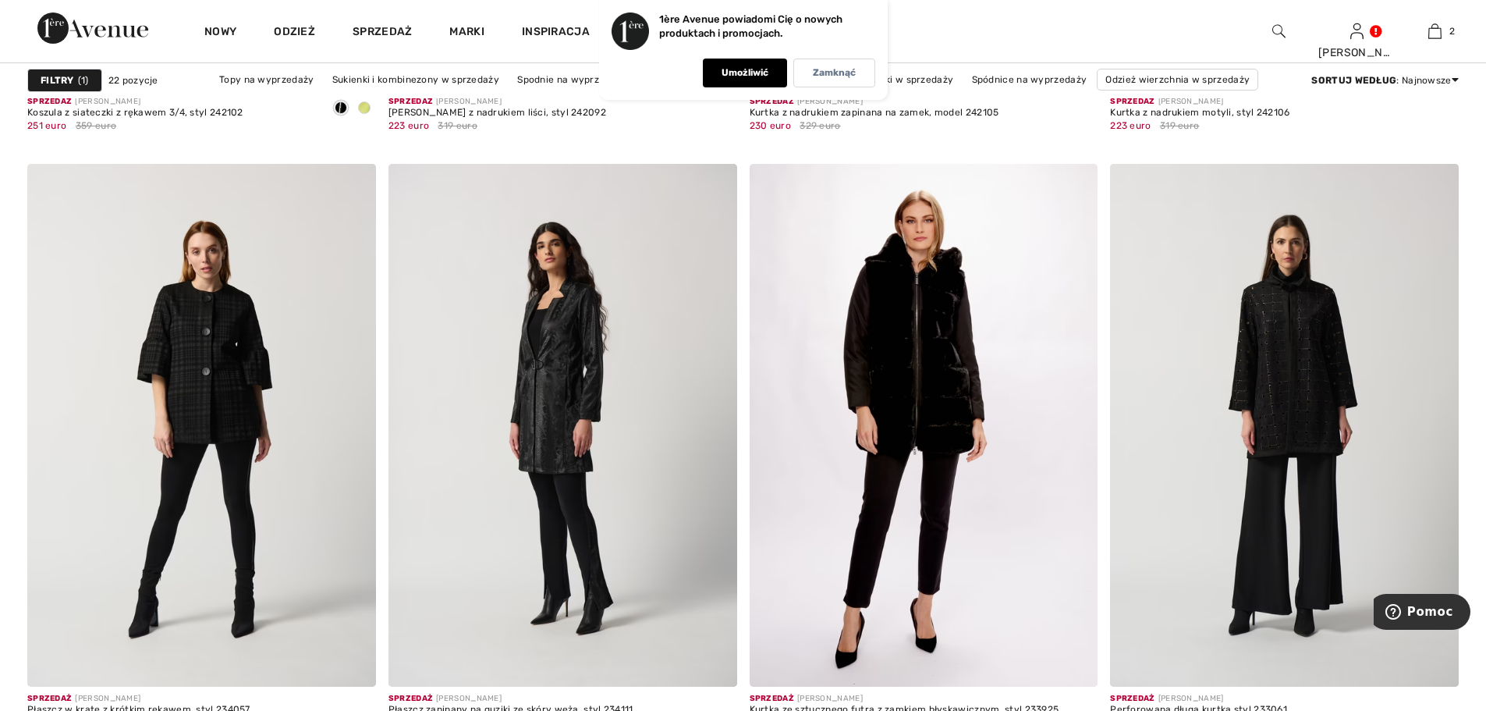
scroll to position [3198, 0]
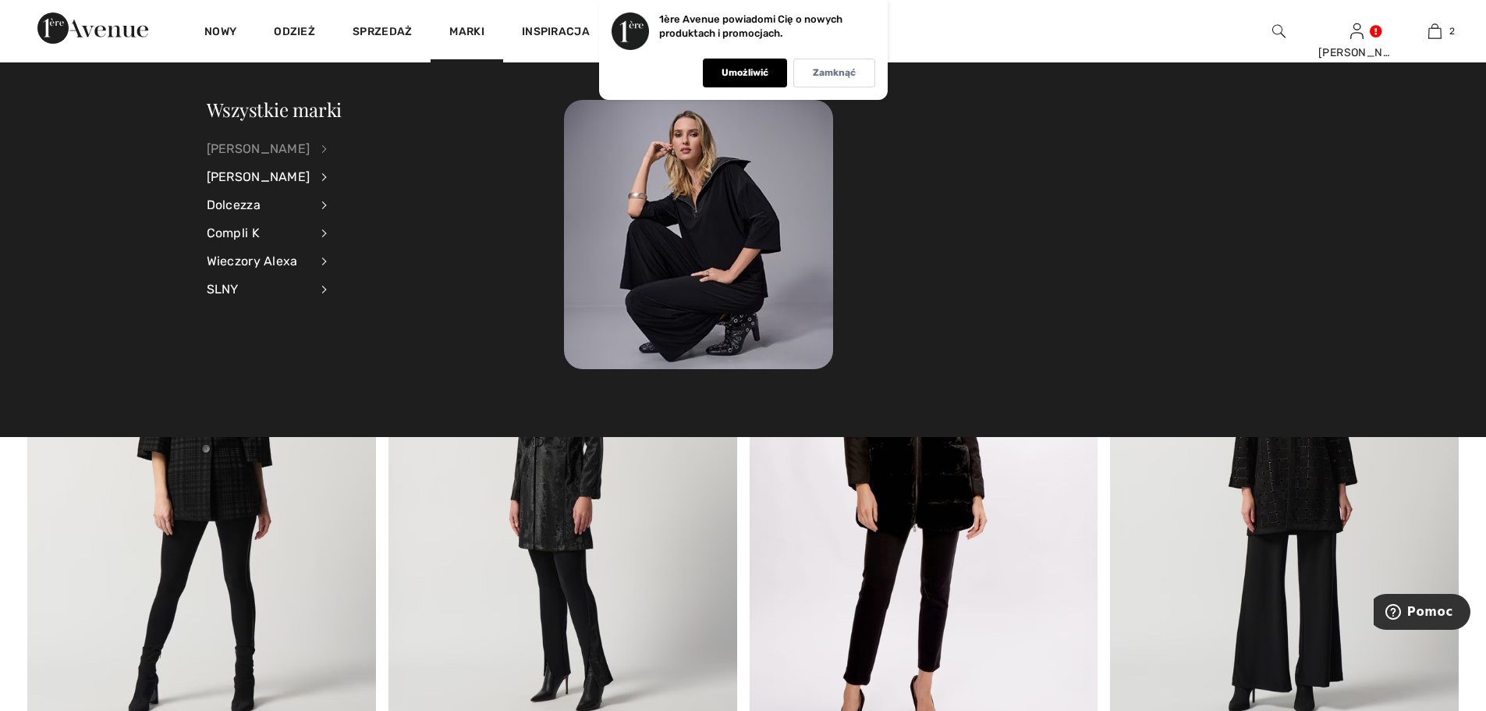
click at [252, 147] on font "[PERSON_NAME]" at bounding box center [259, 148] width 104 height 15
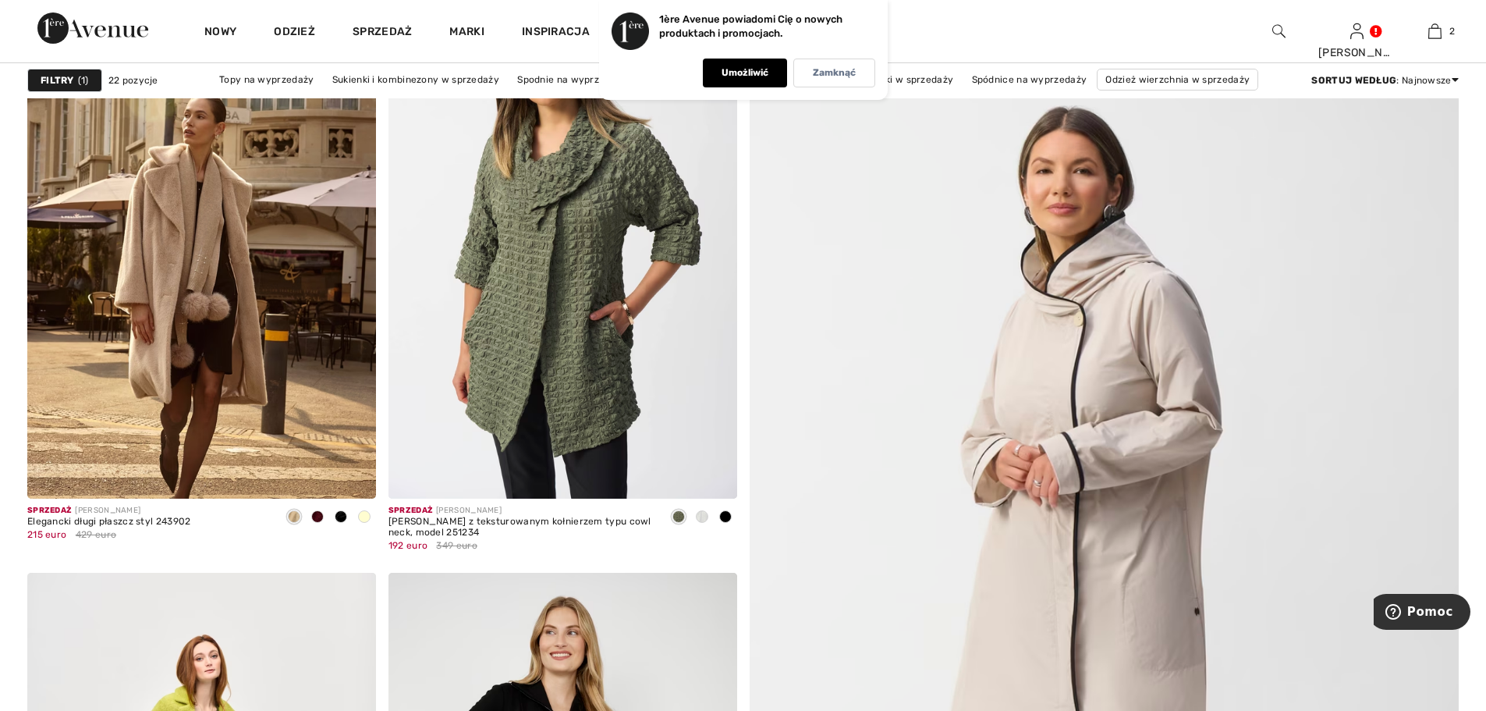
scroll to position [234, 0]
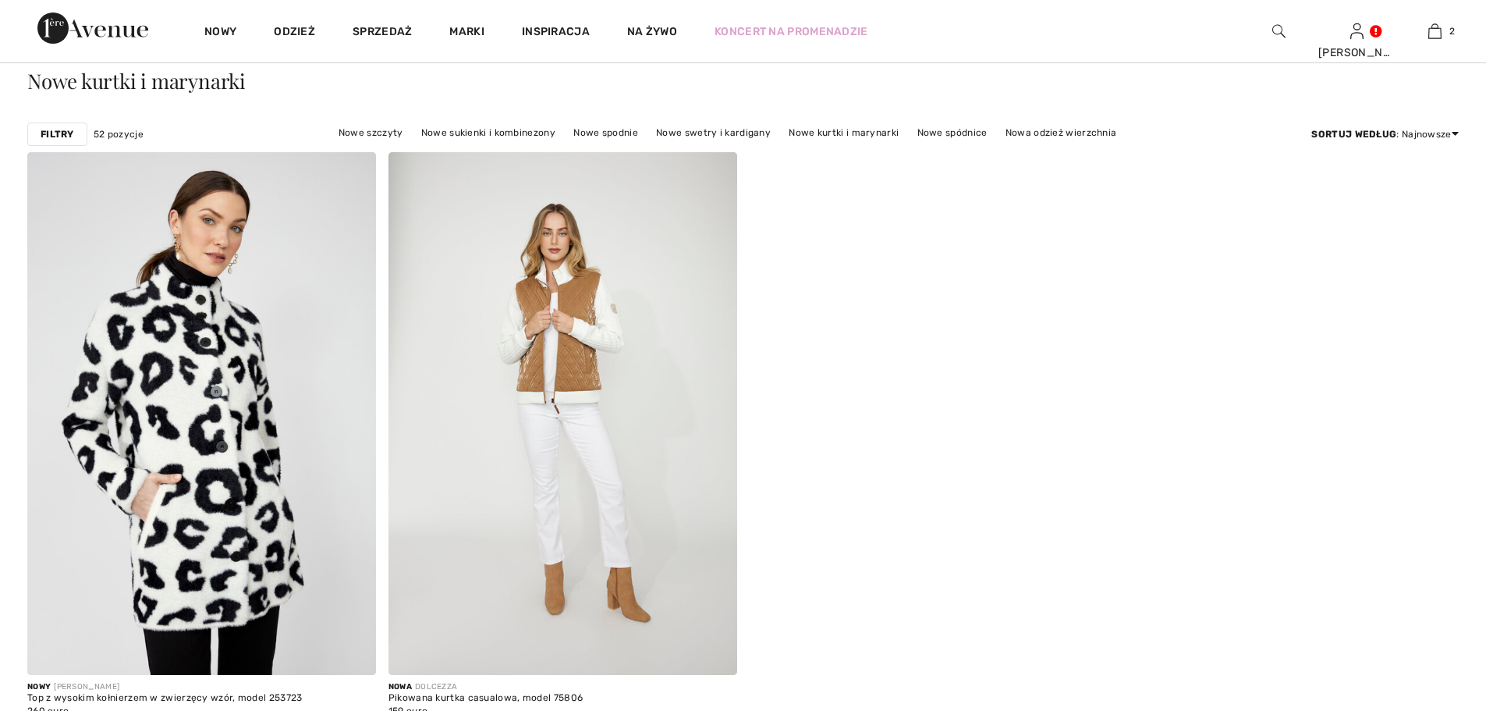
scroll to position [78, 0]
